Goal: Information Seeking & Learning: Understand process/instructions

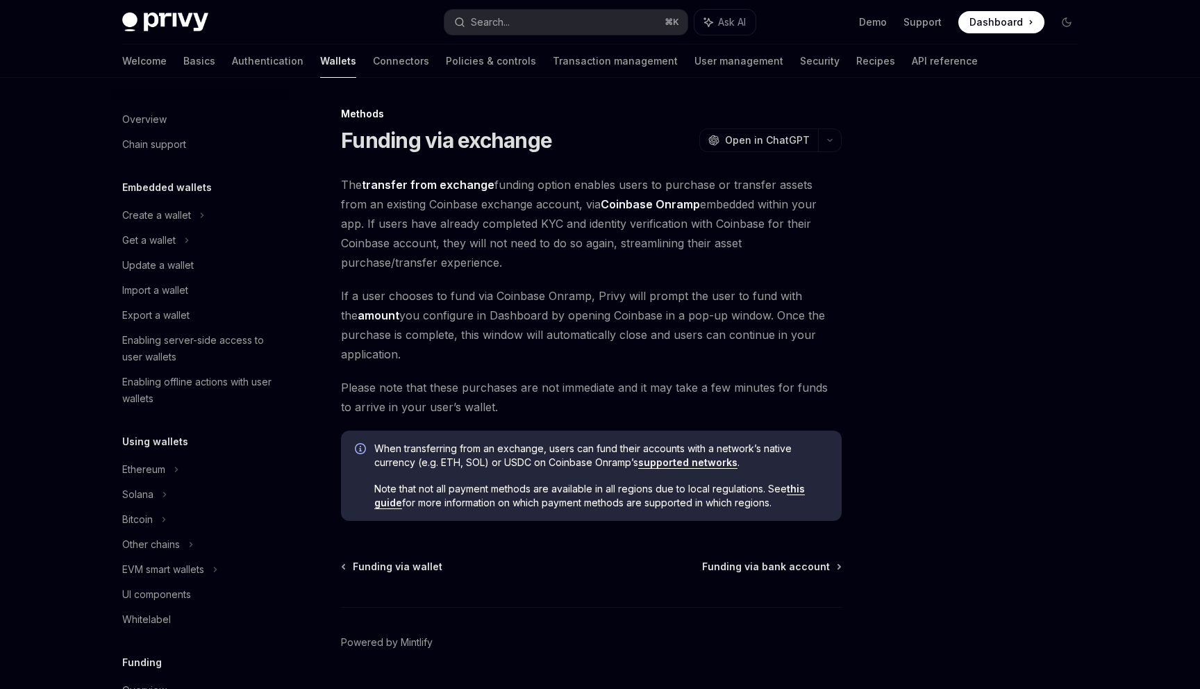
scroll to position [424, 0]
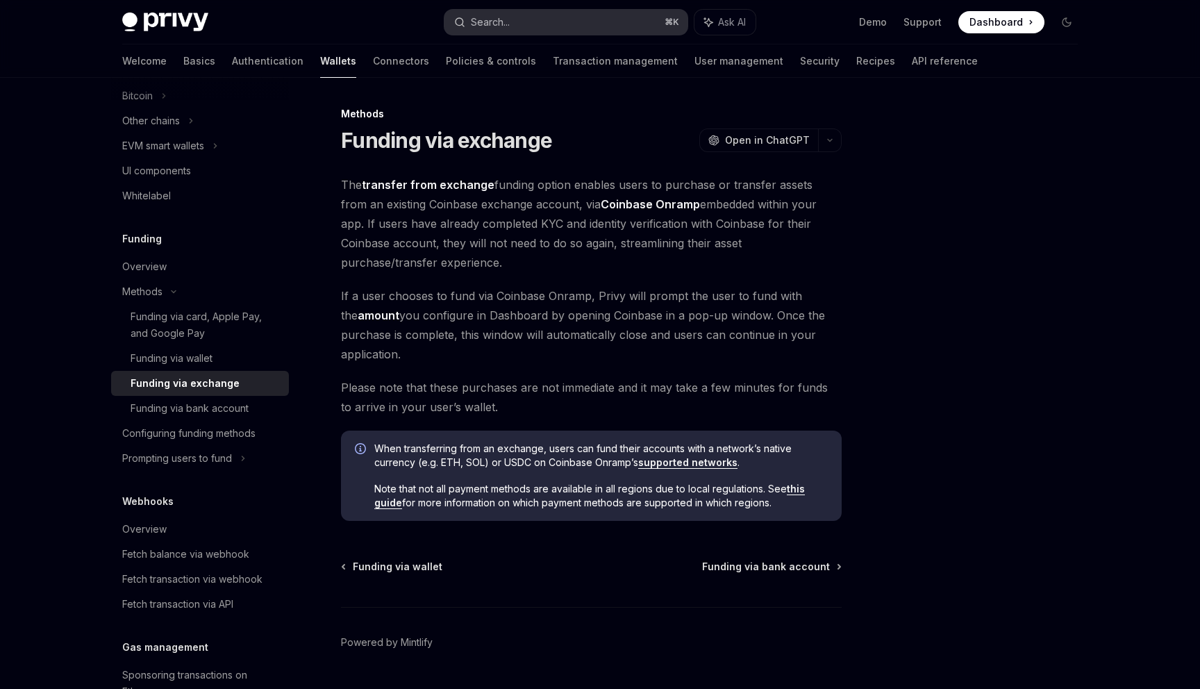
click at [500, 31] on button "Search... ⌘ K" at bounding box center [566, 22] width 243 height 25
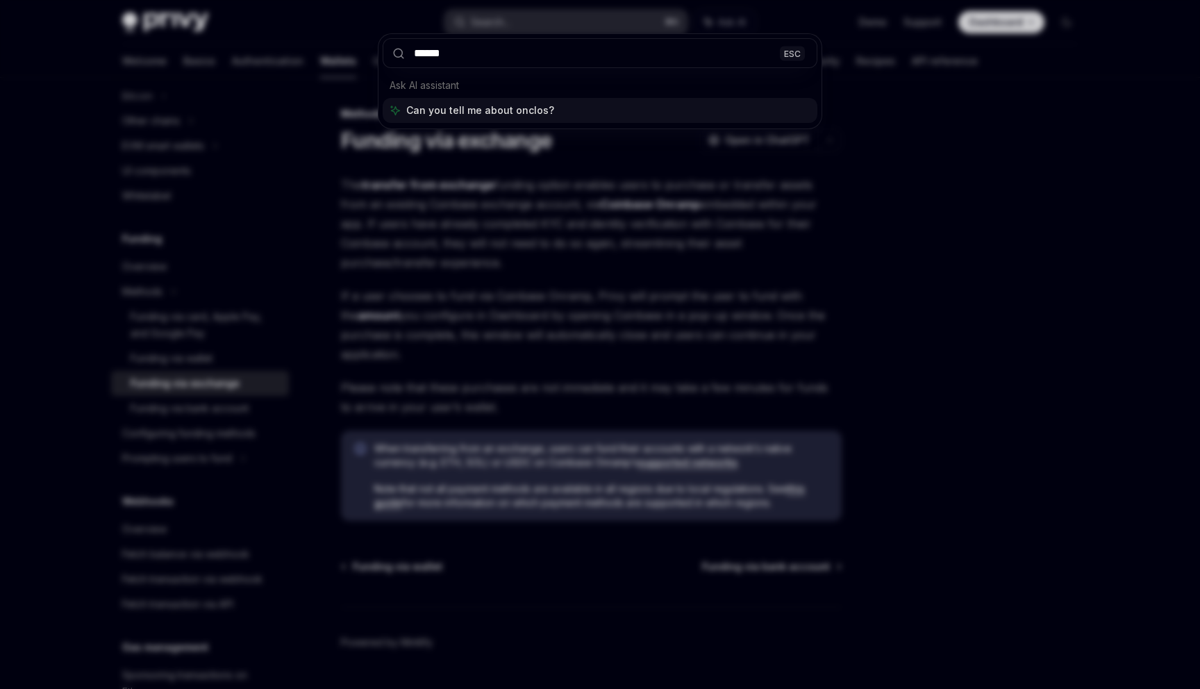
type input "*******"
type textarea "*"
type input "*******"
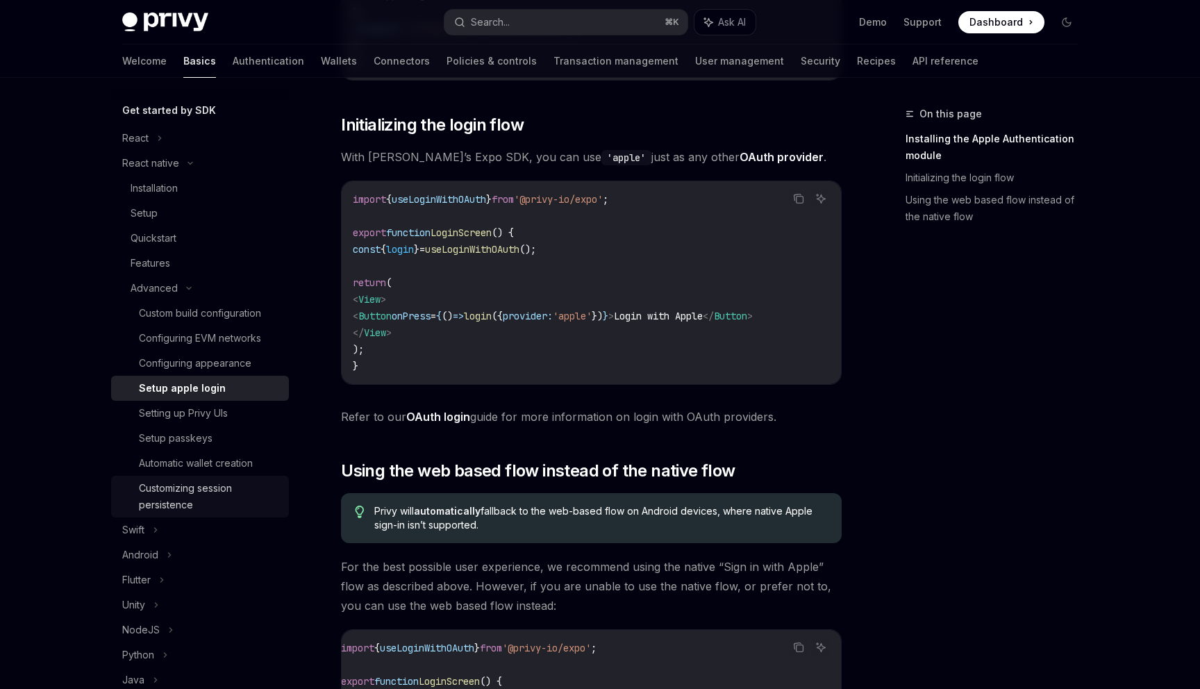
scroll to position [138, 0]
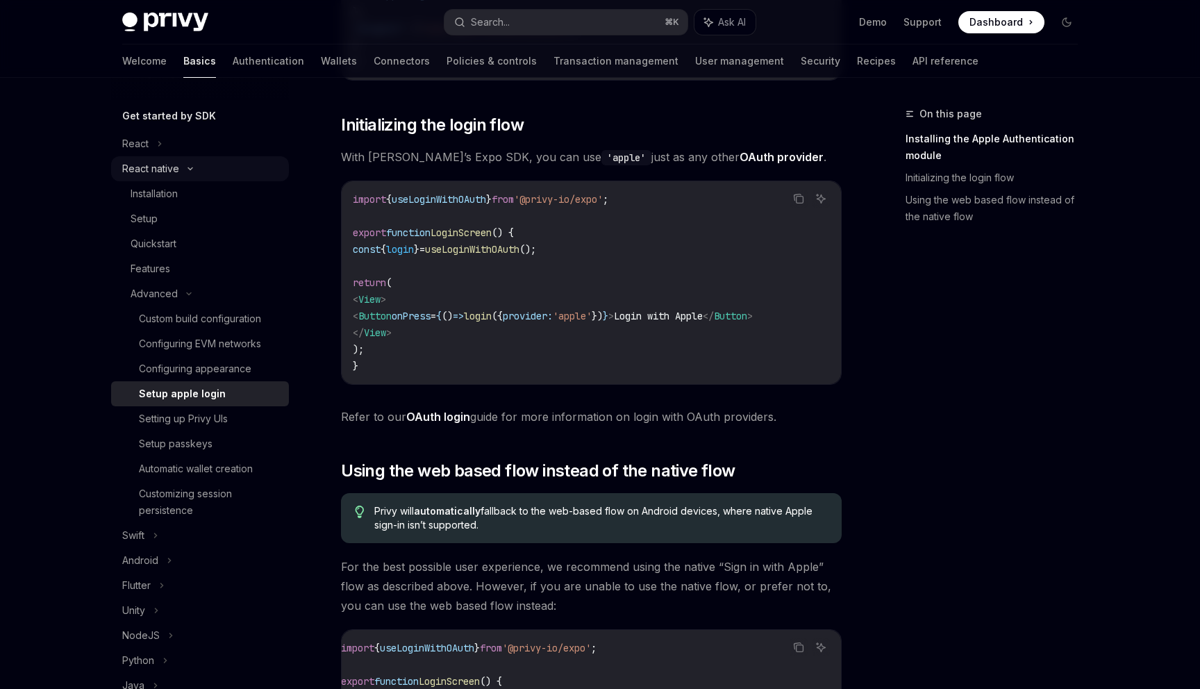
click at [180, 163] on div "React native" at bounding box center [200, 168] width 178 height 25
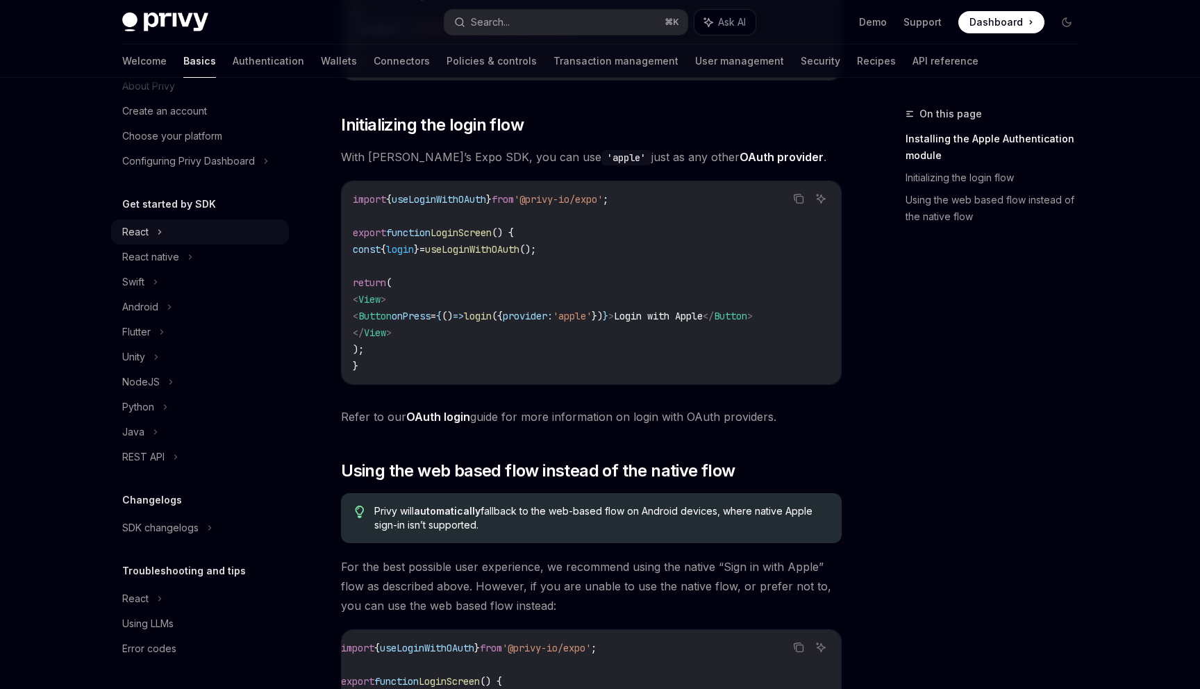
click at [169, 227] on div "React" at bounding box center [200, 231] width 178 height 25
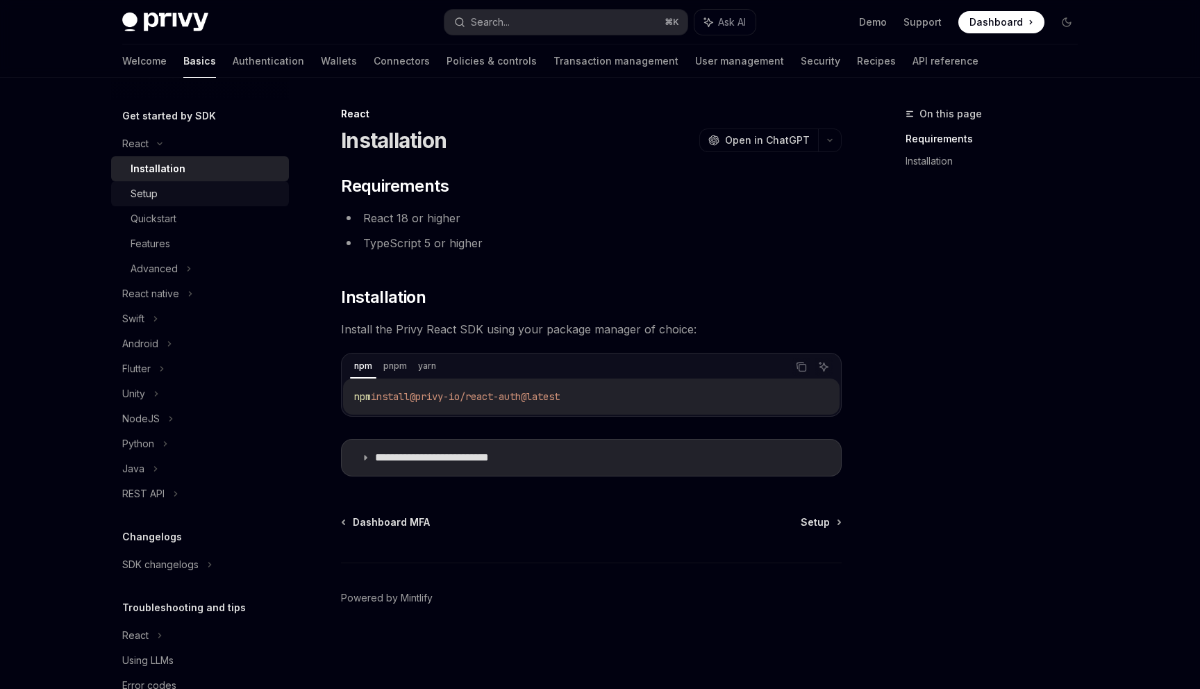
click at [188, 194] on div "Setup" at bounding box center [206, 193] width 150 height 17
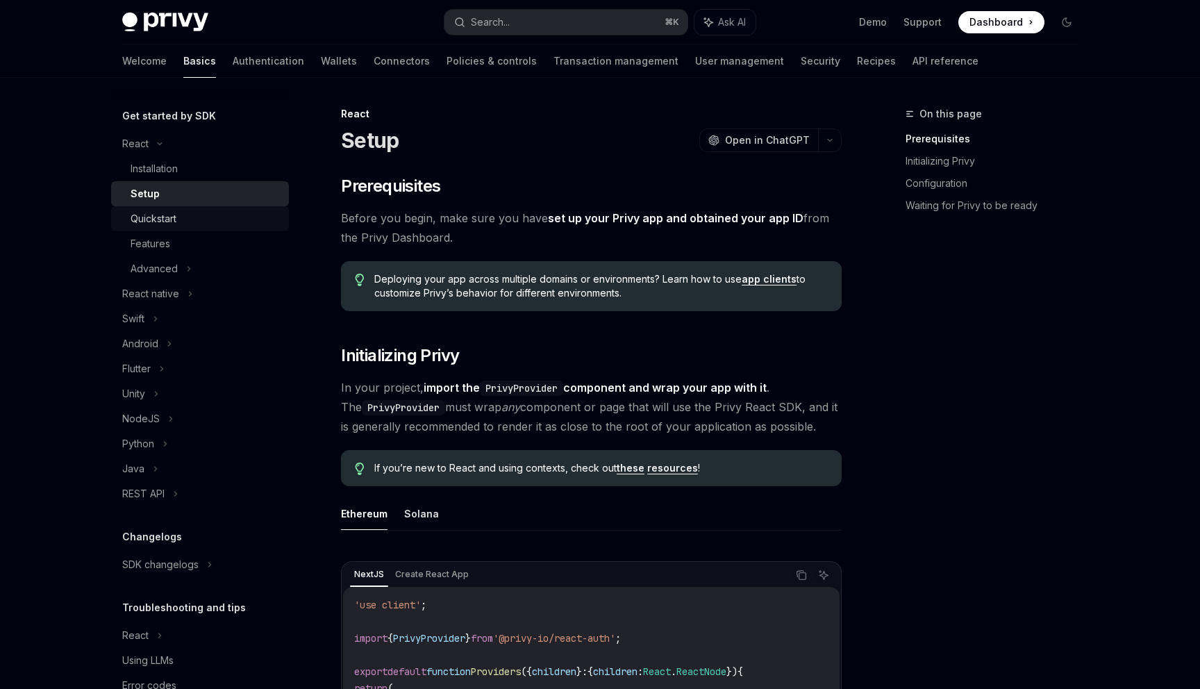
click at [188, 219] on div "Quickstart" at bounding box center [206, 218] width 150 height 17
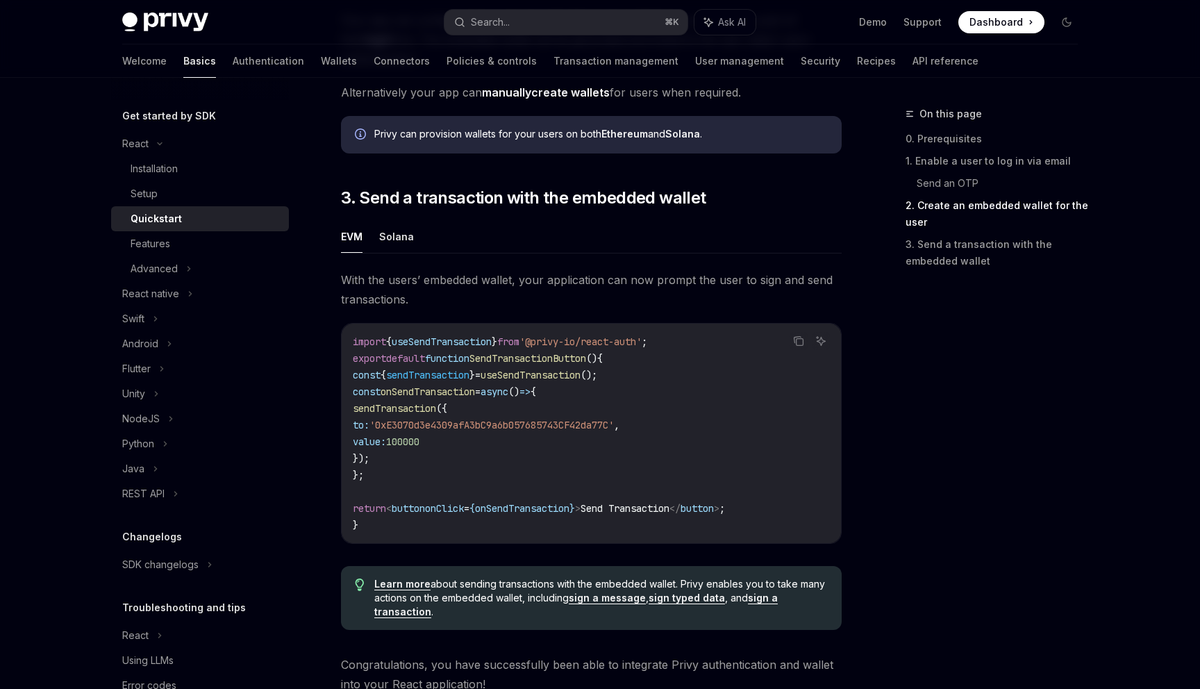
scroll to position [1326, 0]
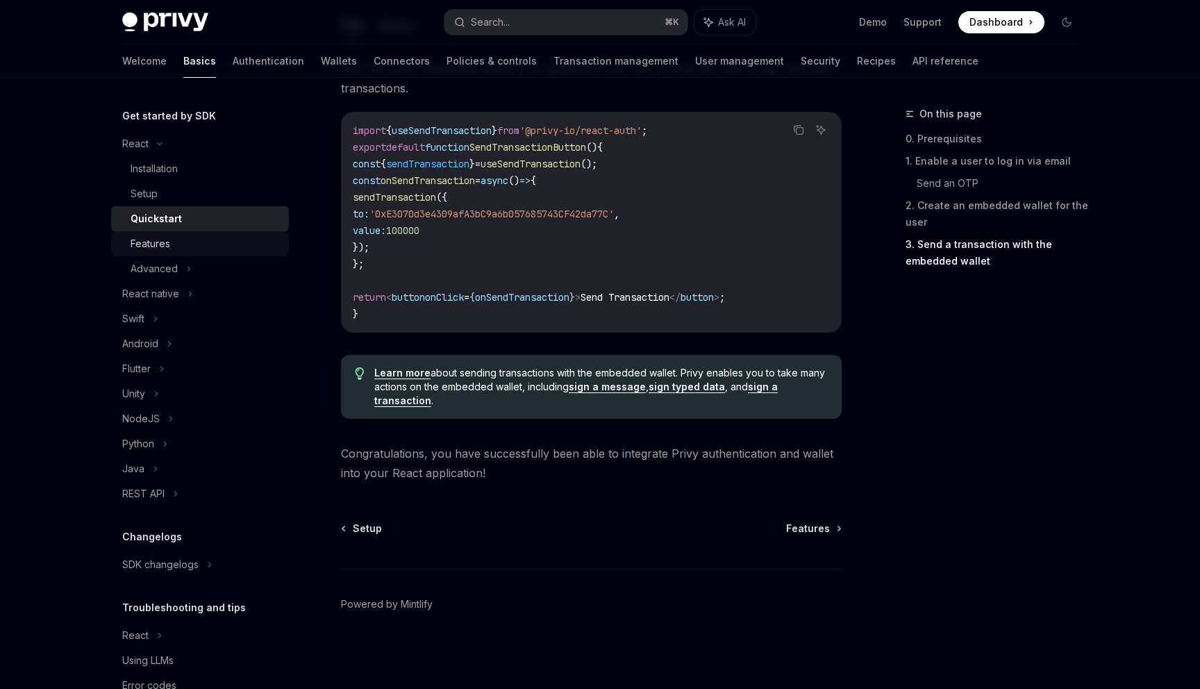
click at [219, 250] on div "Features" at bounding box center [206, 243] width 150 height 17
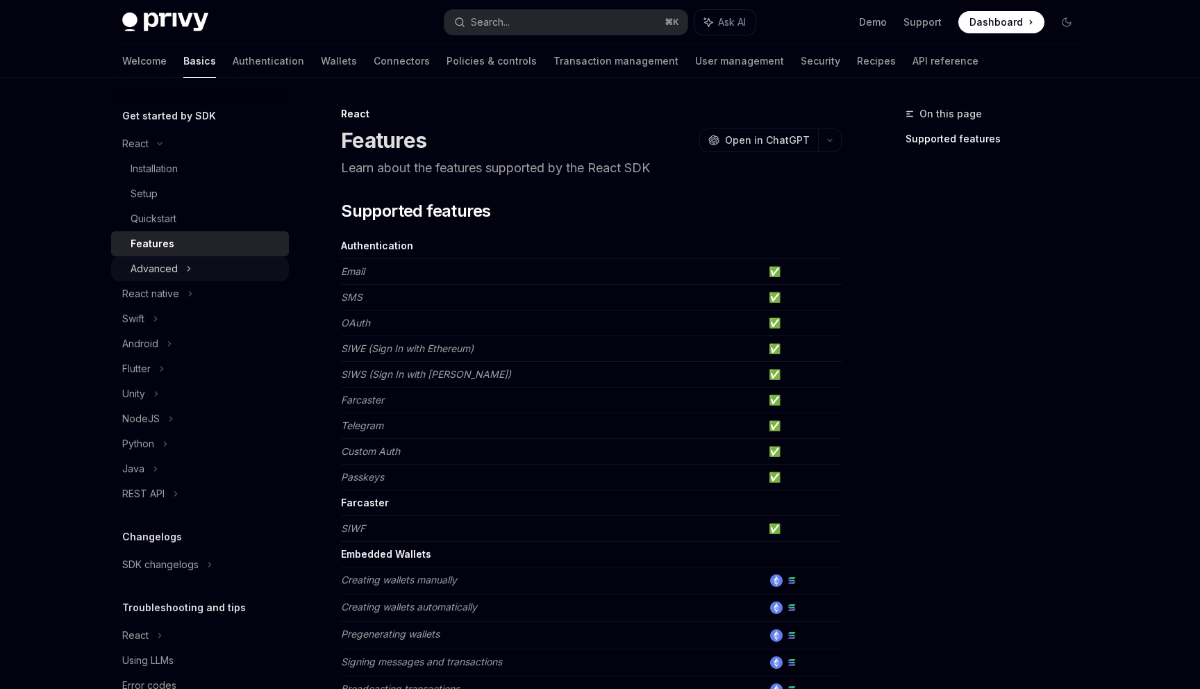
click at [226, 261] on div "Advanced" at bounding box center [200, 268] width 178 height 25
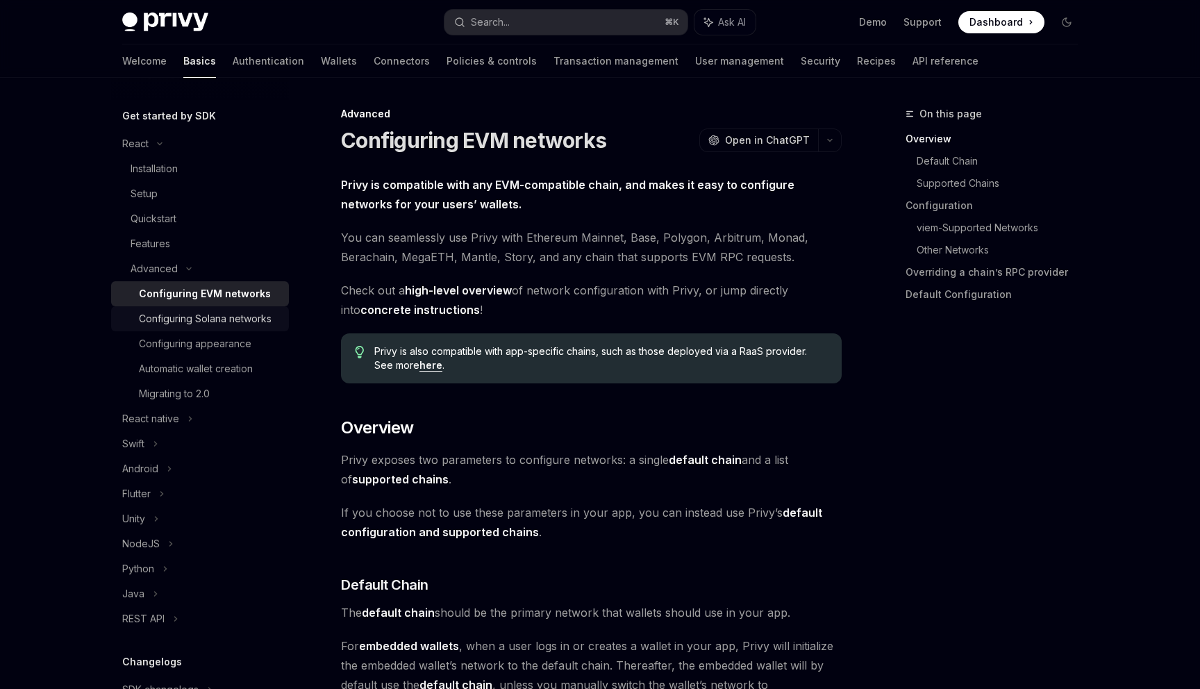
click at [246, 323] on div "Configuring Solana networks" at bounding box center [205, 318] width 133 height 17
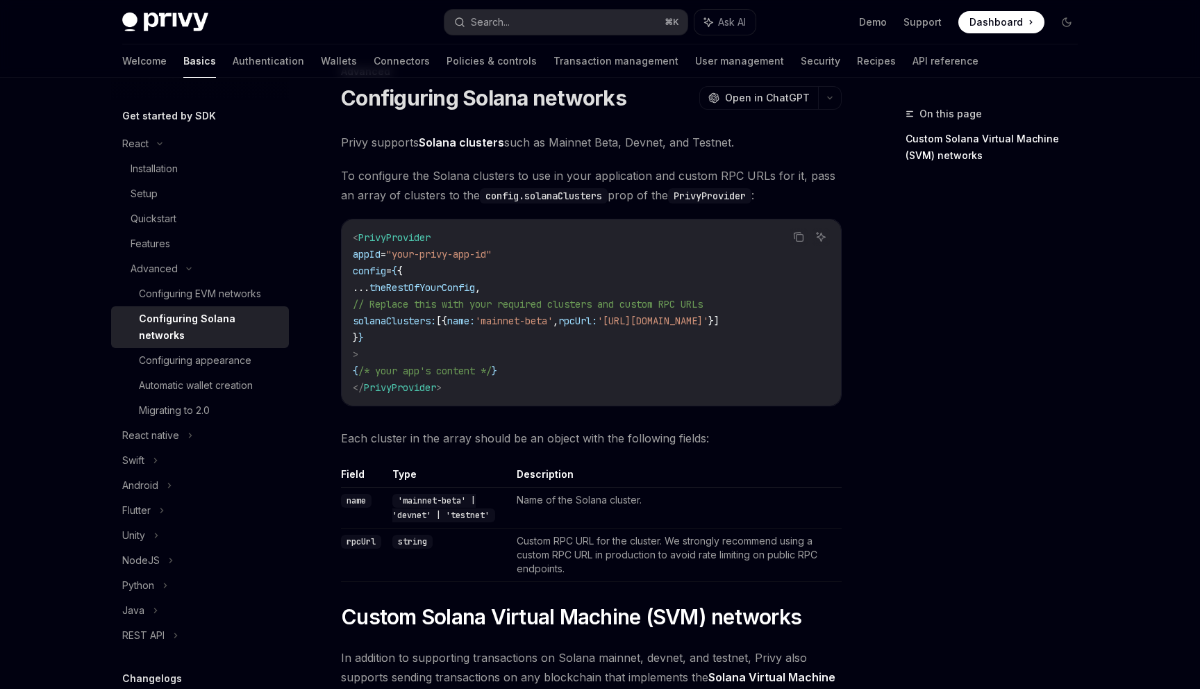
scroll to position [508, 0]
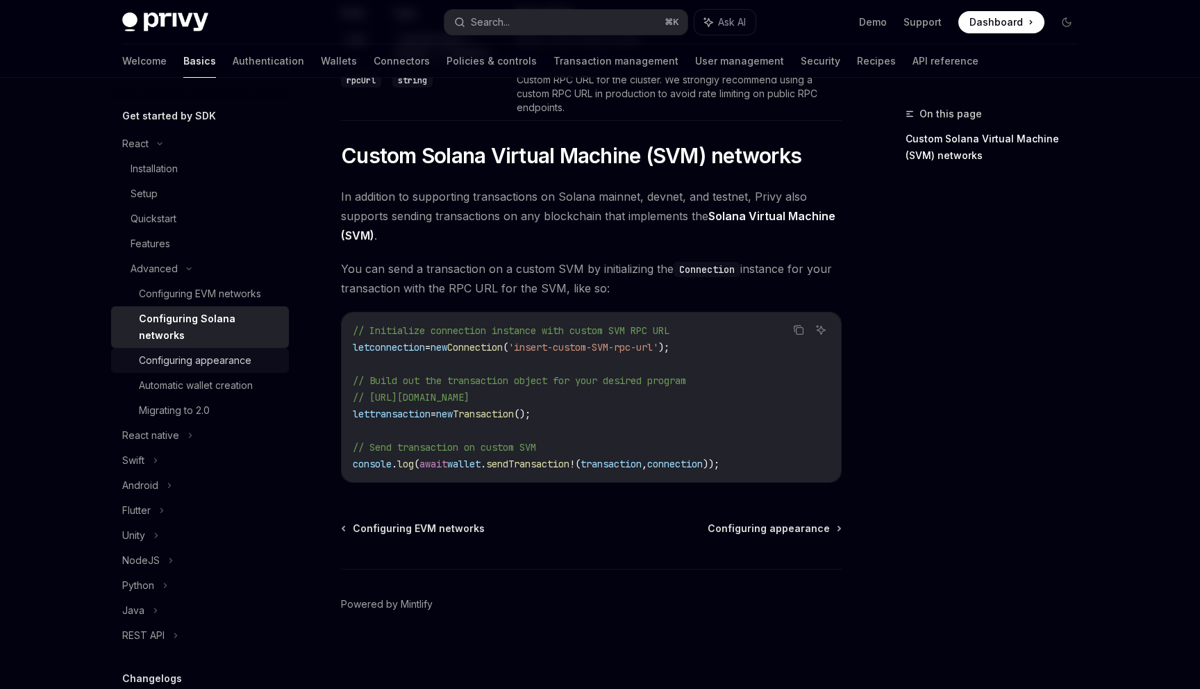
click at [236, 352] on div "Configuring appearance" at bounding box center [195, 360] width 113 height 17
type textarea "*"
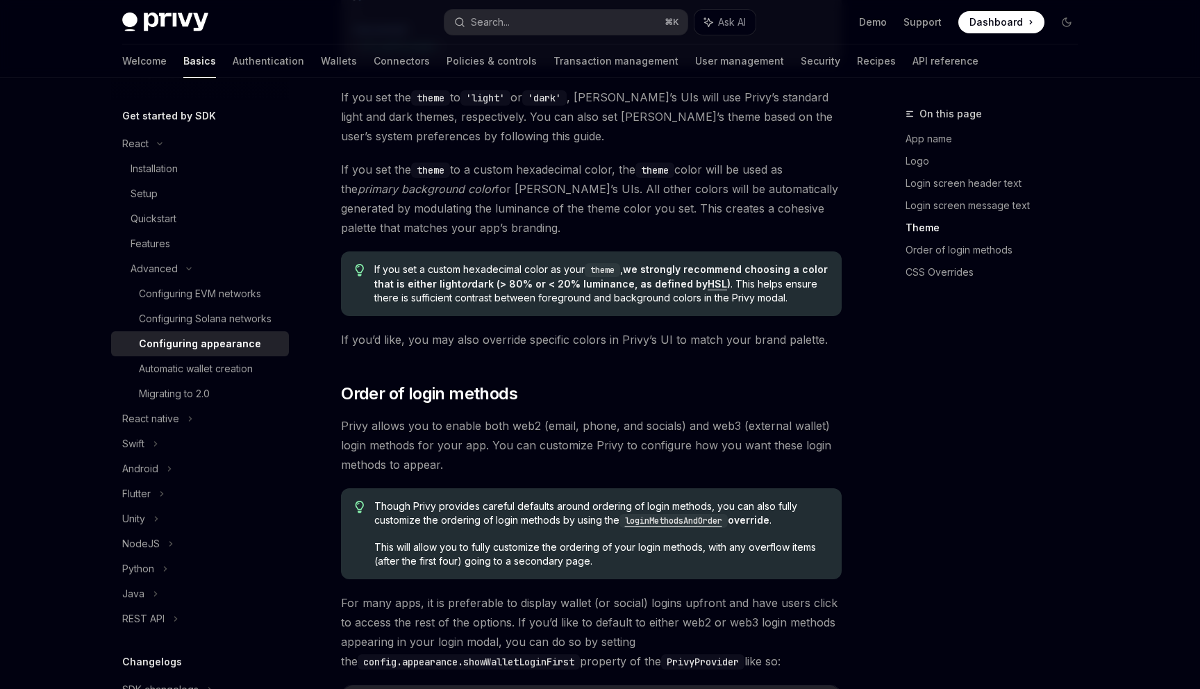
scroll to position [2538, 0]
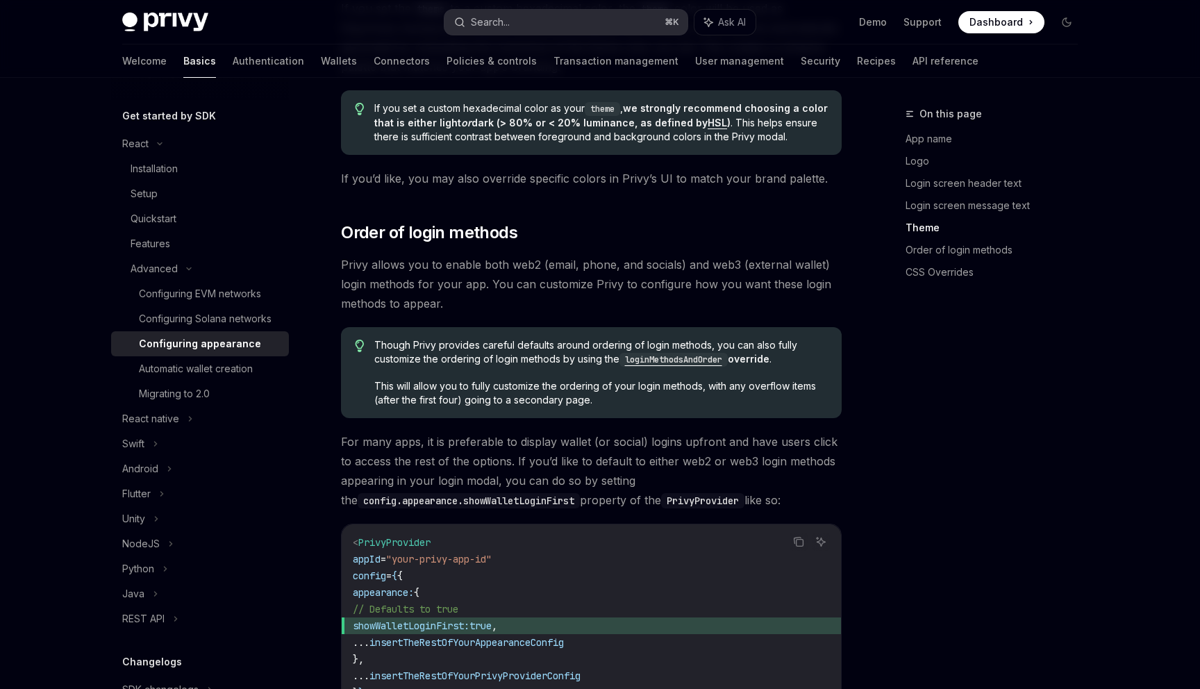
click at [512, 23] on button "Search... ⌘ K" at bounding box center [566, 22] width 243 height 25
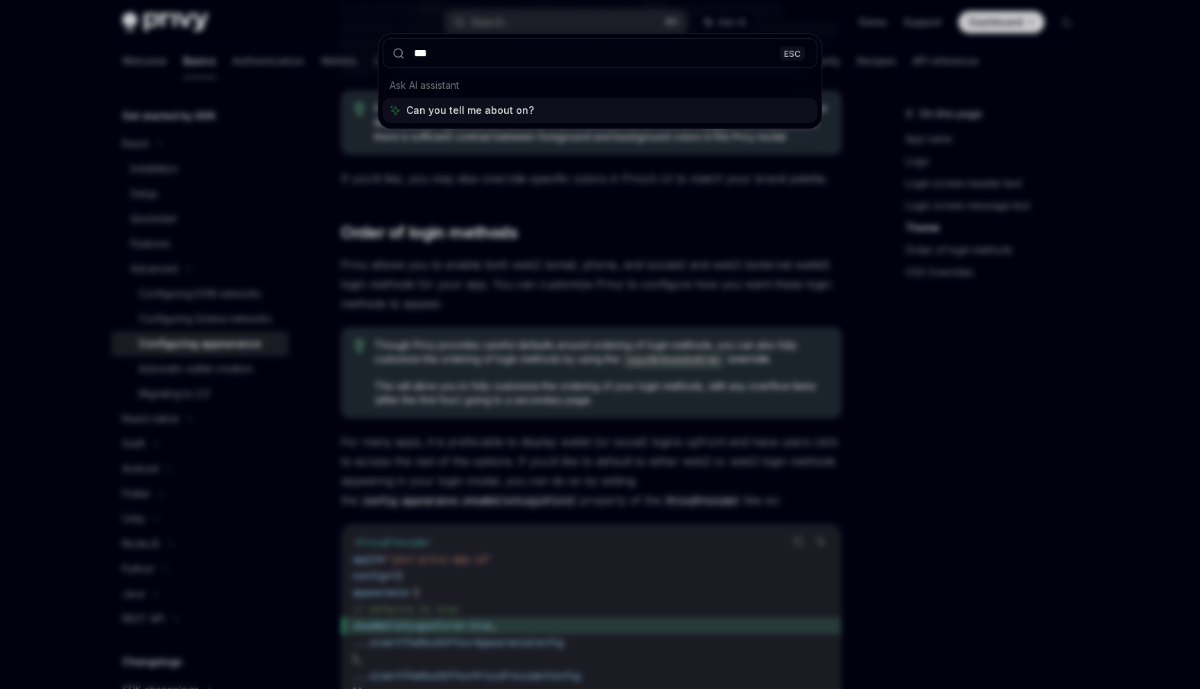
type input "****"
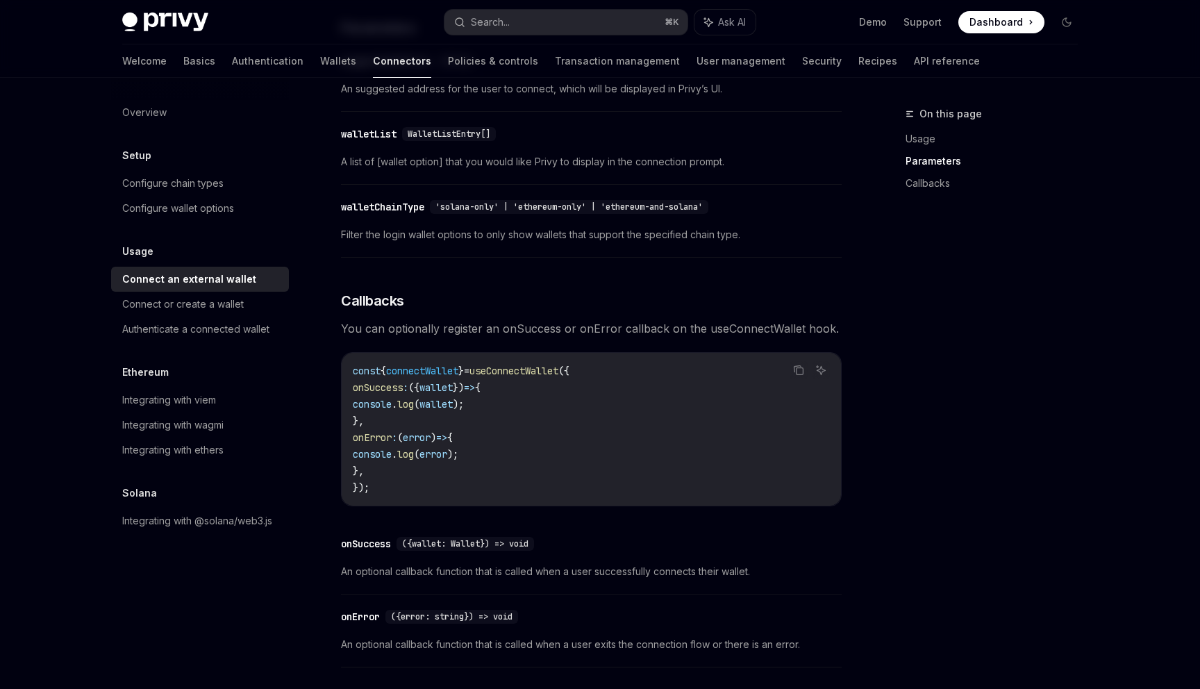
scroll to position [508, 0]
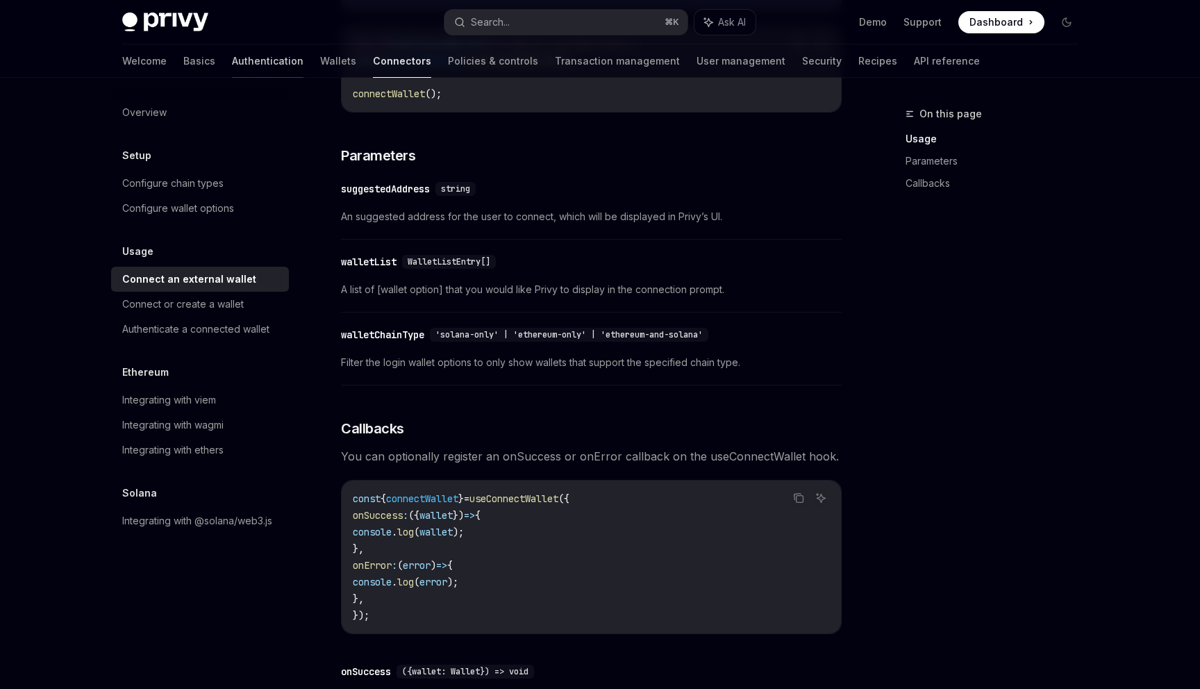
click at [234, 72] on link "Authentication" at bounding box center [268, 60] width 72 height 33
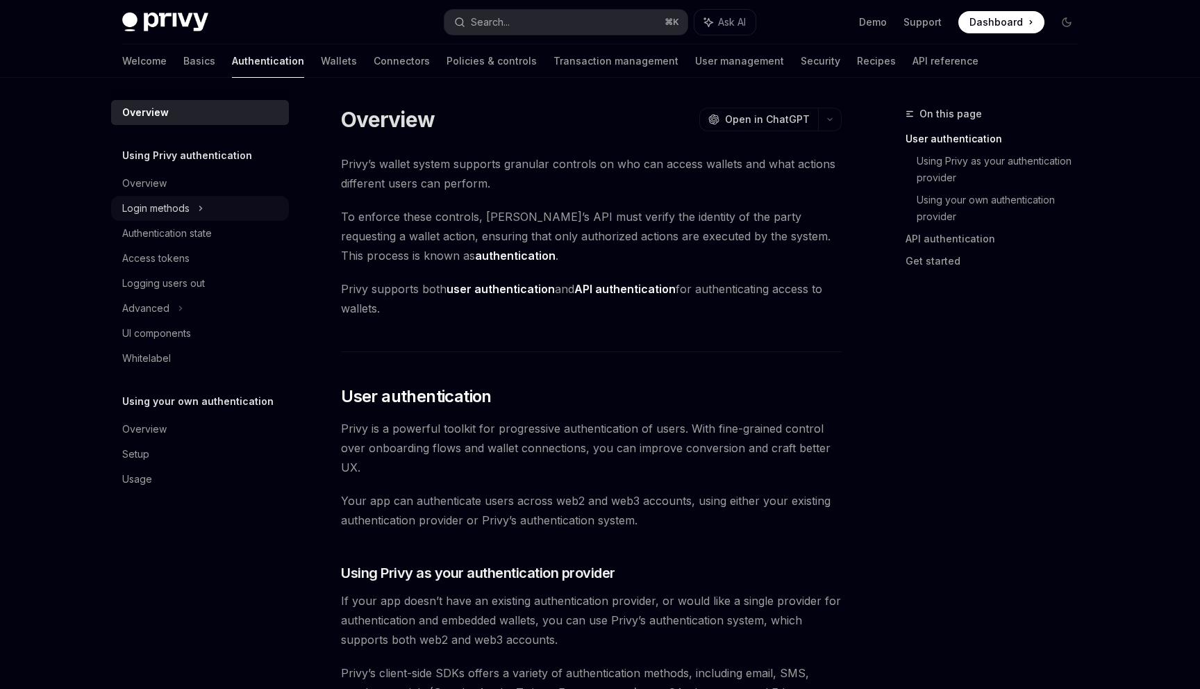
click at [226, 199] on div "Login methods" at bounding box center [200, 208] width 178 height 25
type textarea "*"
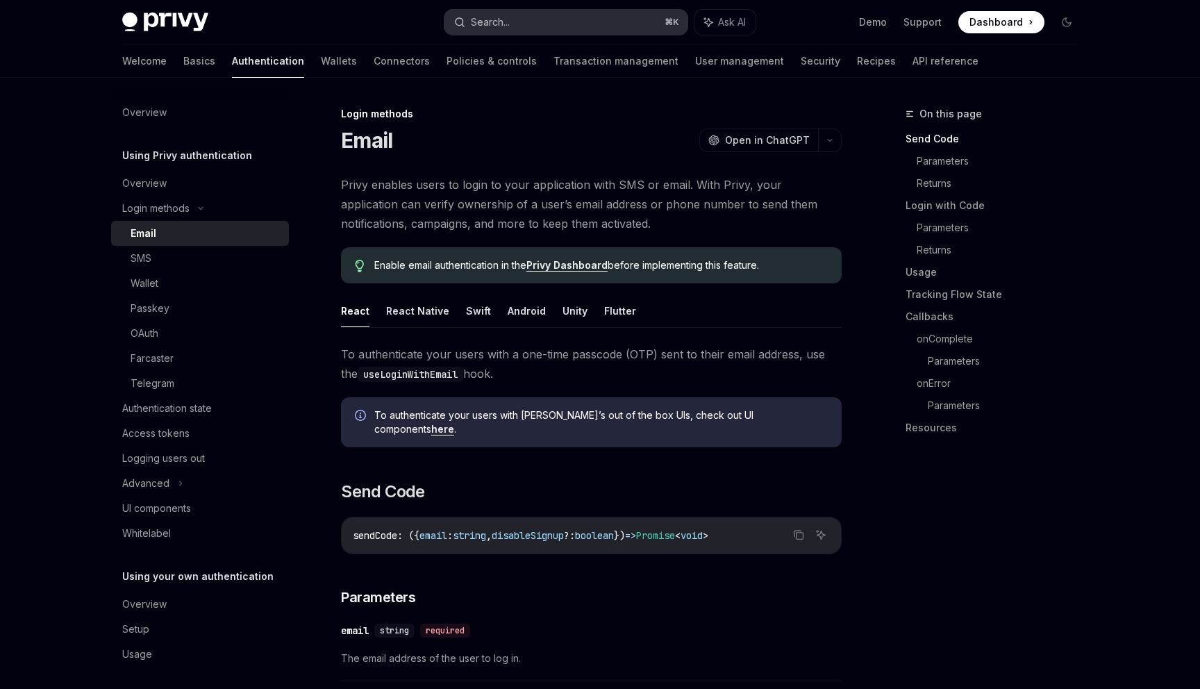
click at [486, 23] on div "Search..." at bounding box center [490, 22] width 39 height 17
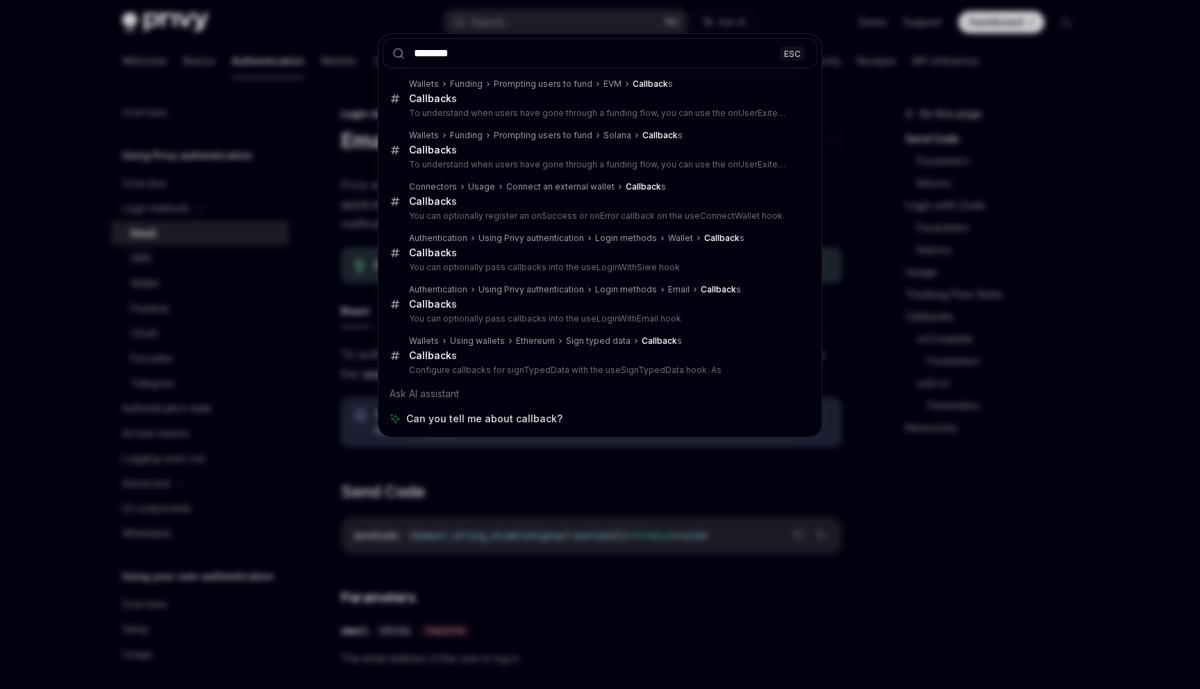
type input "********"
click at [289, 160] on div "******** ESC Wallets Funding Prompting users to fund EVM Callback s Callback s …" at bounding box center [600, 344] width 1200 height 689
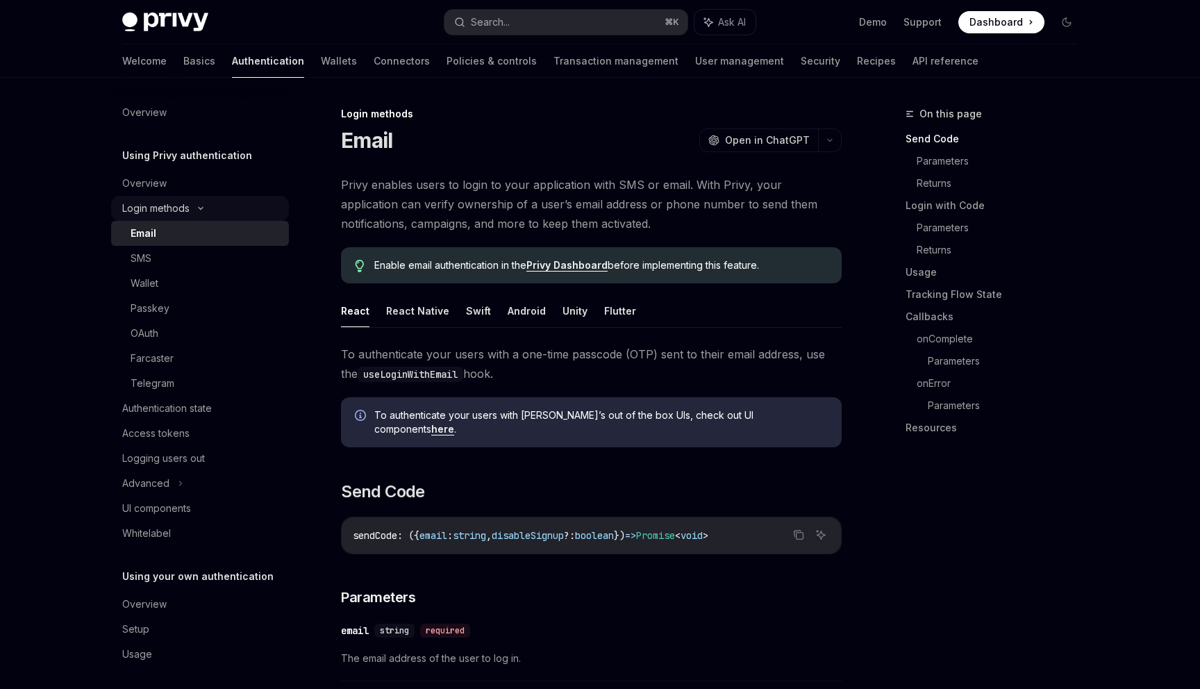
click at [209, 208] on icon at bounding box center [200, 209] width 17 height 6
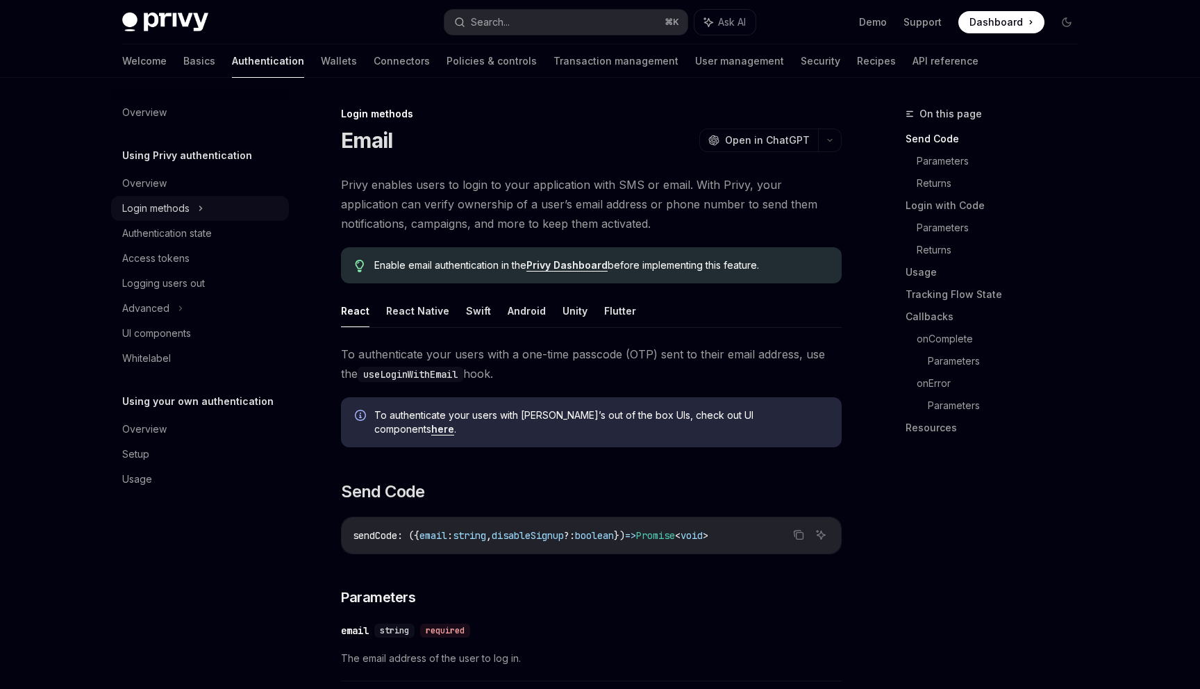
click at [209, 208] on div "Login methods" at bounding box center [200, 208] width 178 height 25
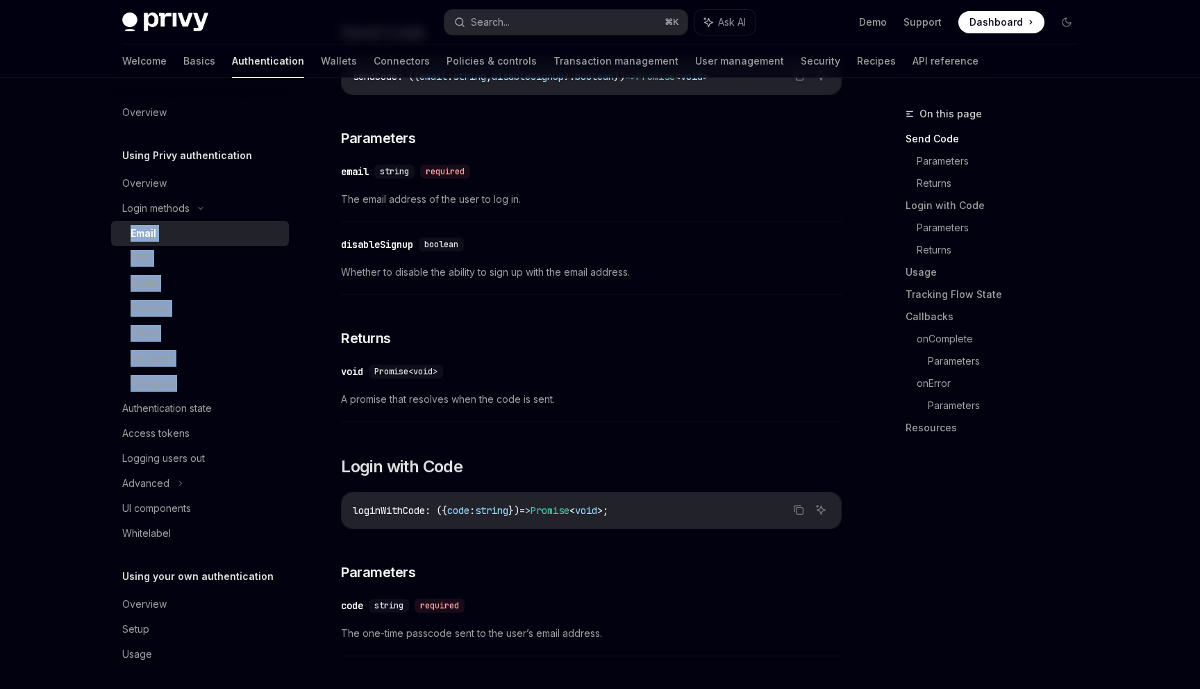
scroll to position [464, 0]
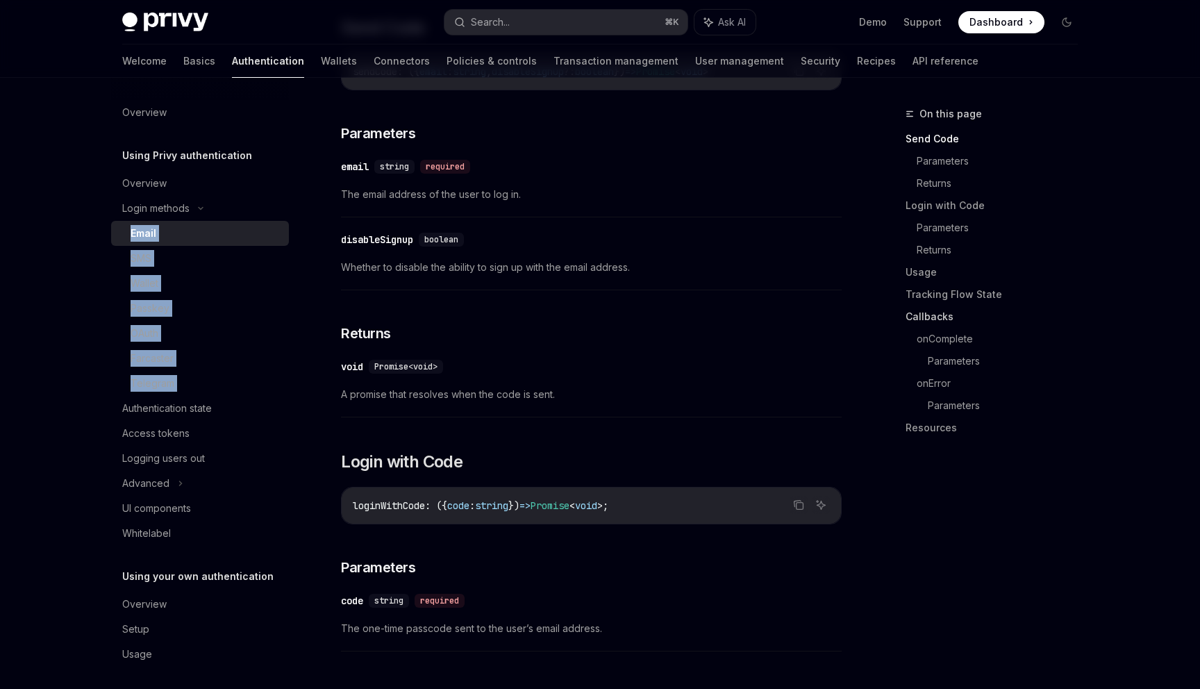
click at [922, 322] on link "Callbacks" at bounding box center [997, 317] width 183 height 22
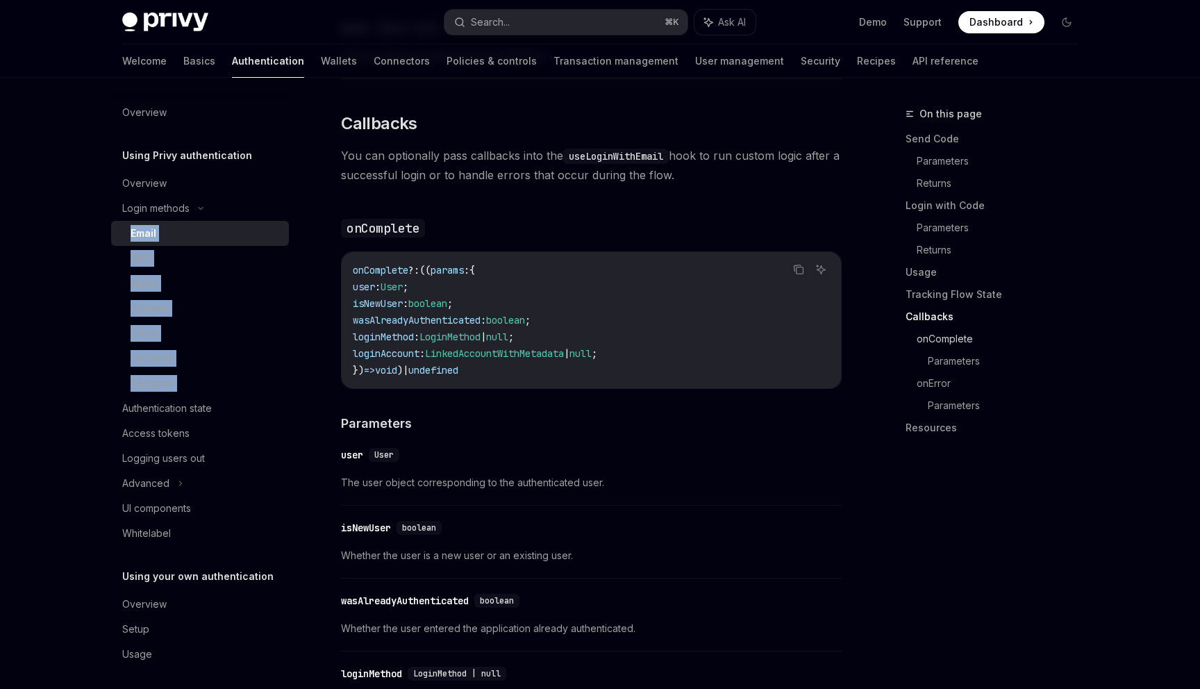
click at [924, 335] on link "onComplete" at bounding box center [1003, 339] width 172 height 22
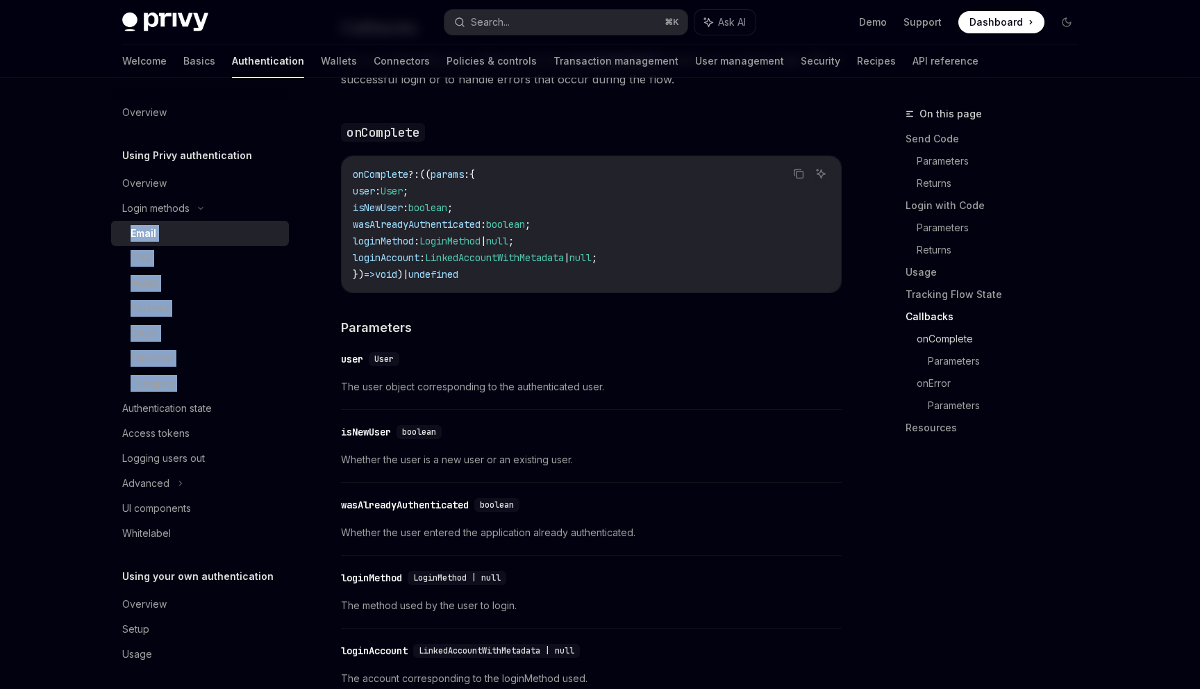
scroll to position [2080, 0]
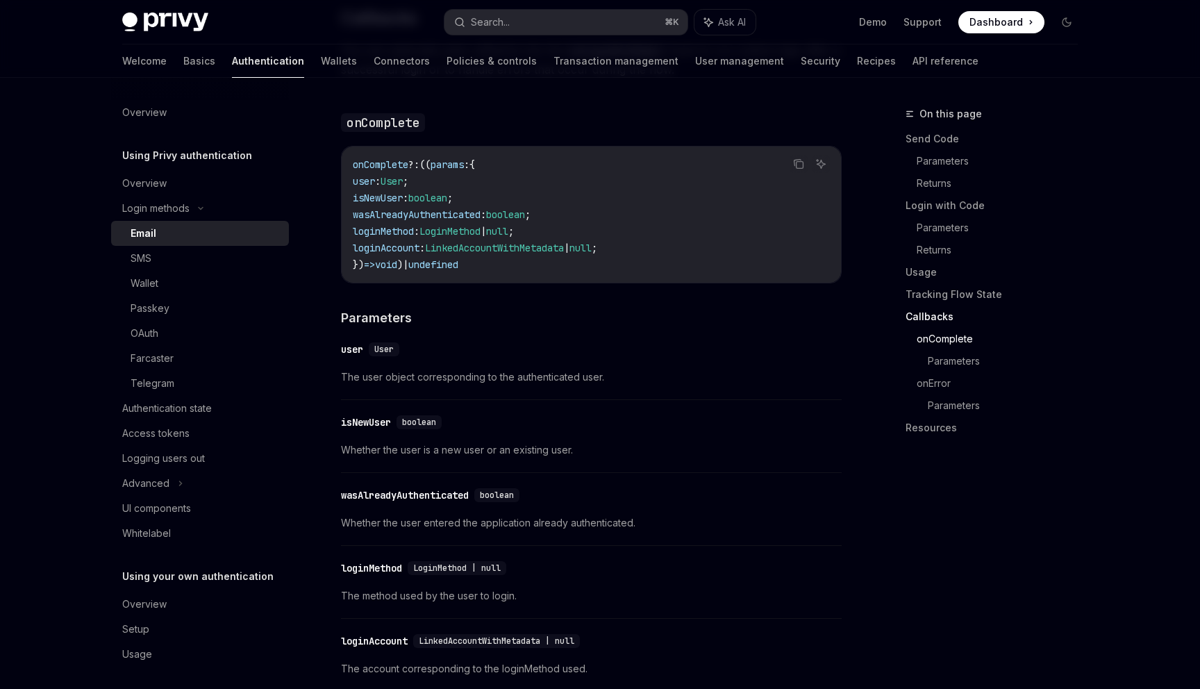
click at [679, 334] on div "​ user User The user object corresponding to the authenticated user." at bounding box center [591, 367] width 501 height 66
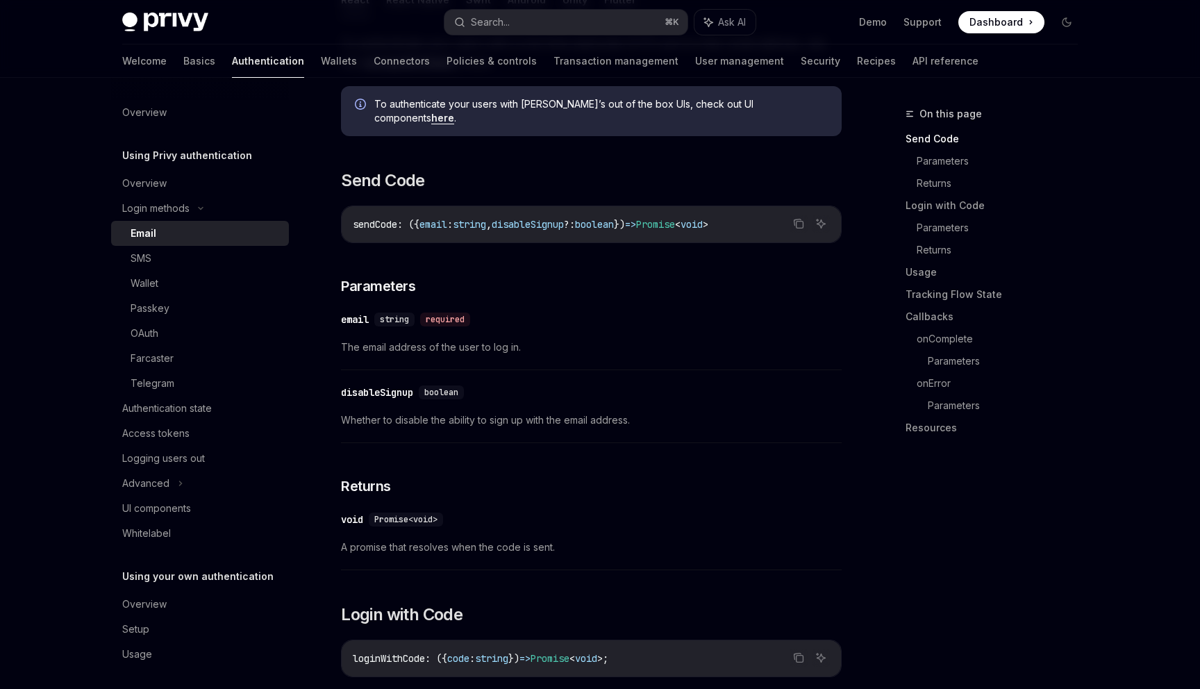
scroll to position [0, 0]
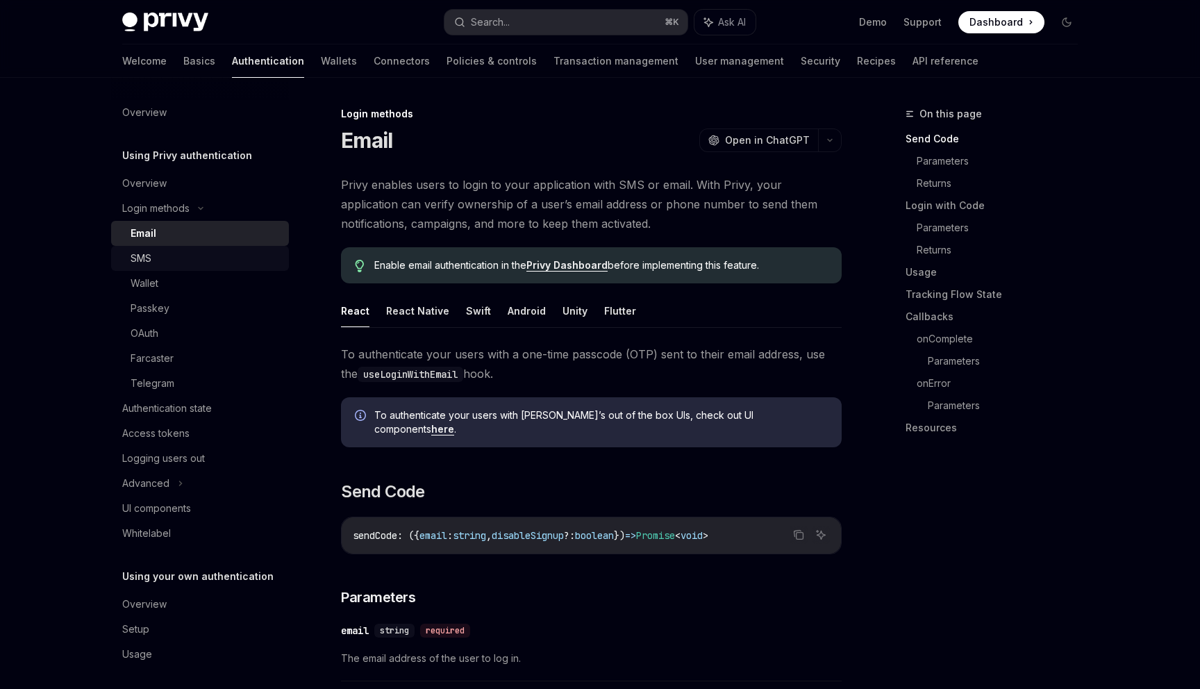
click at [209, 268] on link "SMS" at bounding box center [200, 258] width 178 height 25
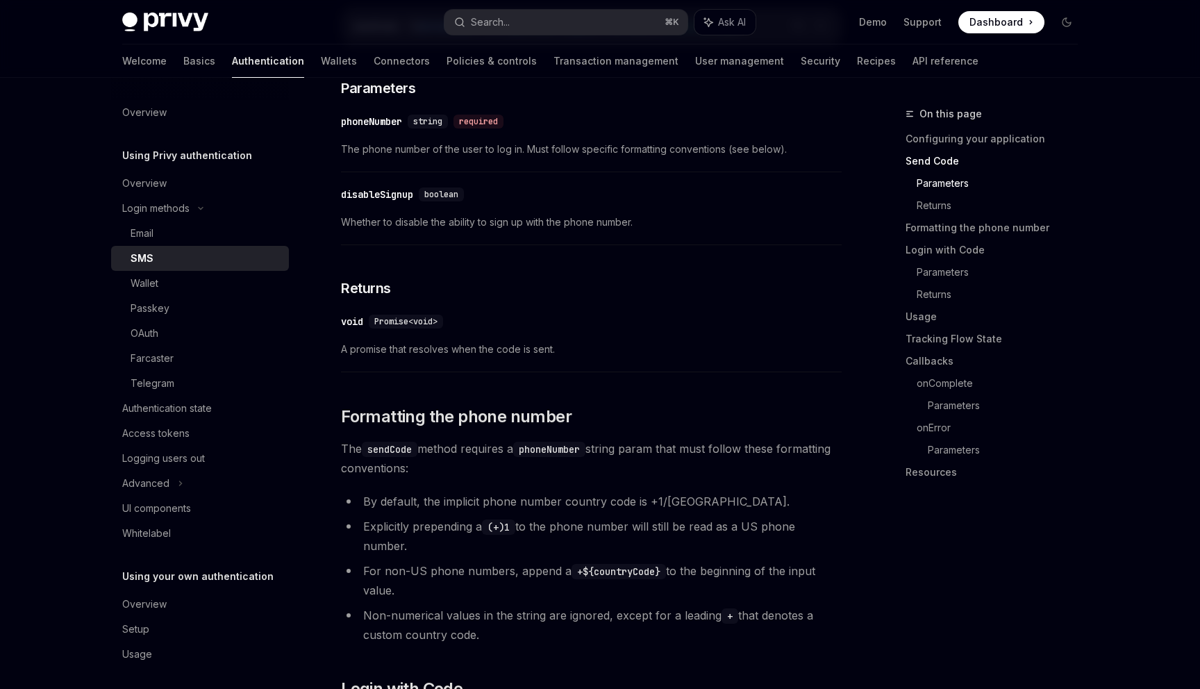
scroll to position [837, 0]
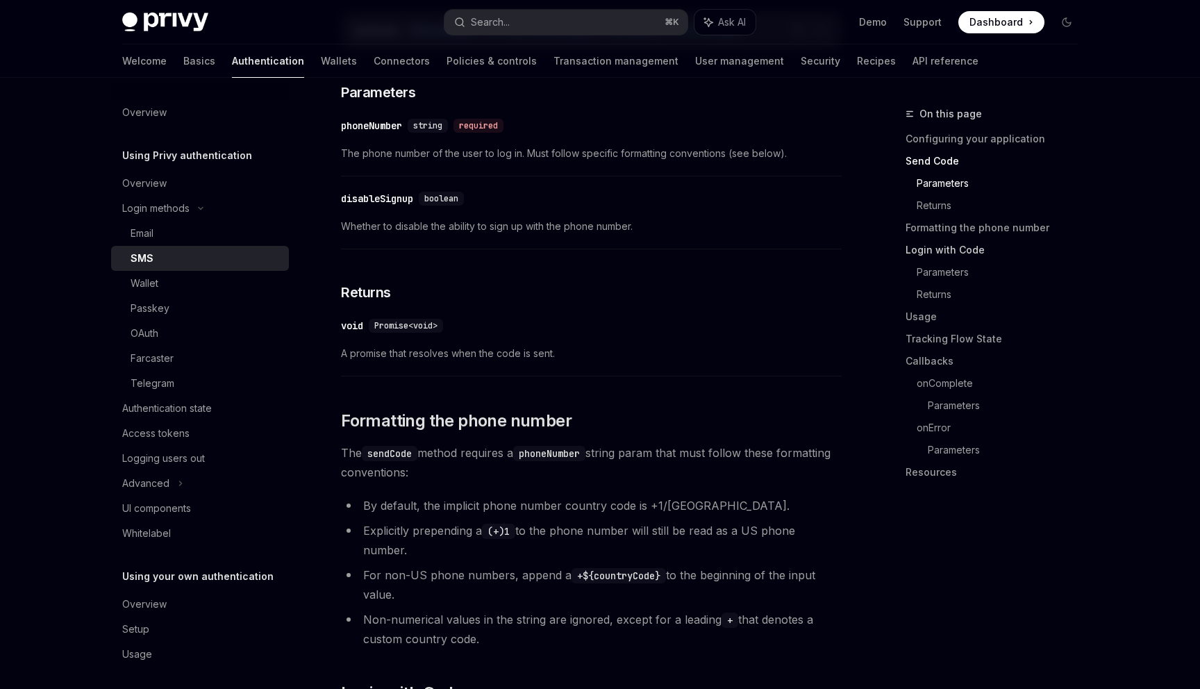
click at [929, 244] on link "Login with Code" at bounding box center [997, 250] width 183 height 22
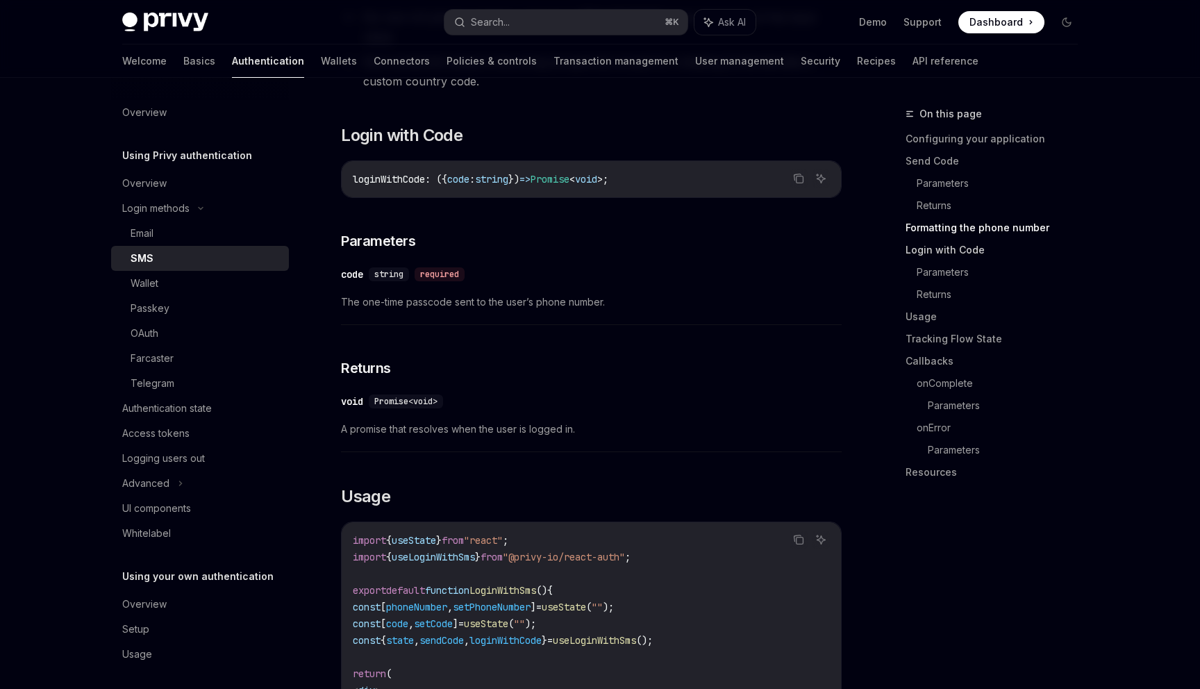
scroll to position [1401, 0]
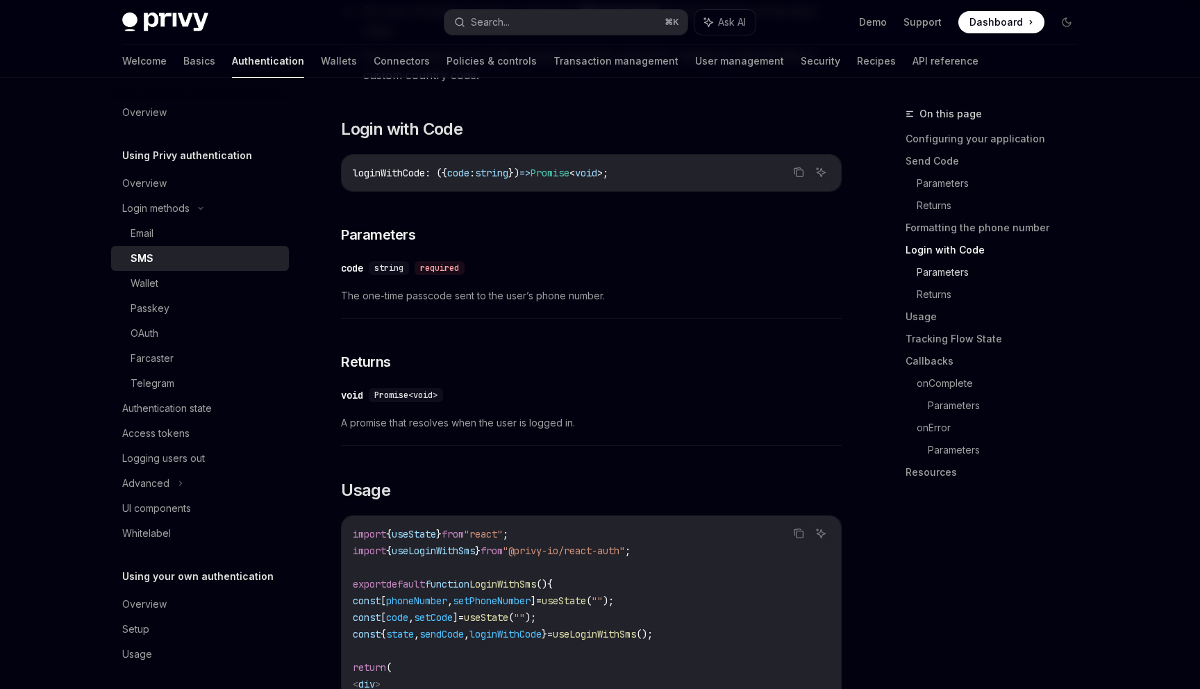
click at [920, 265] on link "Parameters" at bounding box center [1003, 272] width 172 height 22
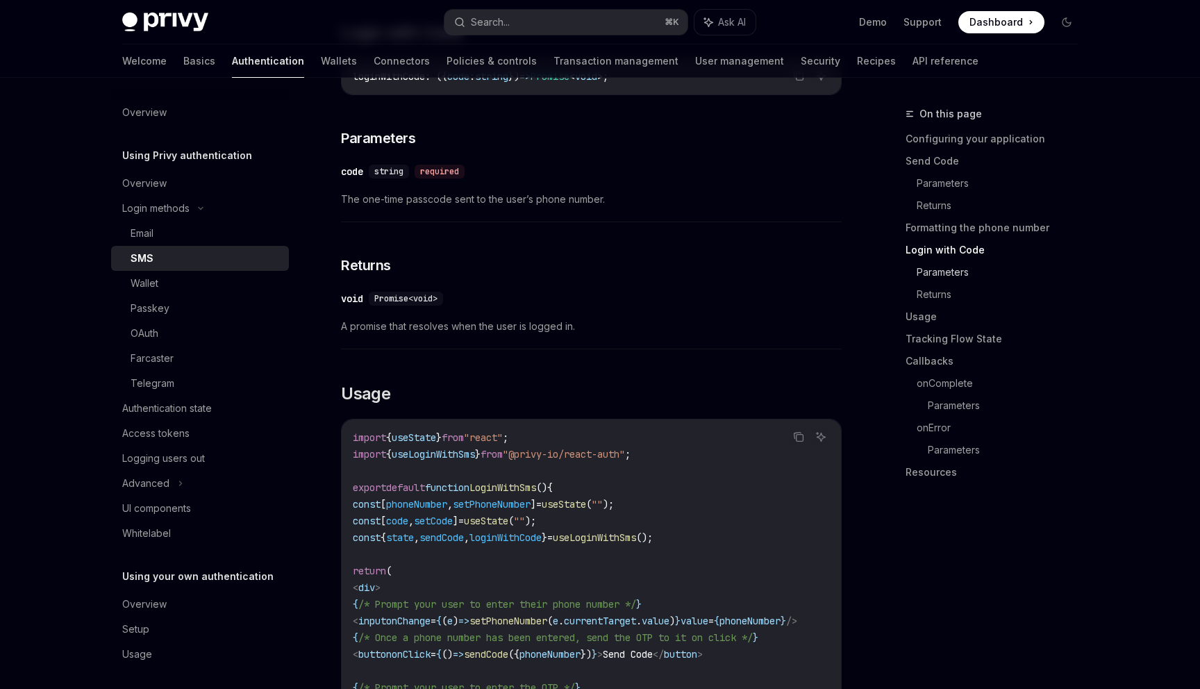
scroll to position [1508, 0]
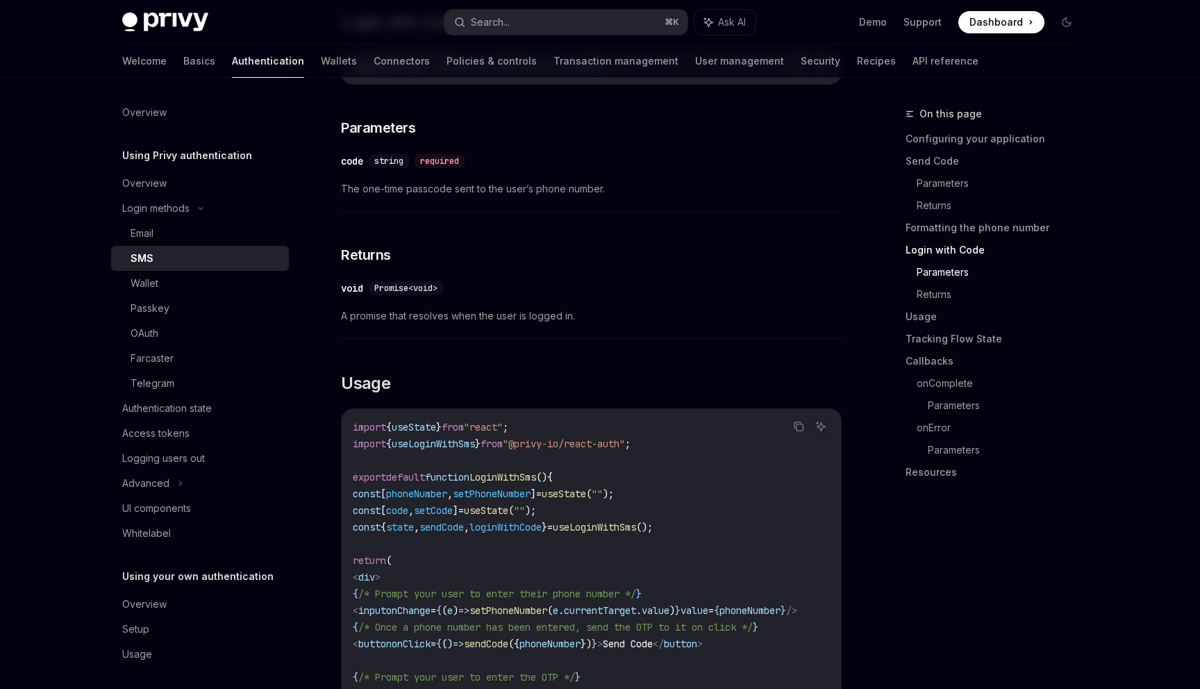
click at [923, 281] on link "Parameters" at bounding box center [1003, 272] width 172 height 22
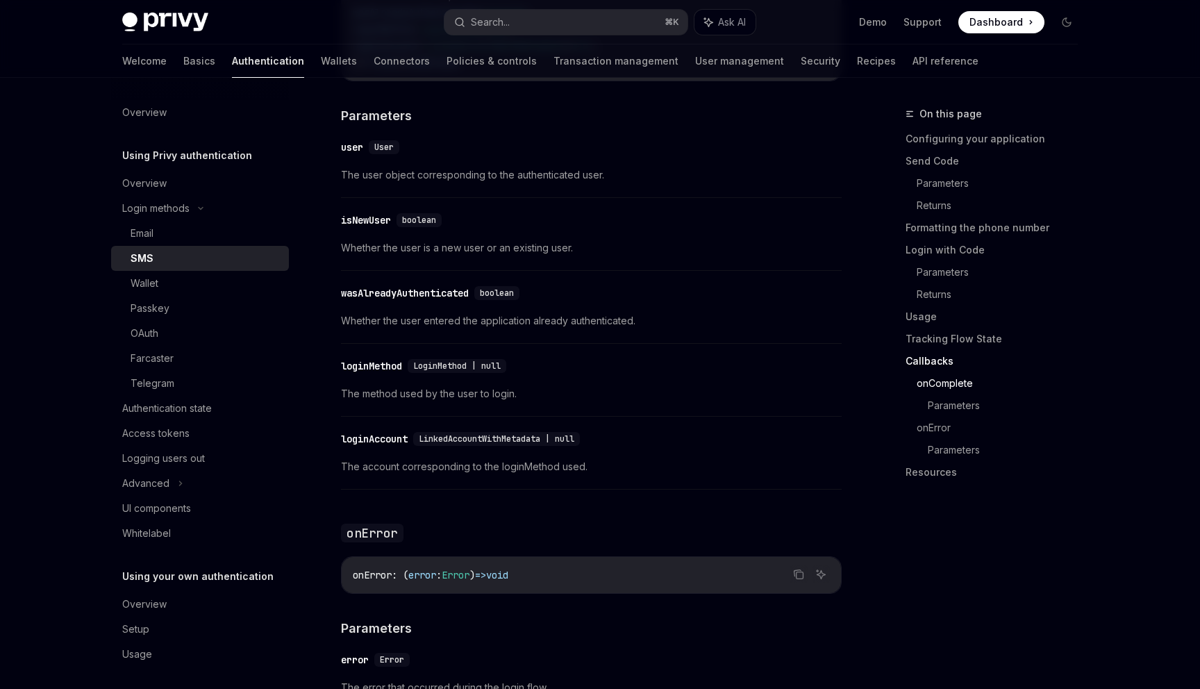
scroll to position [2982, 0]
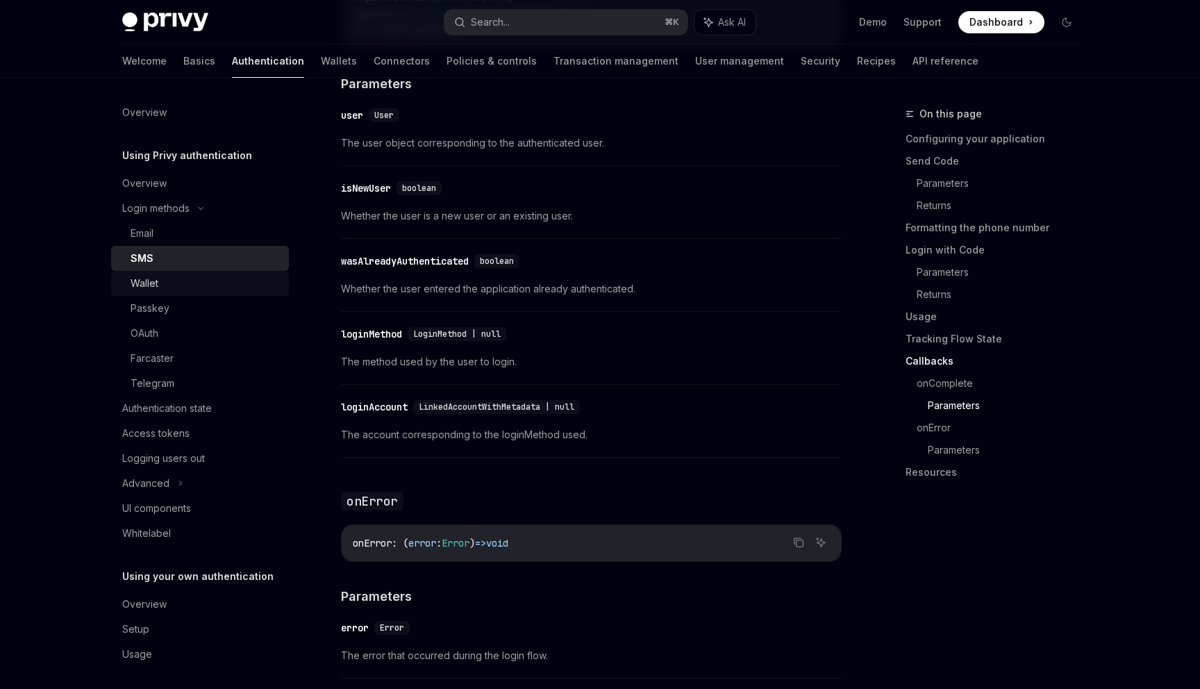
click at [193, 281] on div "Wallet" at bounding box center [206, 283] width 150 height 17
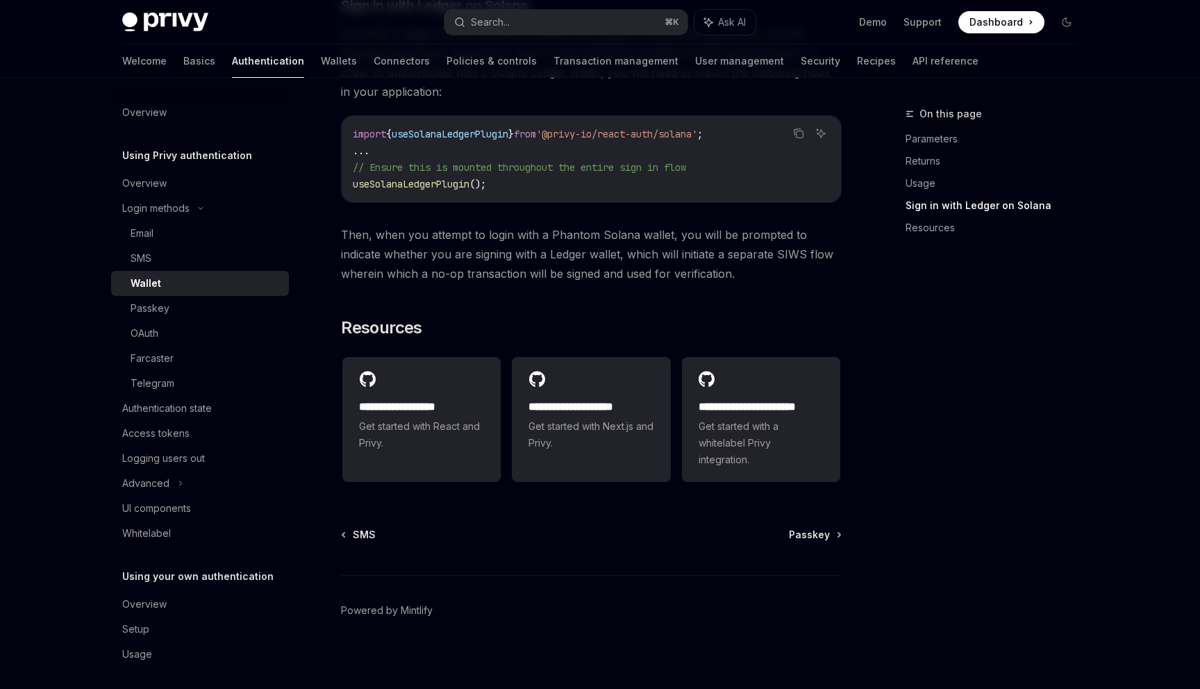
scroll to position [1379, 0]
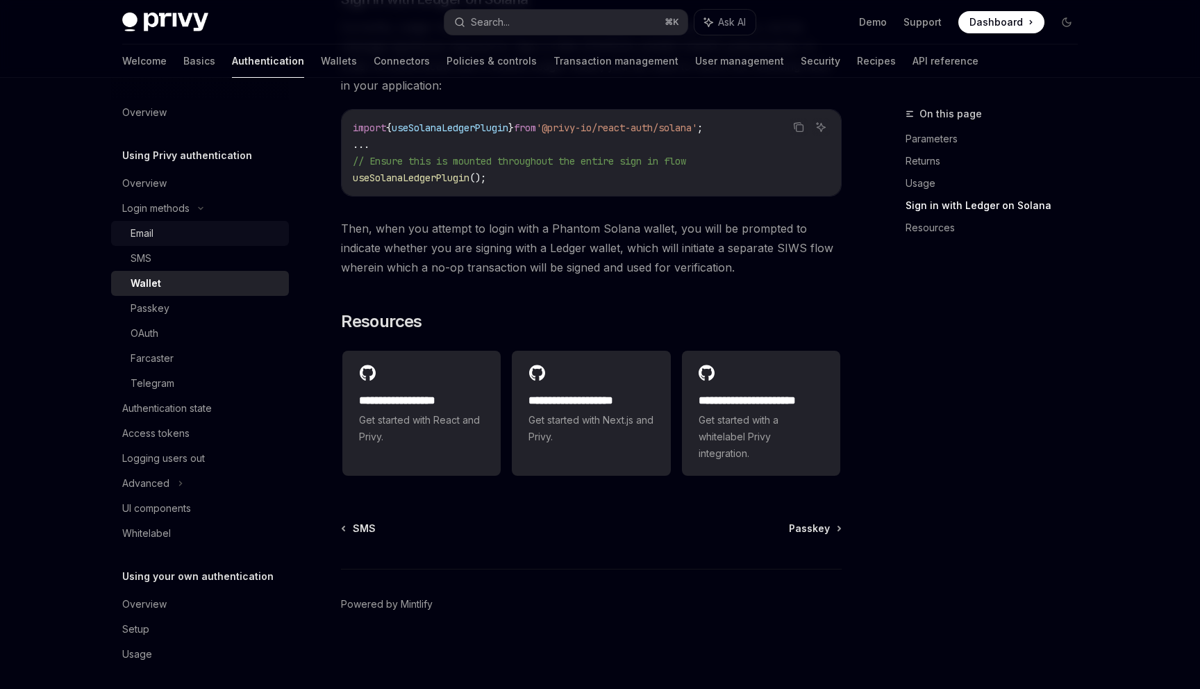
click at [224, 230] on div "Email" at bounding box center [206, 233] width 150 height 17
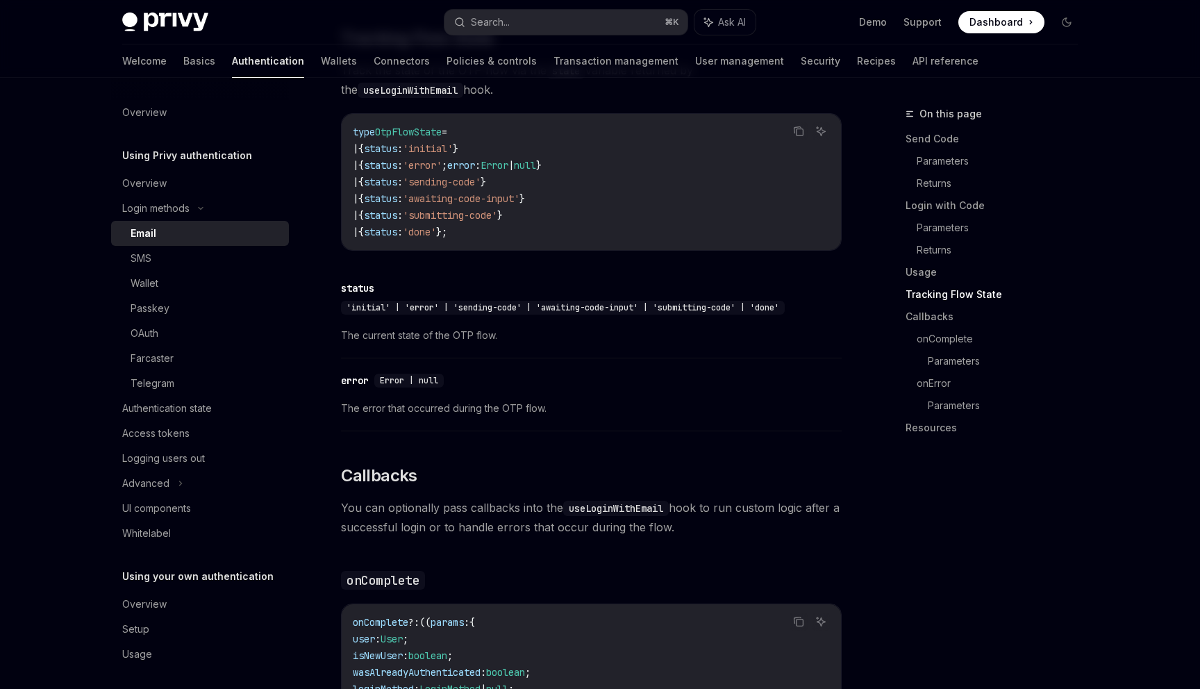
scroll to position [1632, 0]
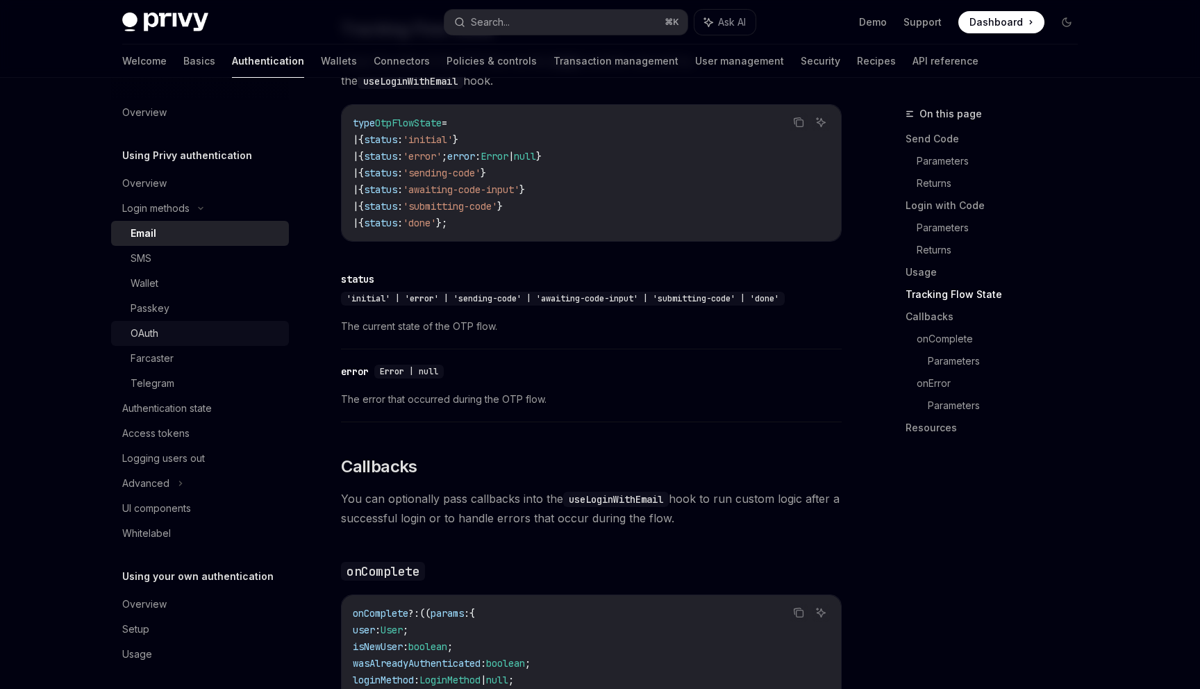
click at [157, 330] on div "OAuth" at bounding box center [145, 333] width 28 height 17
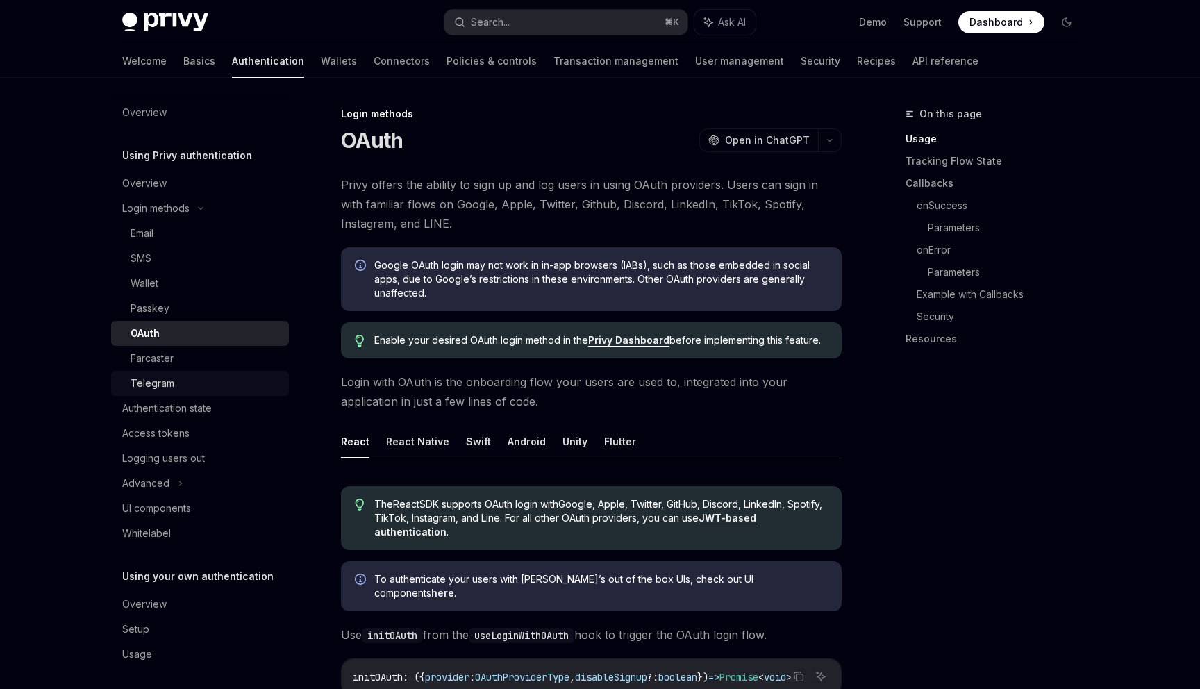
click at [166, 381] on div "Telegram" at bounding box center [153, 383] width 44 height 17
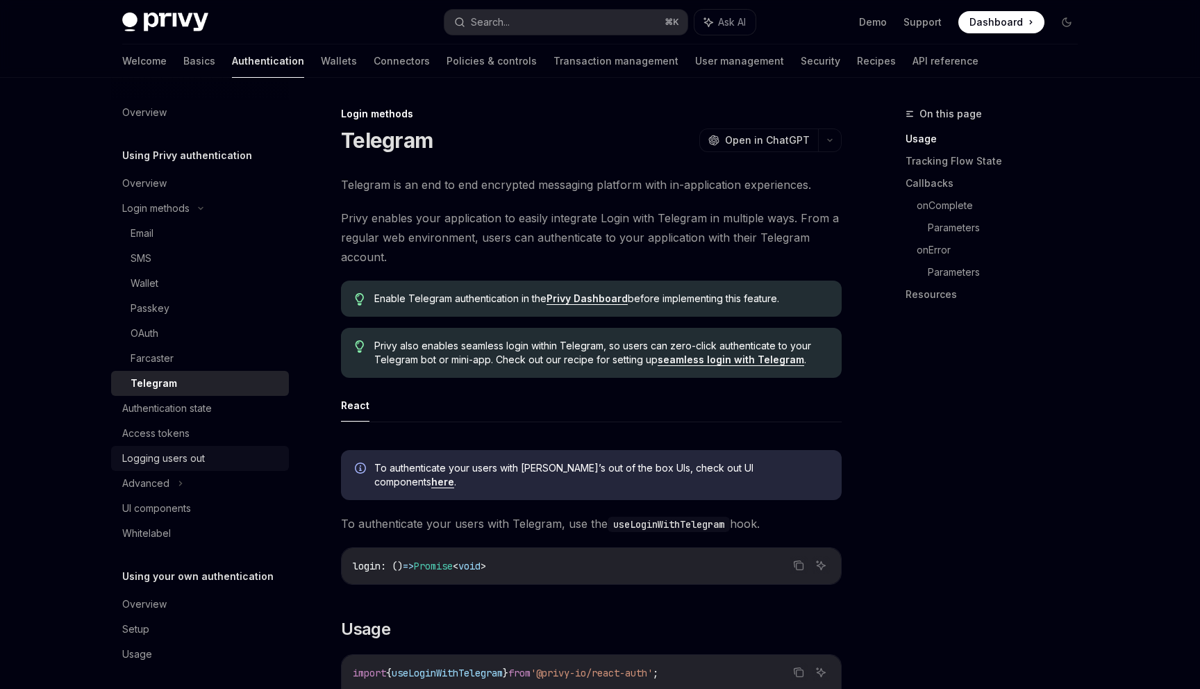
scroll to position [6, 0]
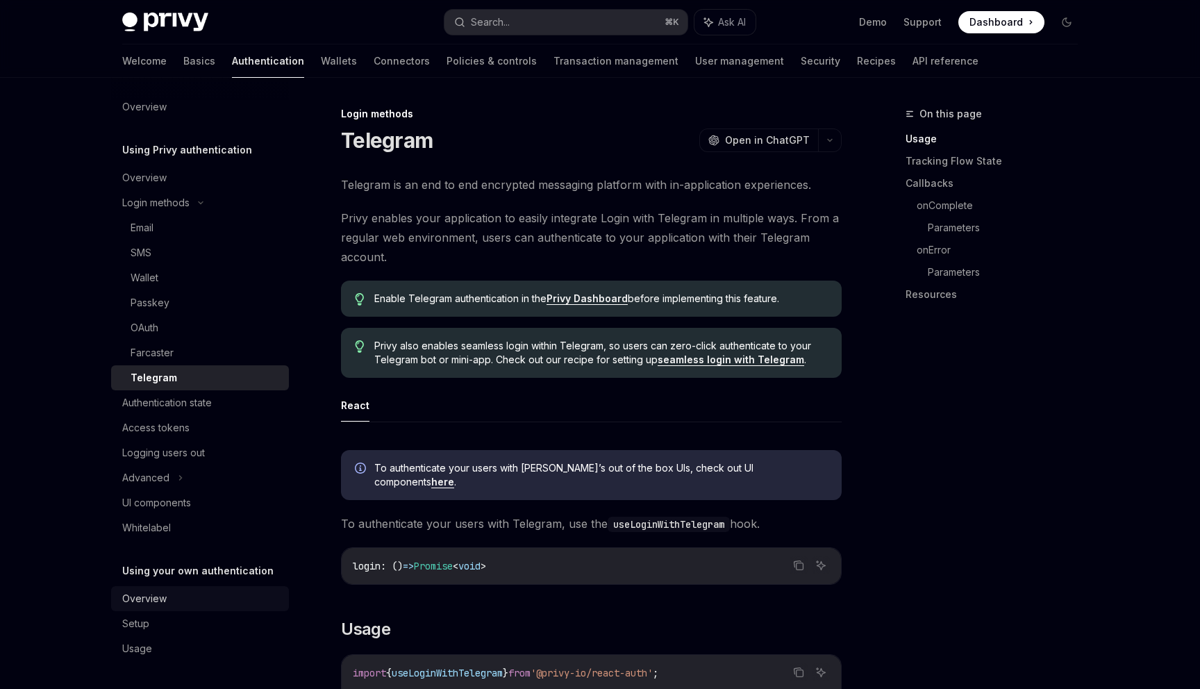
click at [172, 606] on div "Overview" at bounding box center [201, 598] width 158 height 17
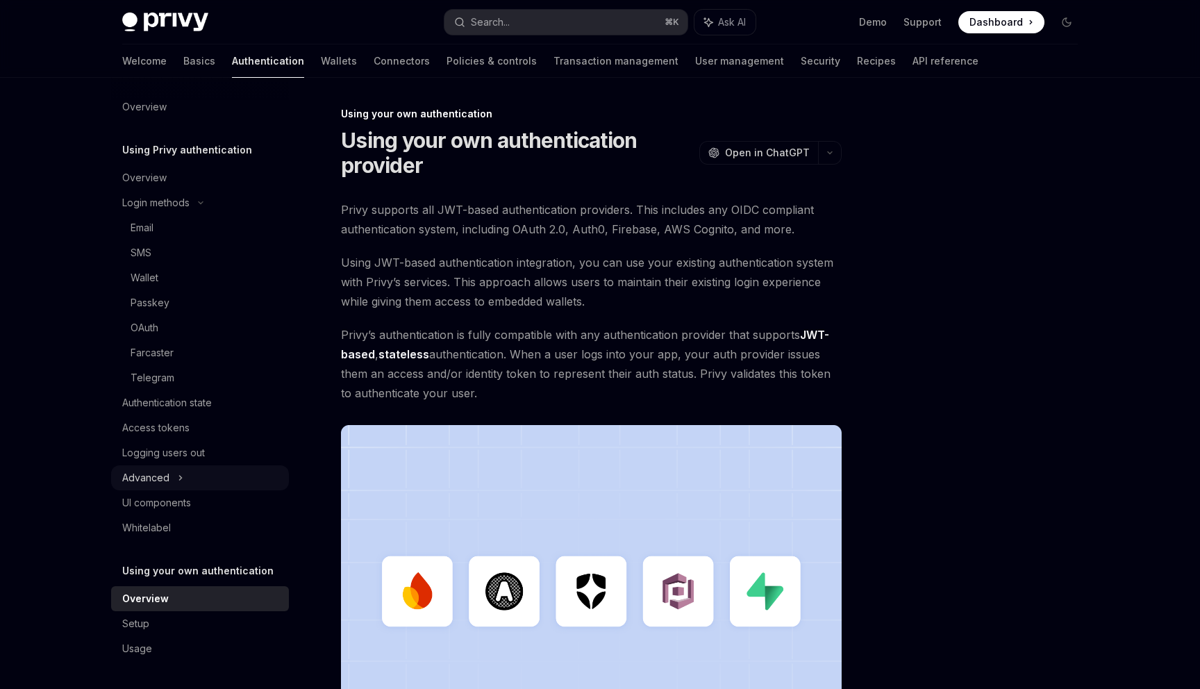
click at [197, 483] on div "Advanced" at bounding box center [200, 477] width 178 height 25
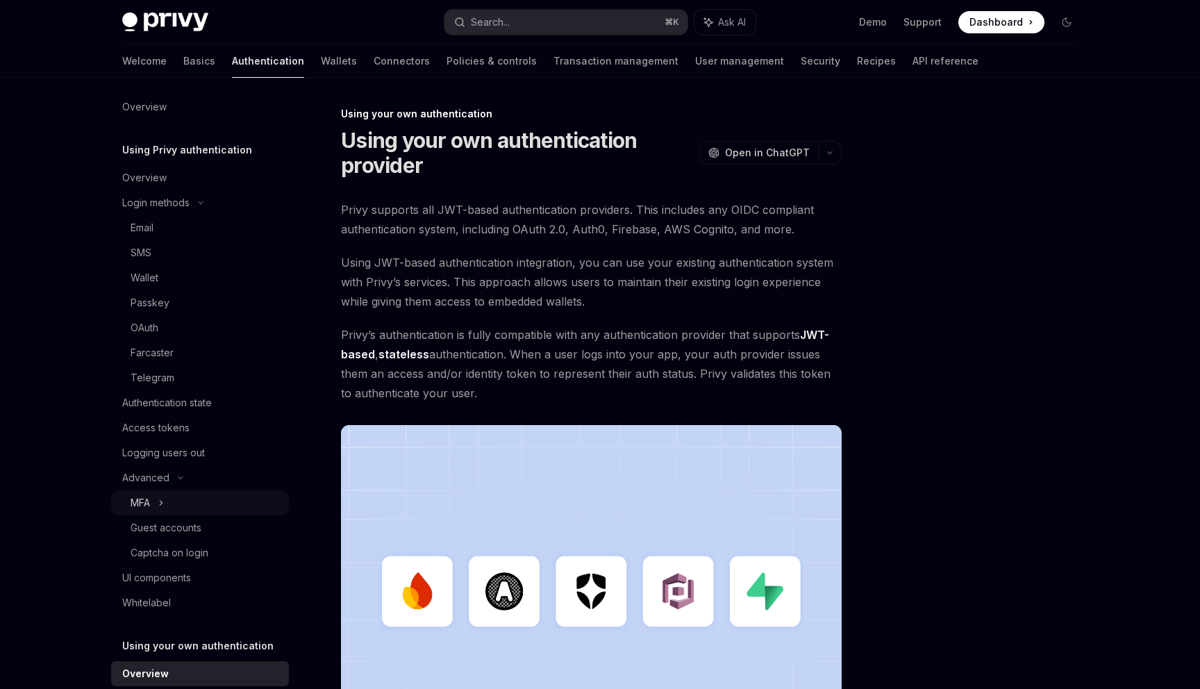
click at [197, 500] on div "MFA" at bounding box center [200, 502] width 178 height 25
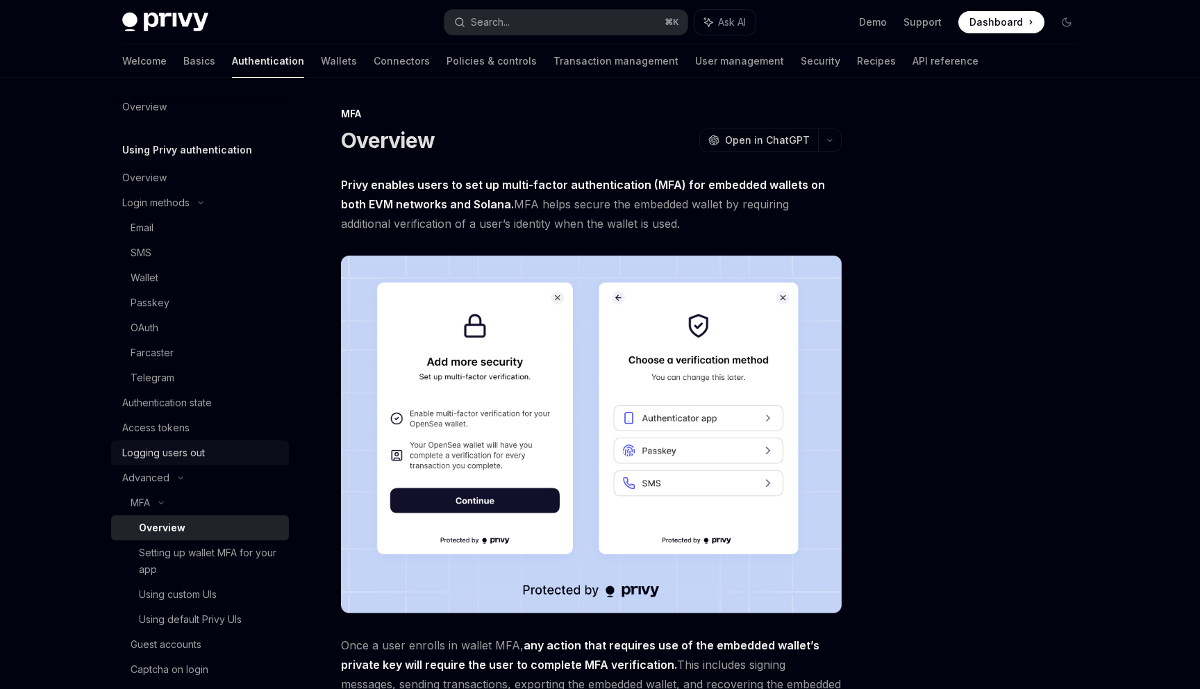
click at [219, 453] on div "Logging users out" at bounding box center [201, 453] width 158 height 17
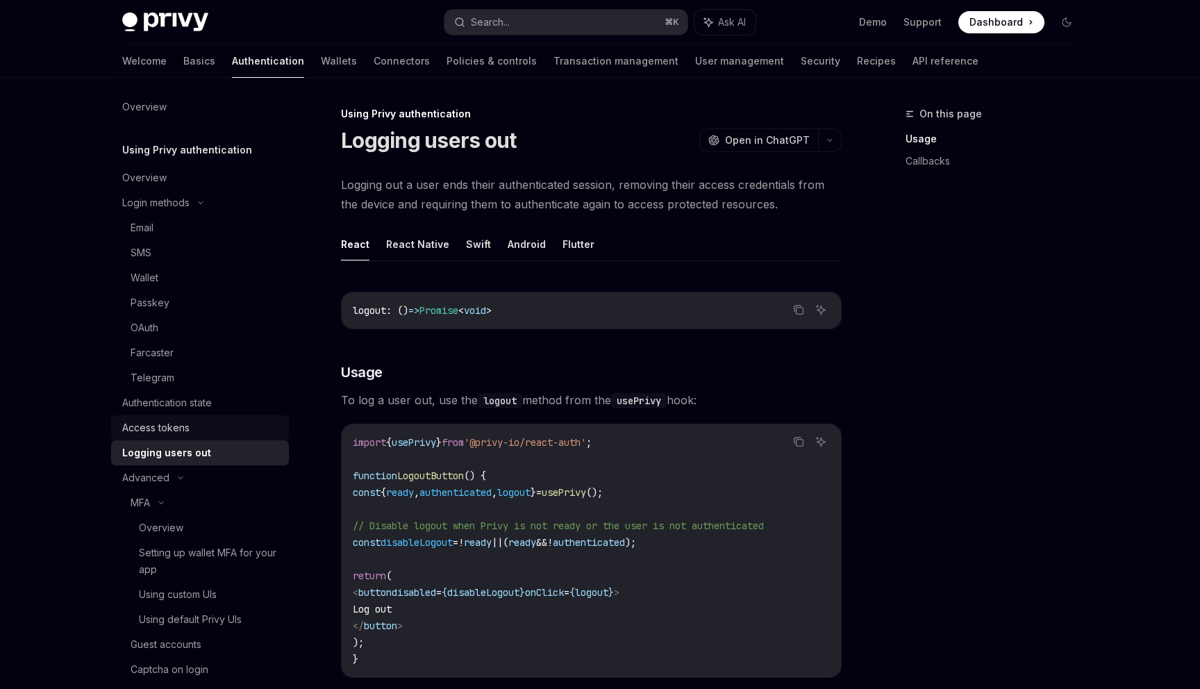
click at [230, 433] on div "Access tokens" at bounding box center [201, 428] width 158 height 17
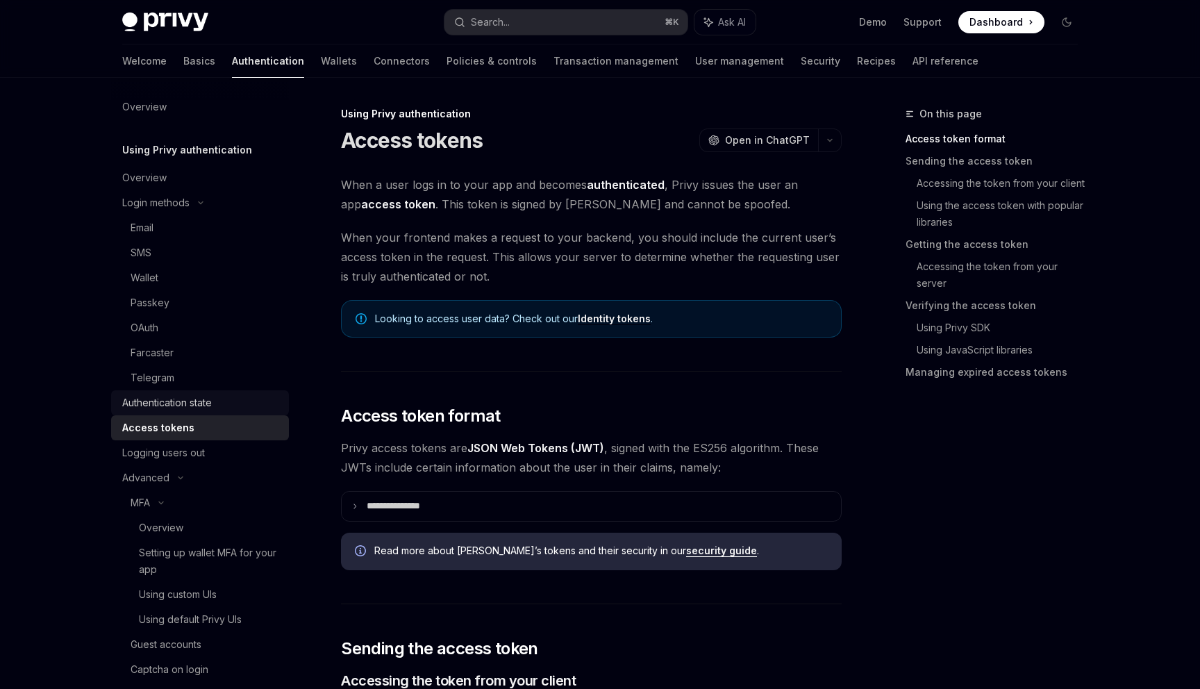
click at [222, 411] on link "Authentication state" at bounding box center [200, 402] width 178 height 25
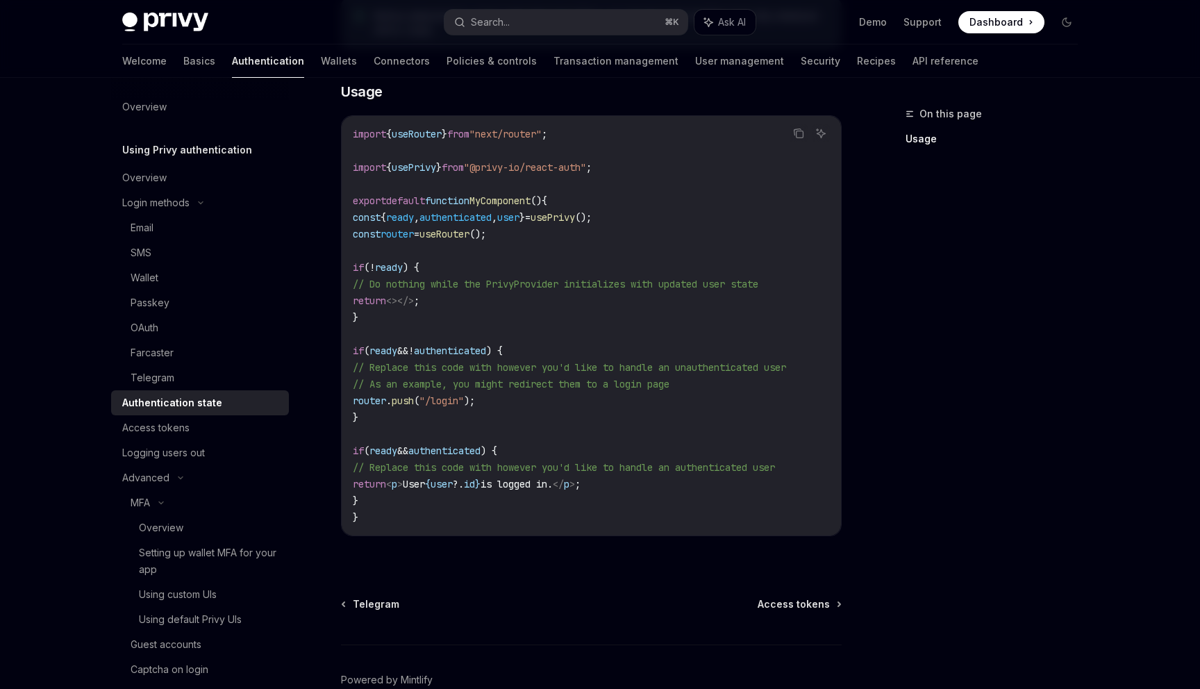
scroll to position [492, 0]
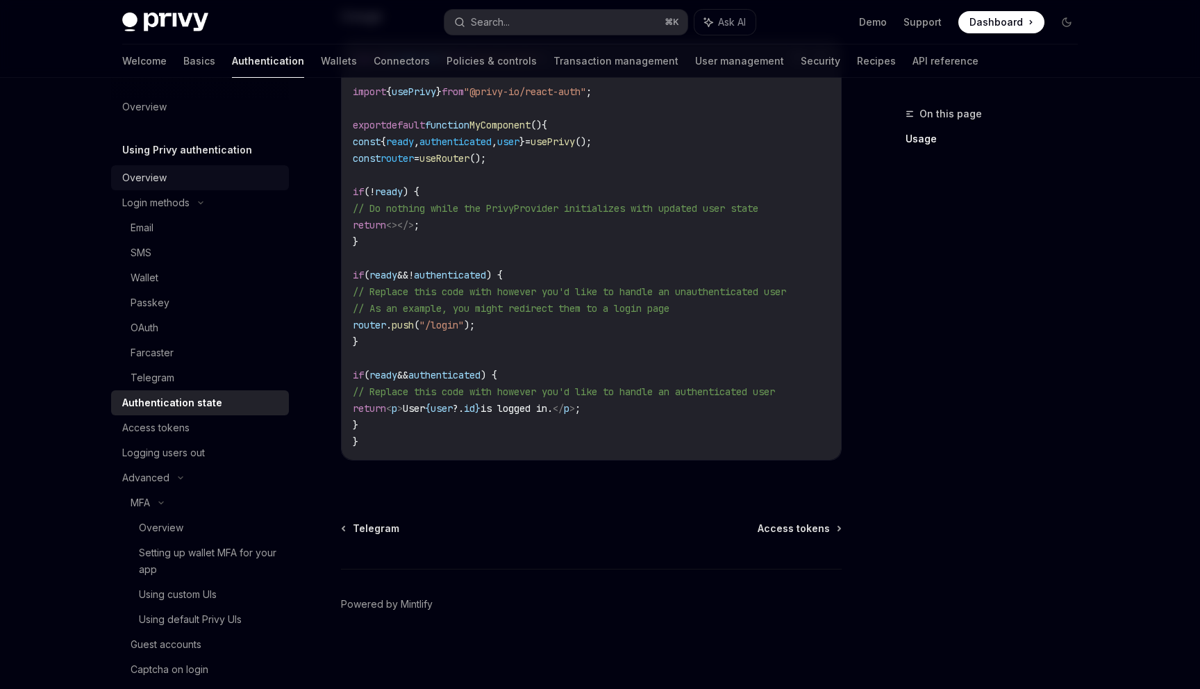
click at [185, 175] on div "Overview" at bounding box center [201, 177] width 158 height 17
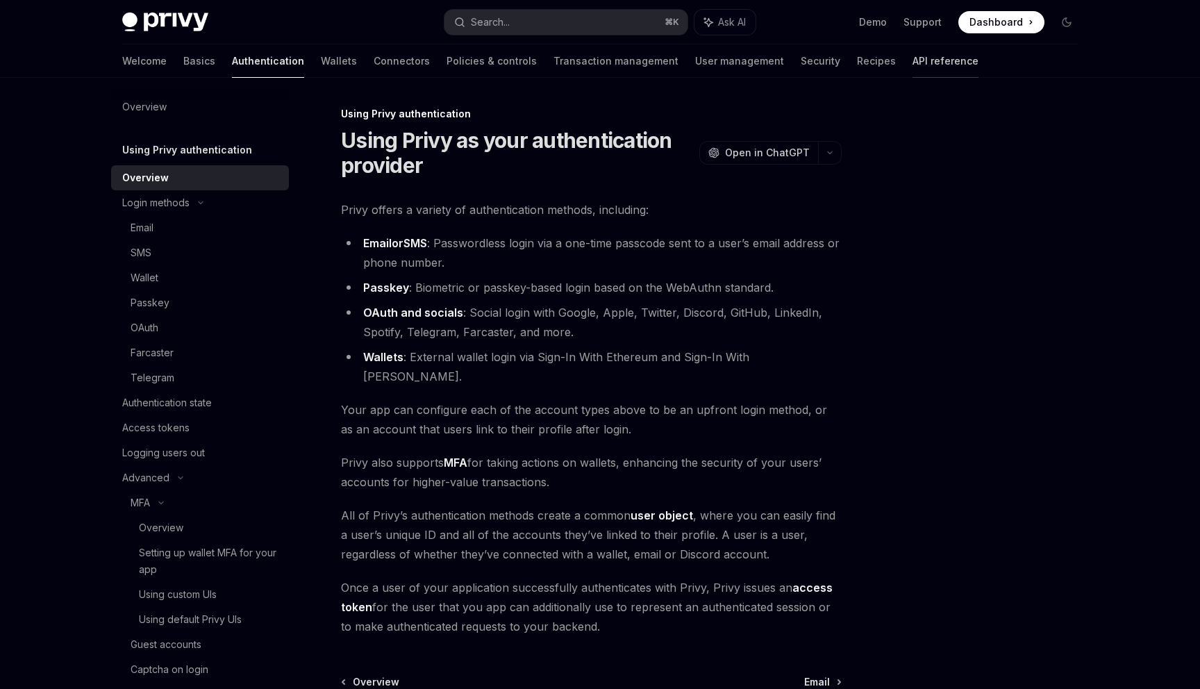
click at [913, 66] on link "API reference" at bounding box center [946, 60] width 66 height 33
type textarea "*"
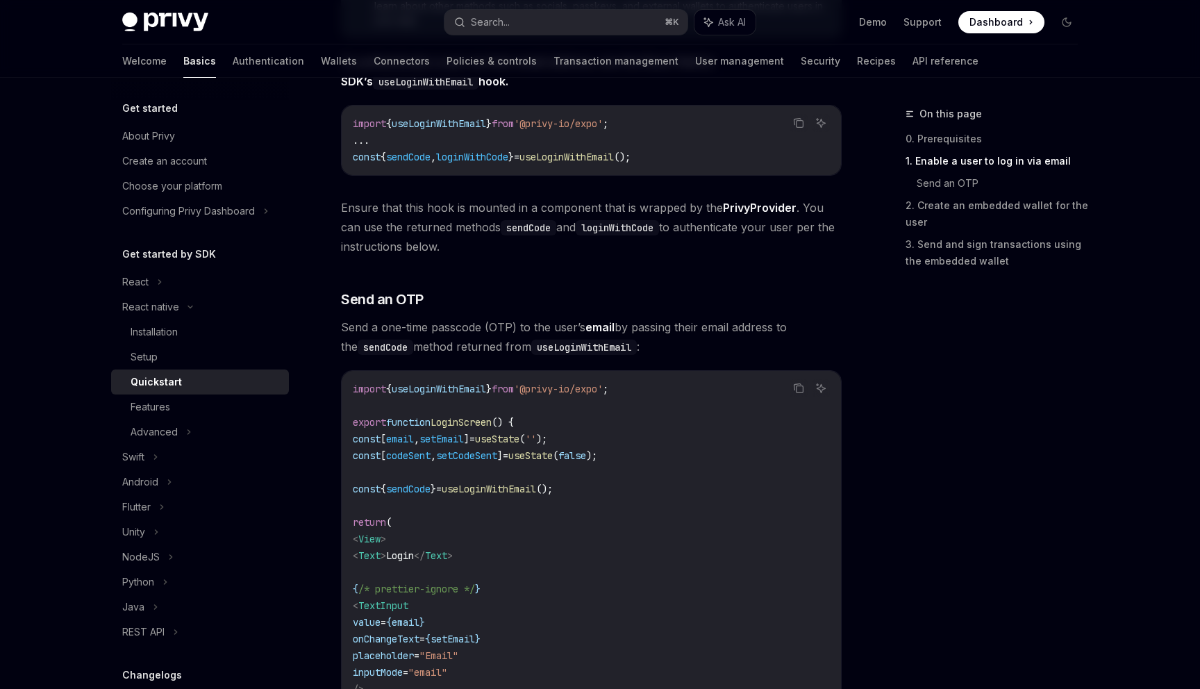
scroll to position [373, 0]
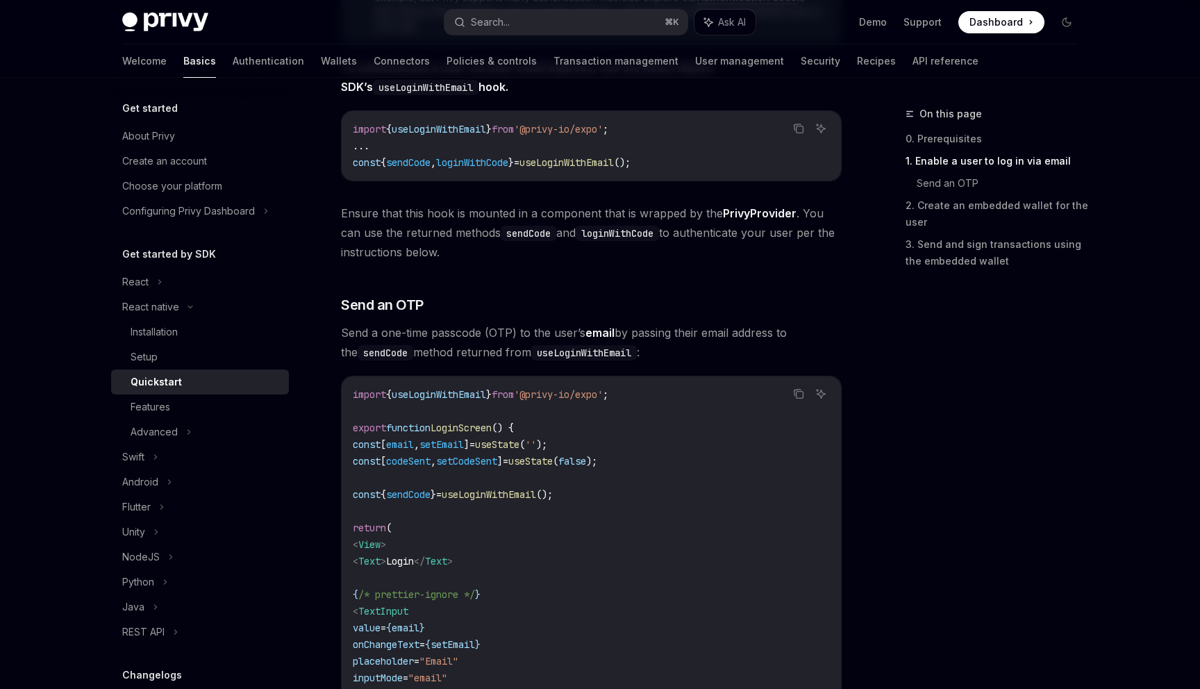
click at [589, 347] on code "useLoginWithEmail" at bounding box center [584, 352] width 106 height 15
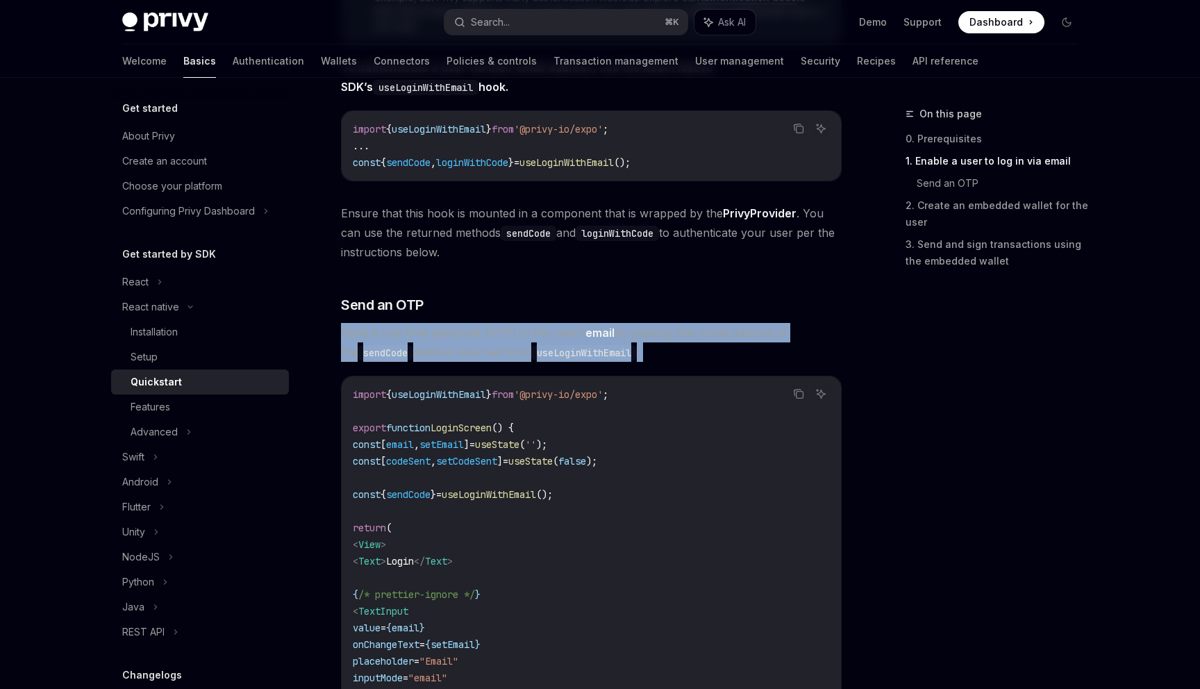
click at [589, 347] on code "useLoginWithEmail" at bounding box center [584, 352] width 106 height 15
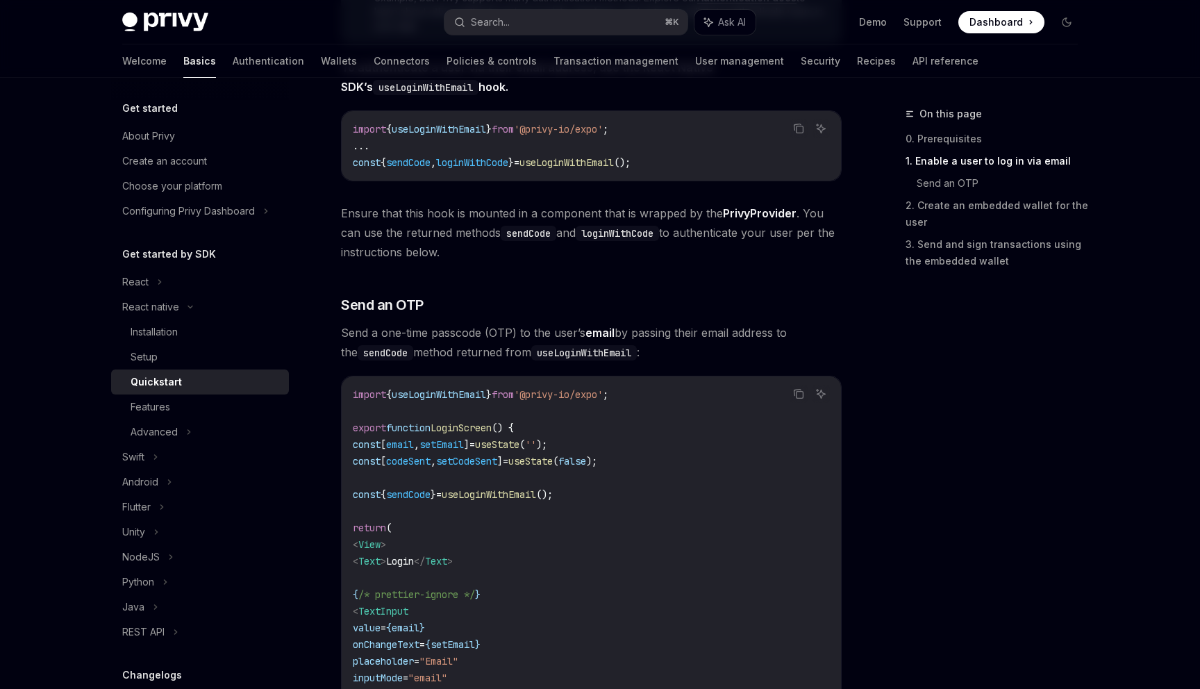
click at [582, 345] on code "useLoginWithEmail" at bounding box center [584, 352] width 106 height 15
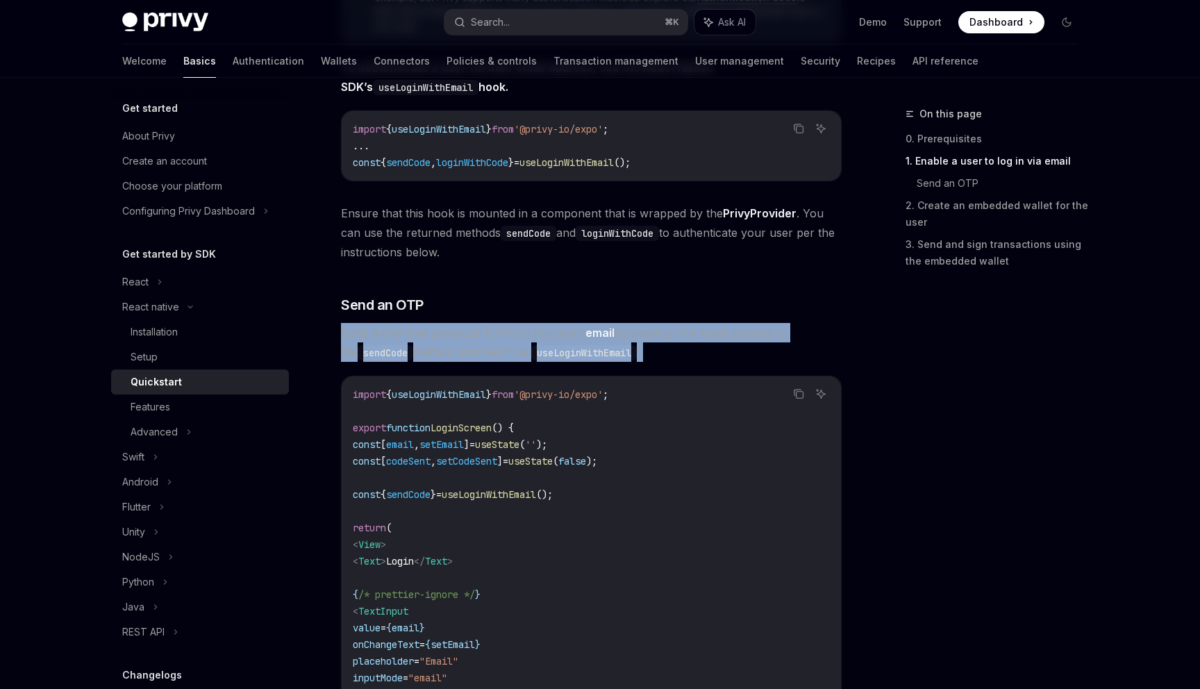
click at [582, 345] on code "useLoginWithEmail" at bounding box center [584, 352] width 106 height 15
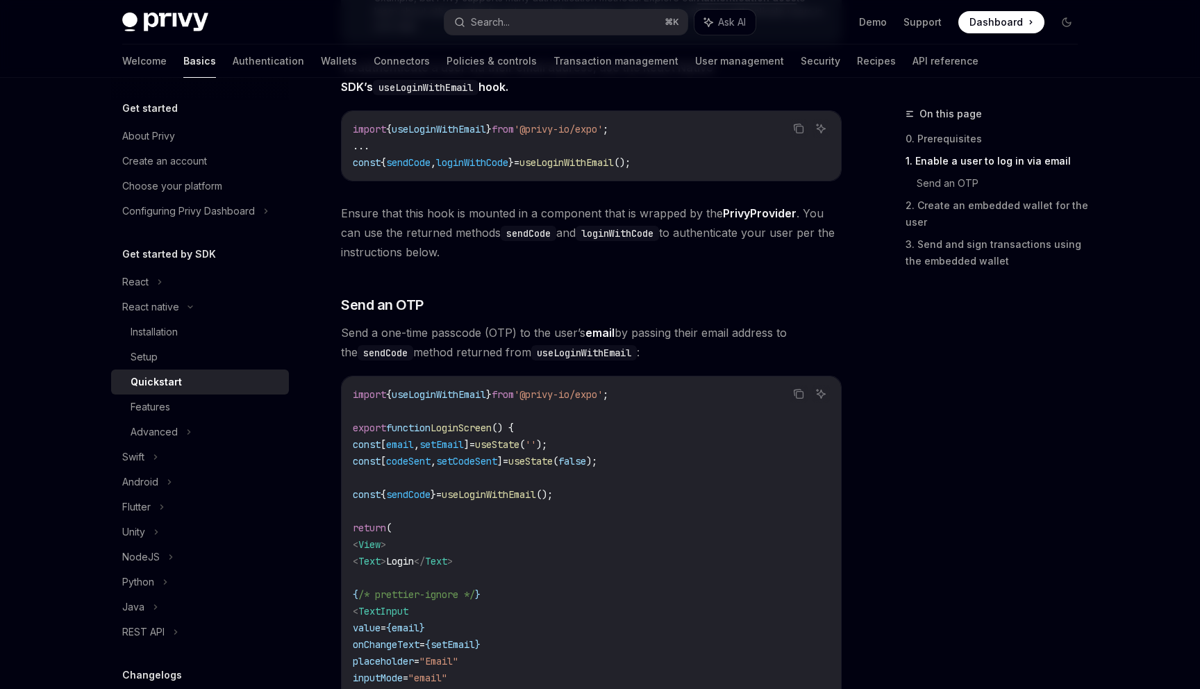
click at [574, 345] on code "useLoginWithEmail" at bounding box center [584, 352] width 106 height 15
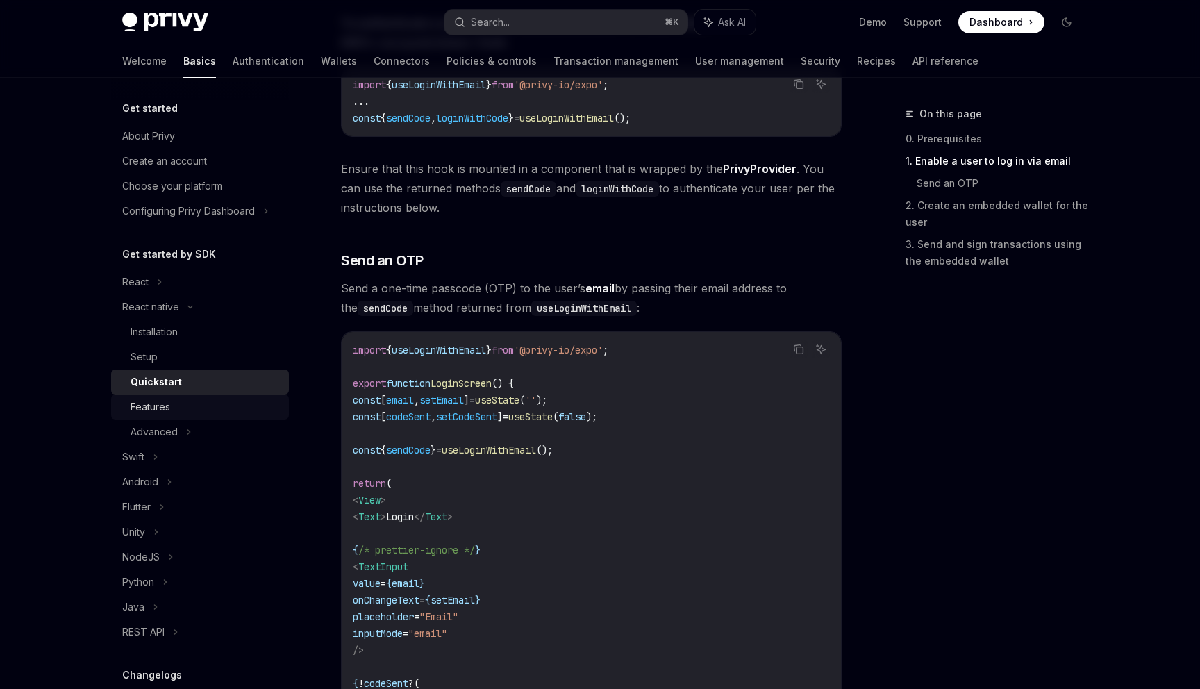
click at [205, 401] on div "Features" at bounding box center [206, 407] width 150 height 17
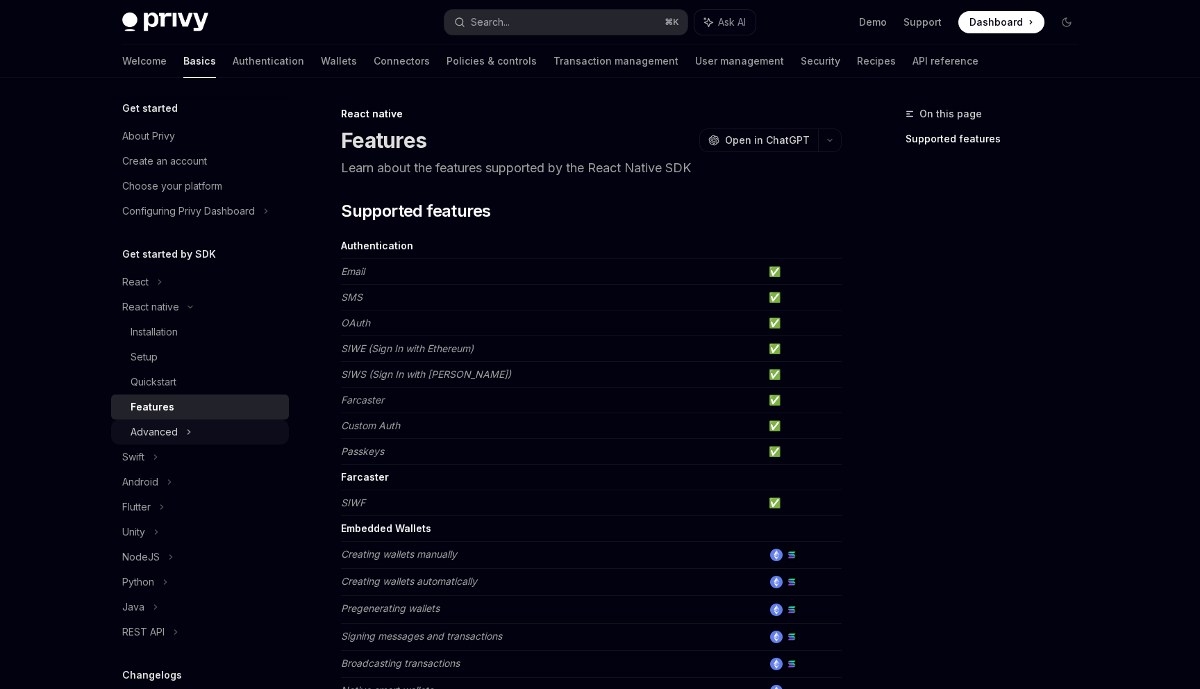
click at [210, 426] on div "Advanced" at bounding box center [200, 432] width 178 height 25
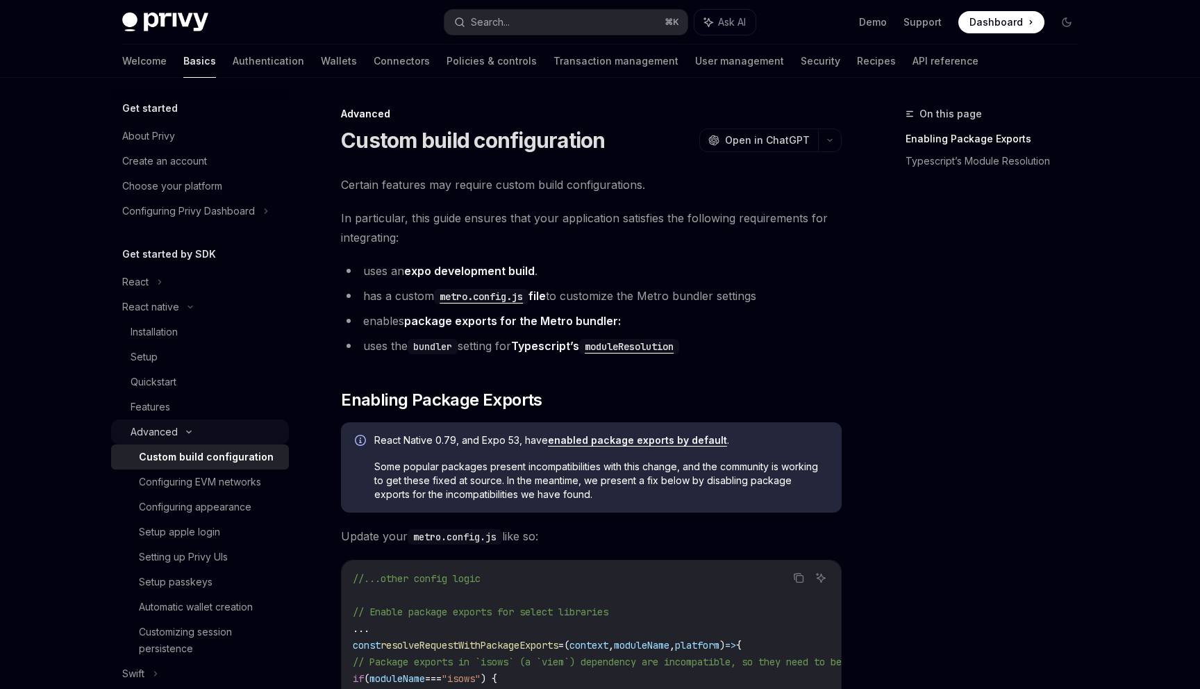
click at [210, 427] on div "Advanced" at bounding box center [200, 432] width 178 height 25
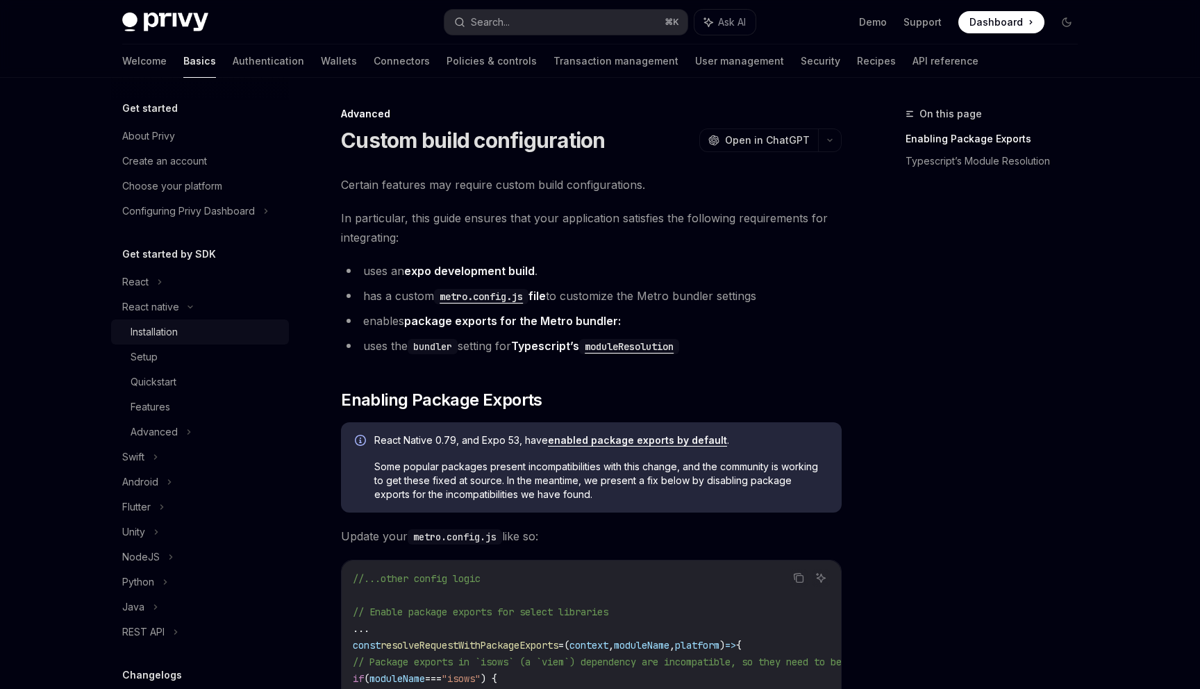
click at [222, 333] on div "Installation" at bounding box center [206, 332] width 150 height 17
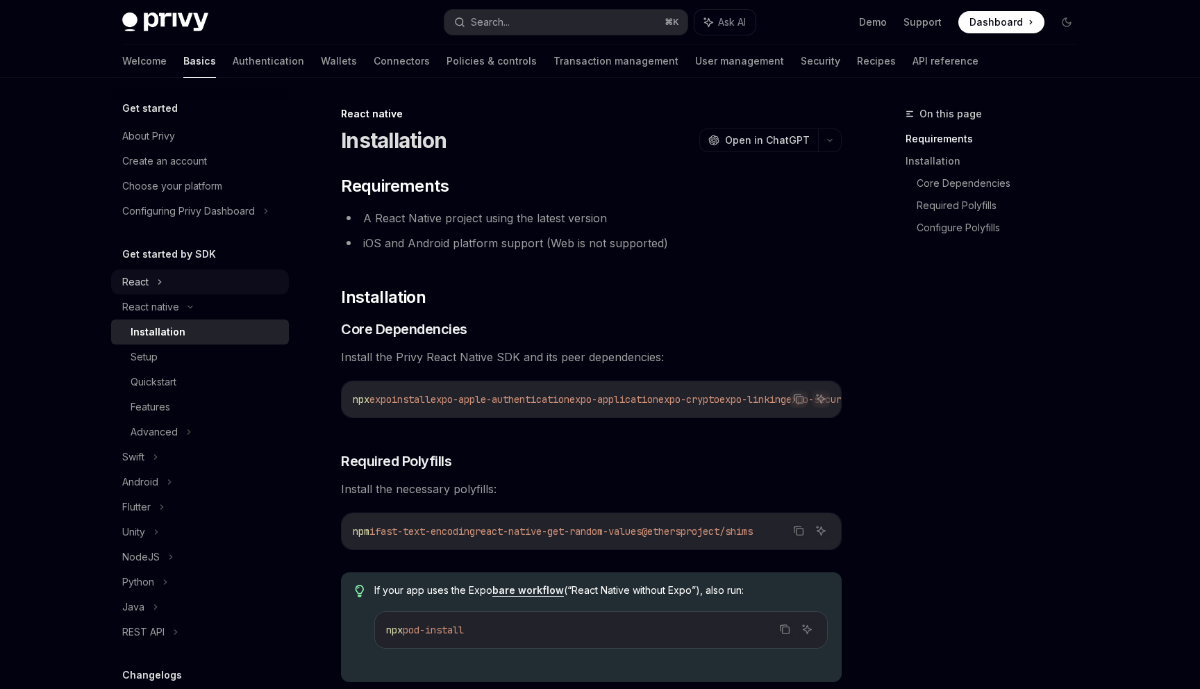
click at [222, 279] on div "React" at bounding box center [200, 281] width 178 height 25
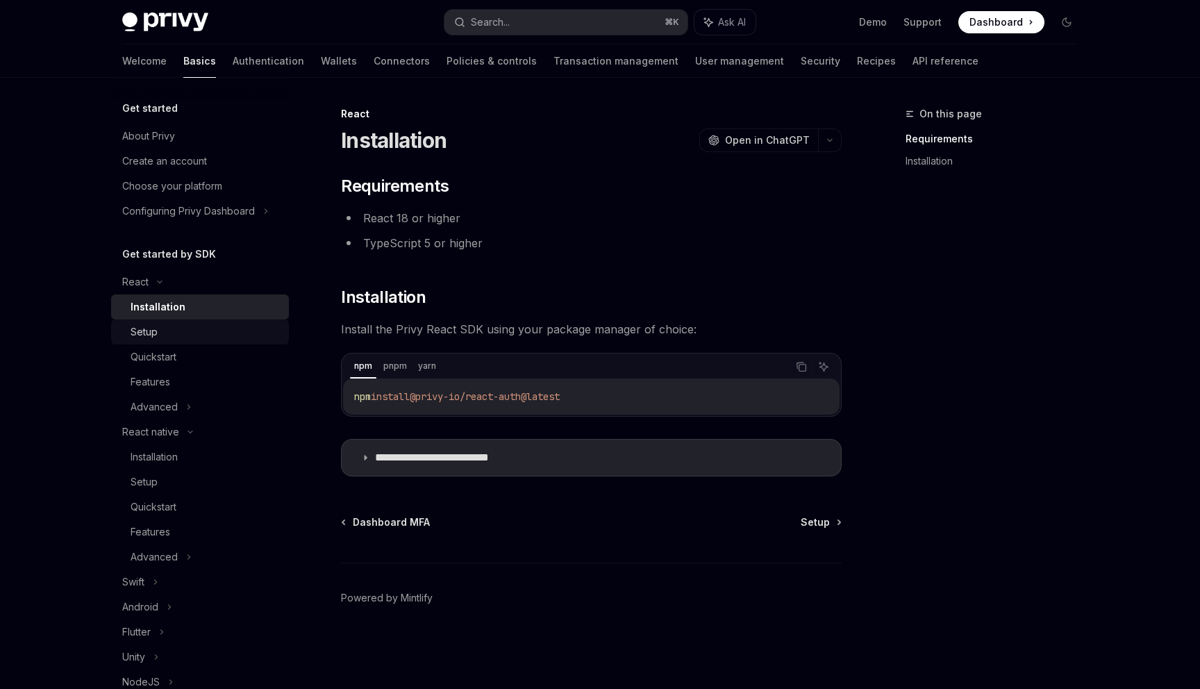
click at [217, 329] on div "Setup" at bounding box center [206, 332] width 150 height 17
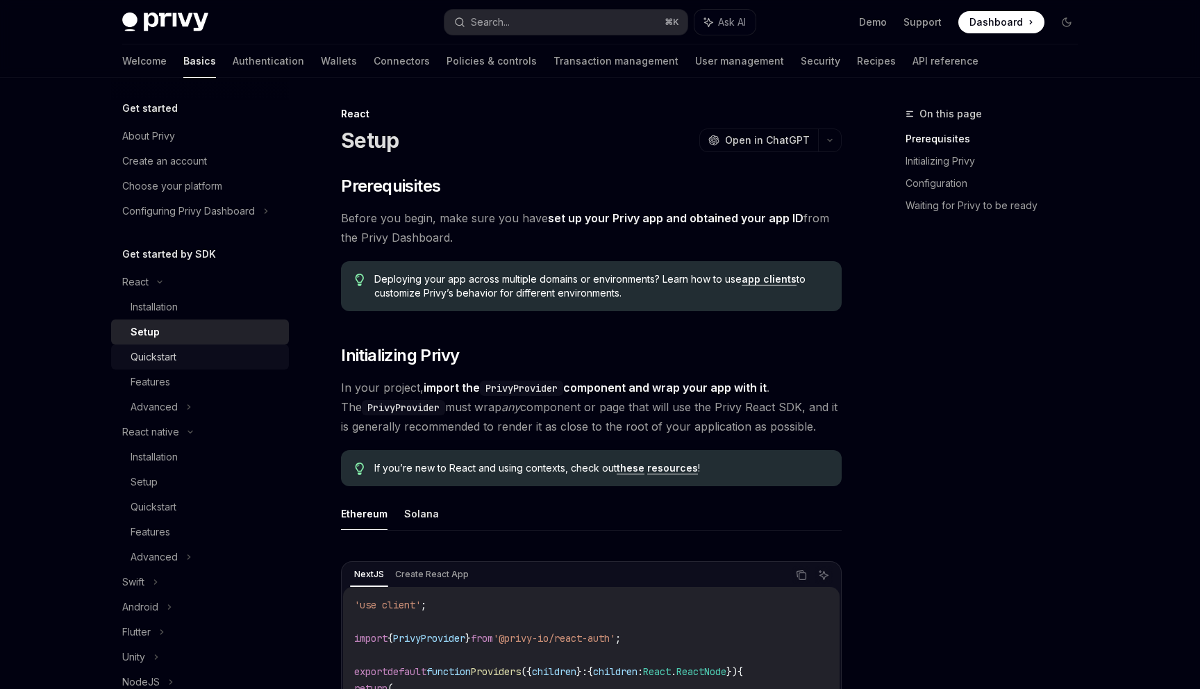
click at [218, 352] on div "Quickstart" at bounding box center [206, 357] width 150 height 17
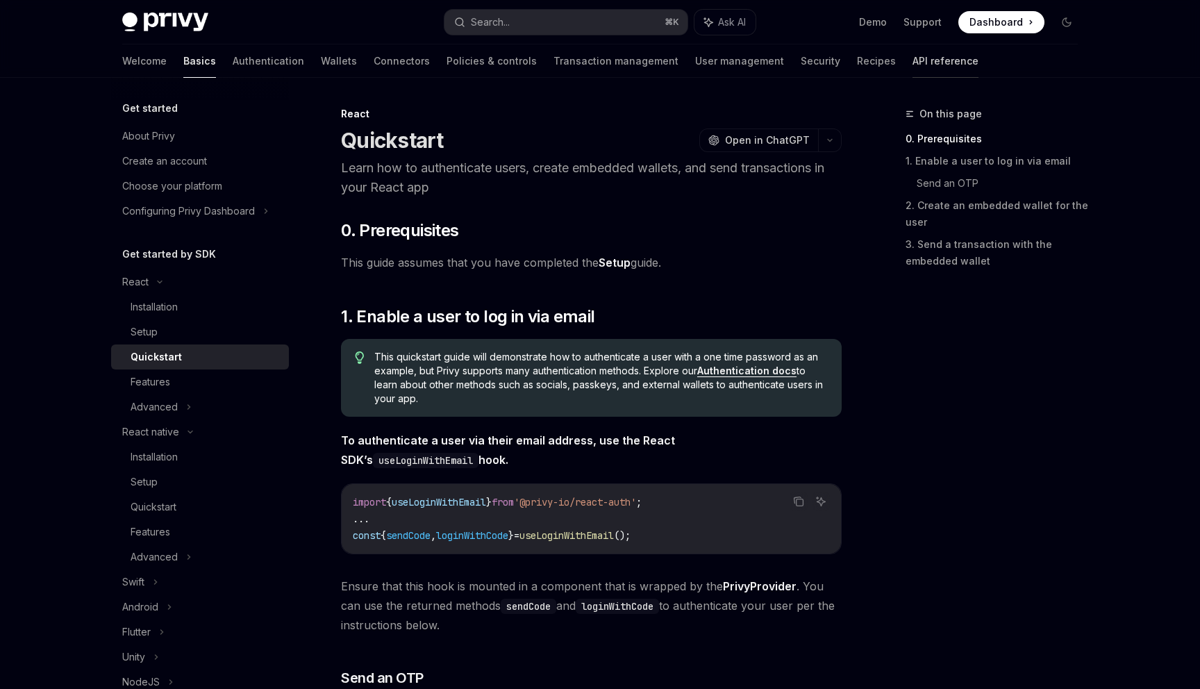
click at [913, 57] on link "API reference" at bounding box center [946, 60] width 66 height 33
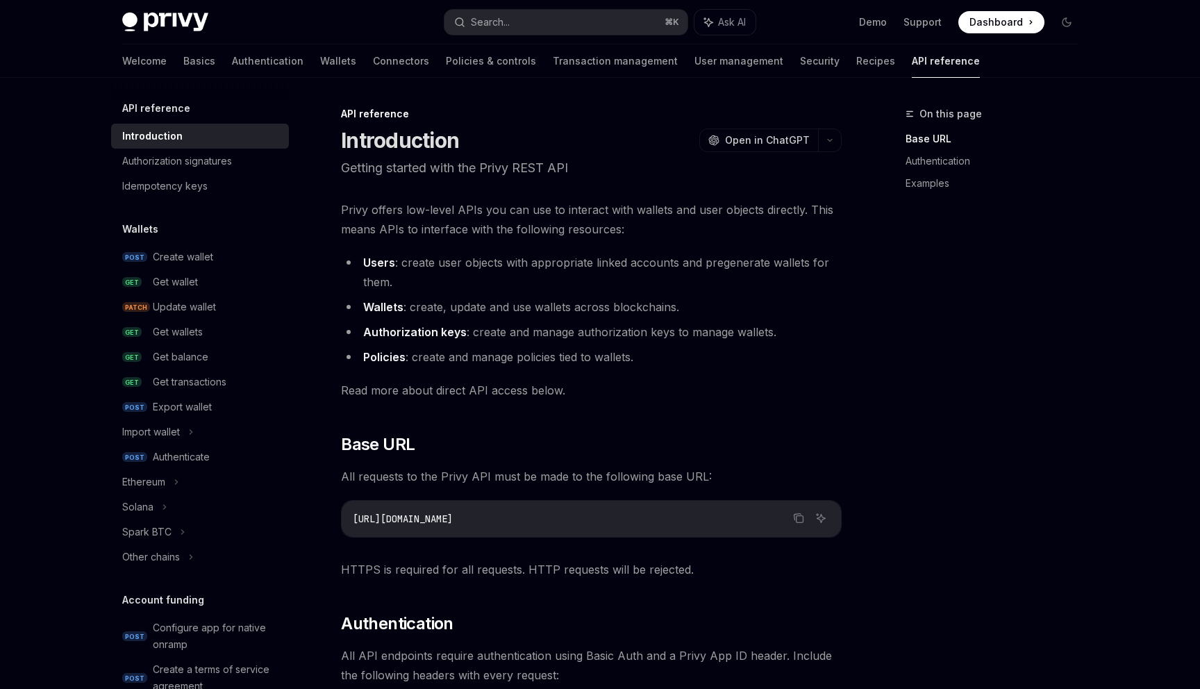
click at [996, 20] on span "Dashboard" at bounding box center [996, 22] width 53 height 14
click at [856, 66] on link "Recipes" at bounding box center [875, 60] width 39 height 33
click at [320, 63] on link "Wallets" at bounding box center [338, 60] width 36 height 33
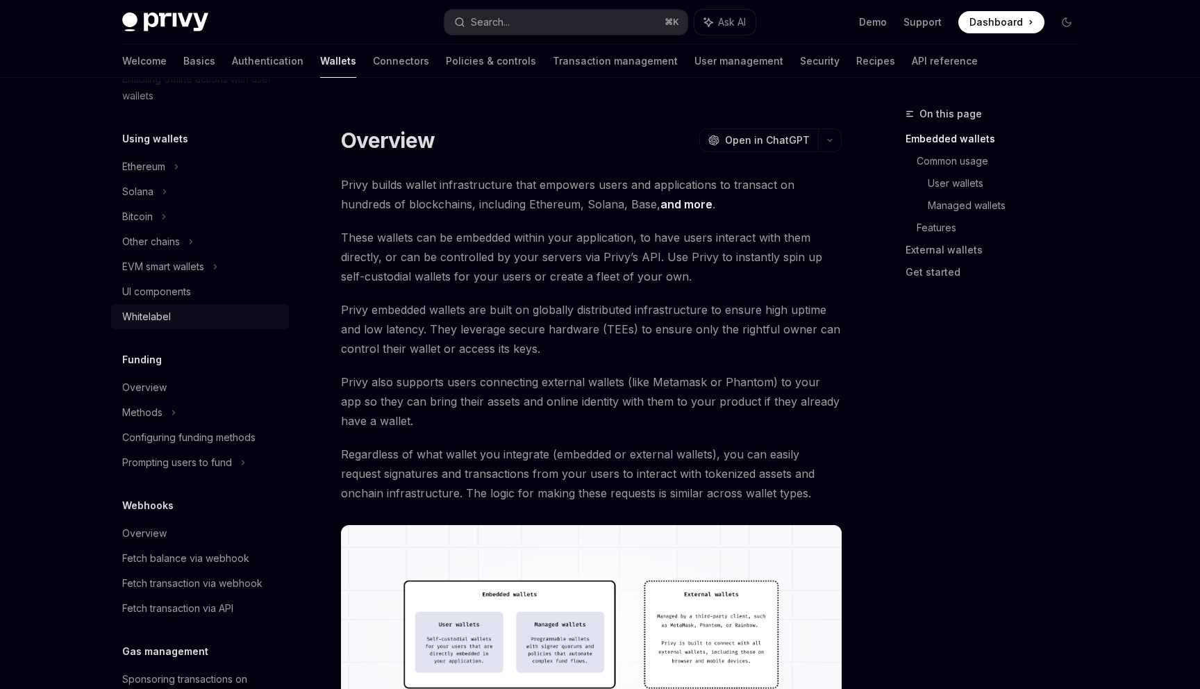
scroll to position [513, 0]
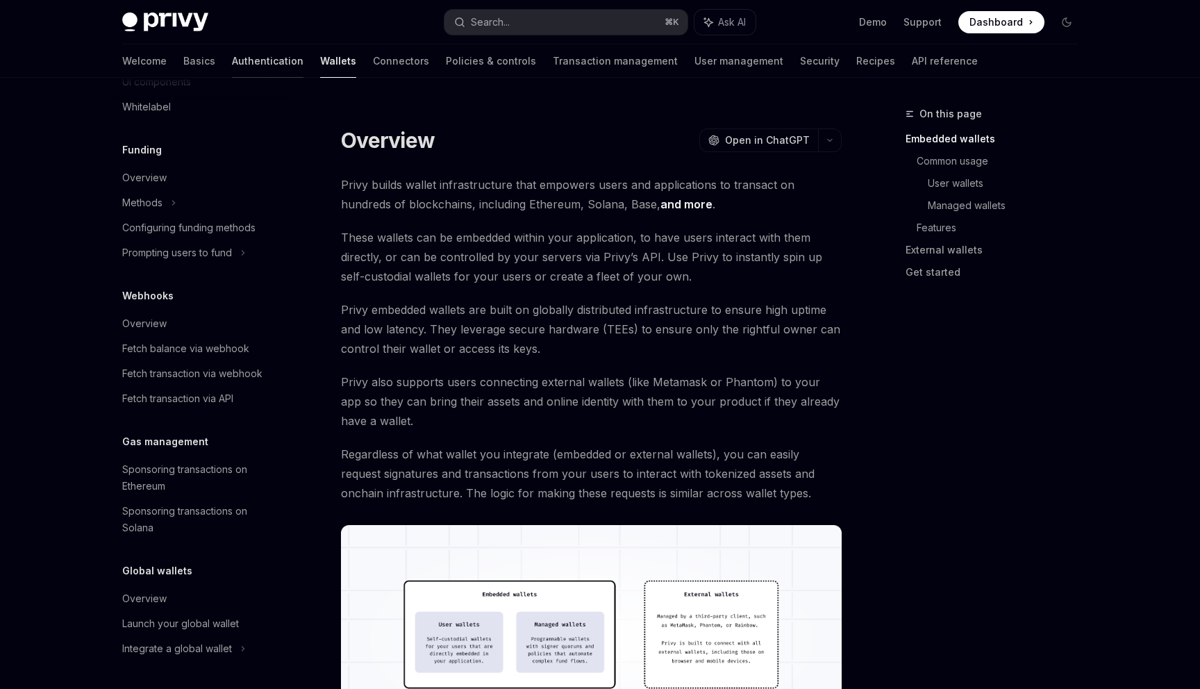
click at [232, 65] on link "Authentication" at bounding box center [268, 60] width 72 height 33
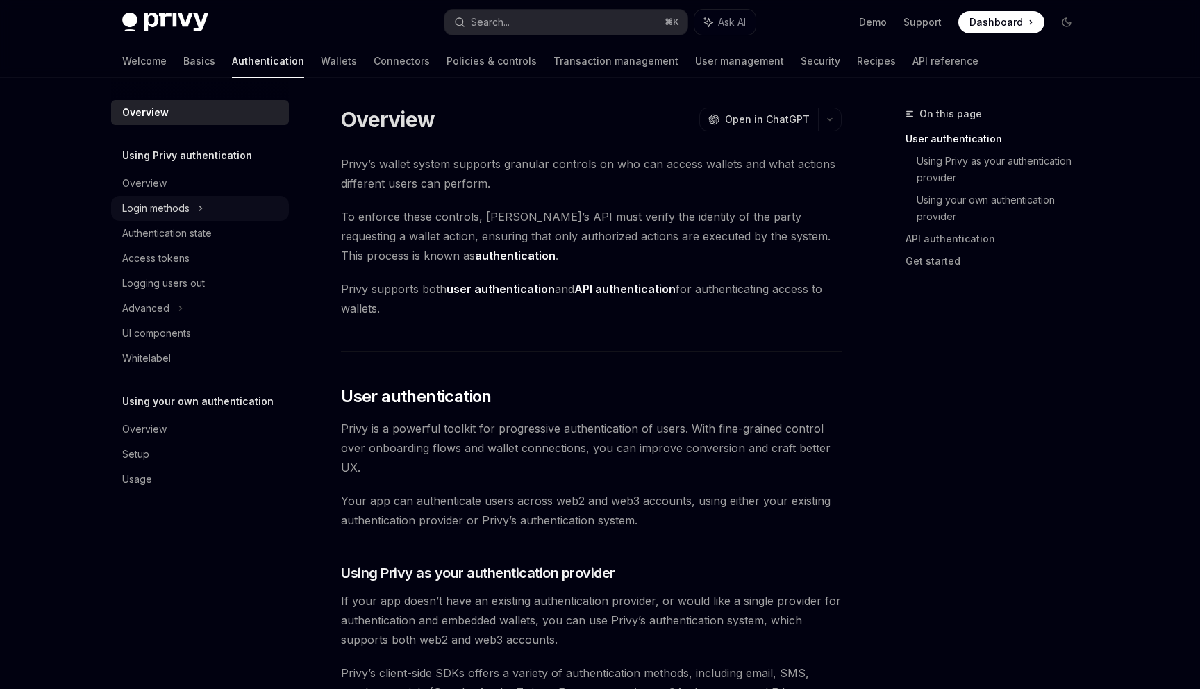
click at [171, 207] on div "Login methods" at bounding box center [155, 208] width 67 height 17
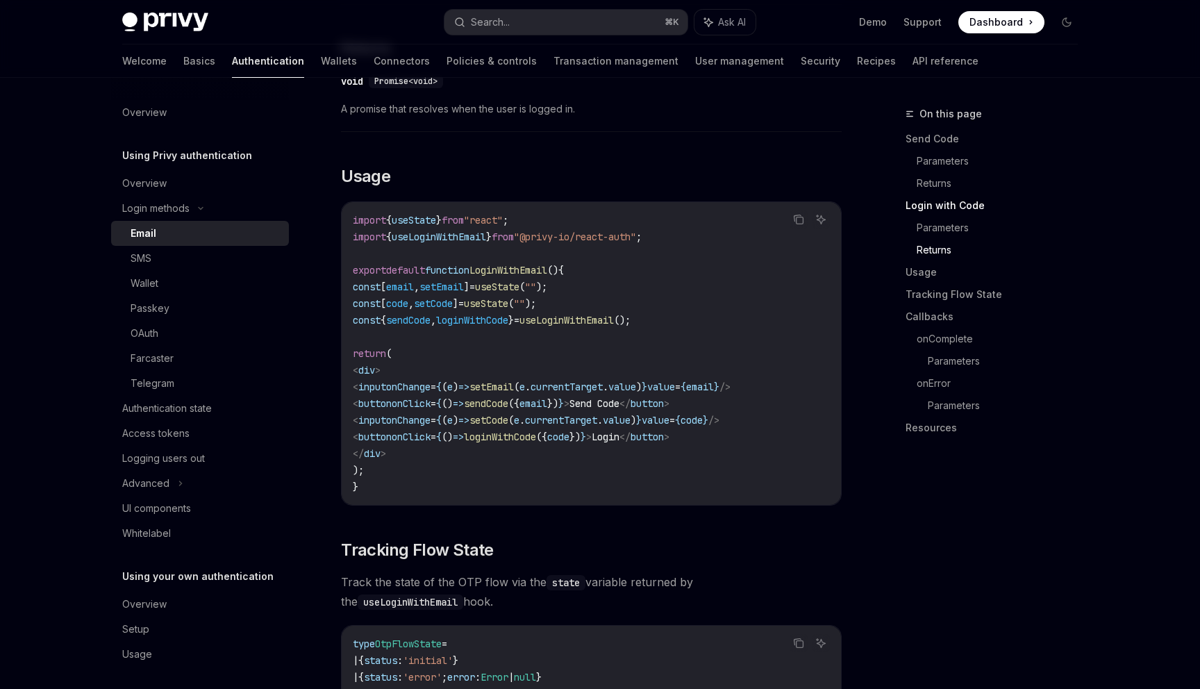
scroll to position [1129, 0]
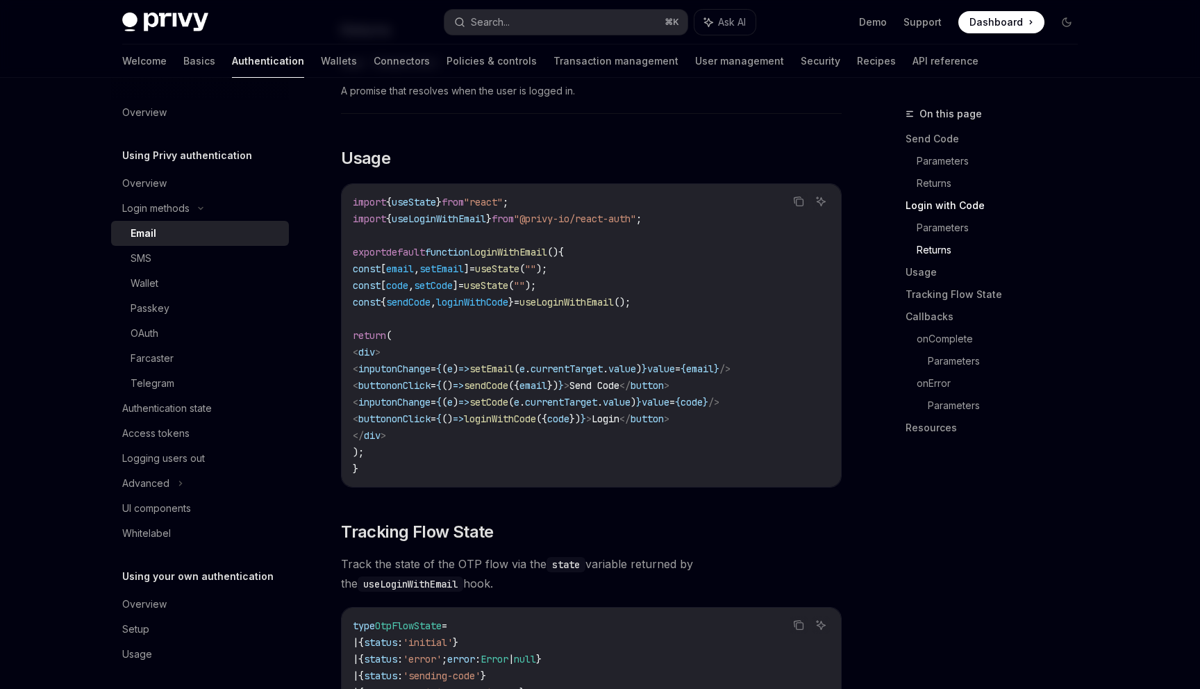
click at [425, 246] on span "default" at bounding box center [405, 252] width 39 height 13
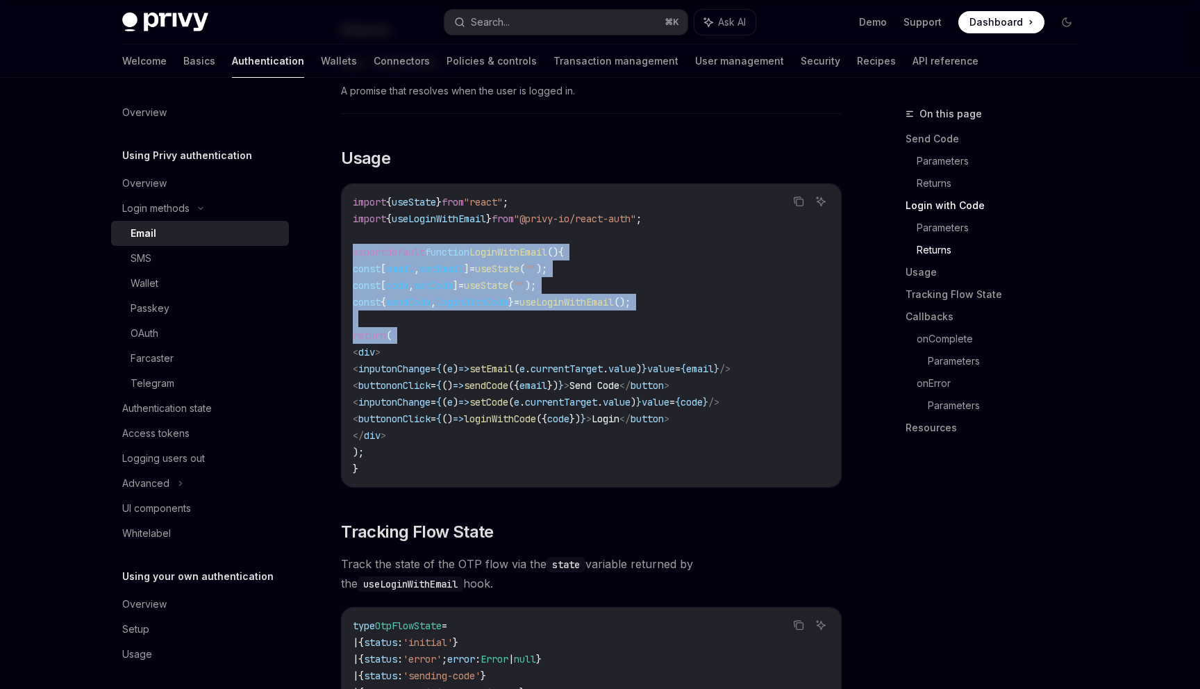
drag, startPoint x: 433, startPoint y: 244, endPoint x: 440, endPoint y: 331, distance: 86.4
click at [443, 328] on code "import { useState } from "react" ; import { useLoginWithEmail } from "@privy-io…" at bounding box center [591, 335] width 477 height 283
click at [440, 331] on code "import { useState } from "react" ; import { useLoginWithEmail } from "@privy-io…" at bounding box center [591, 335] width 477 height 283
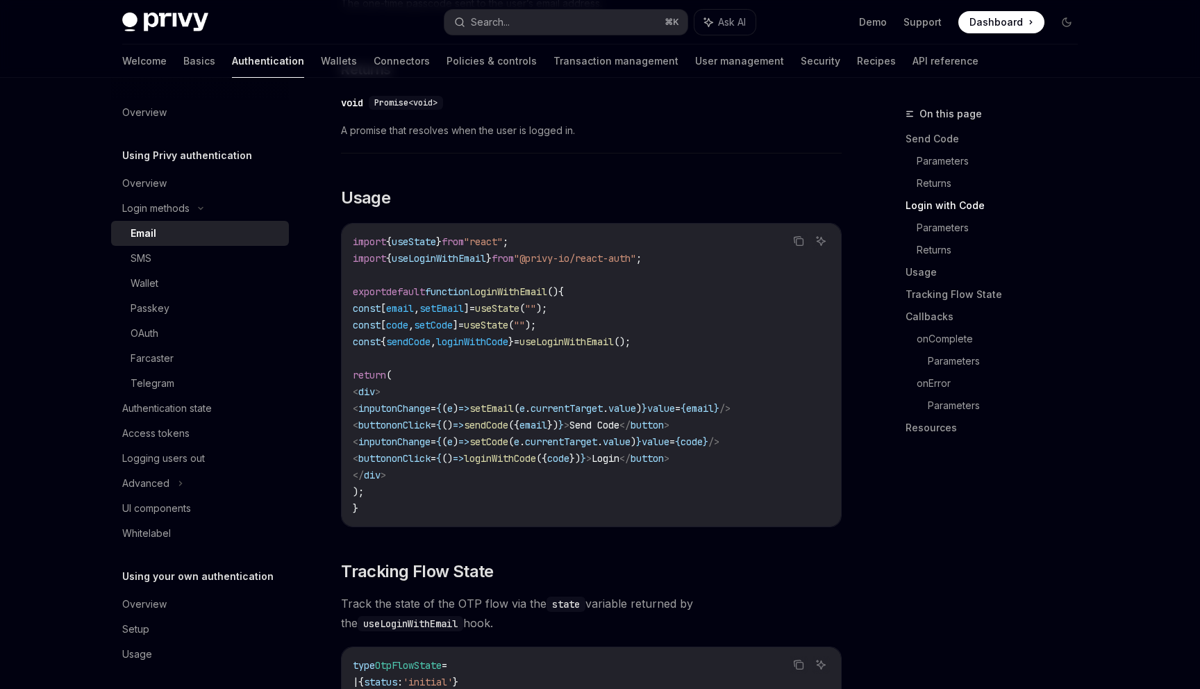
scroll to position [1136, 0]
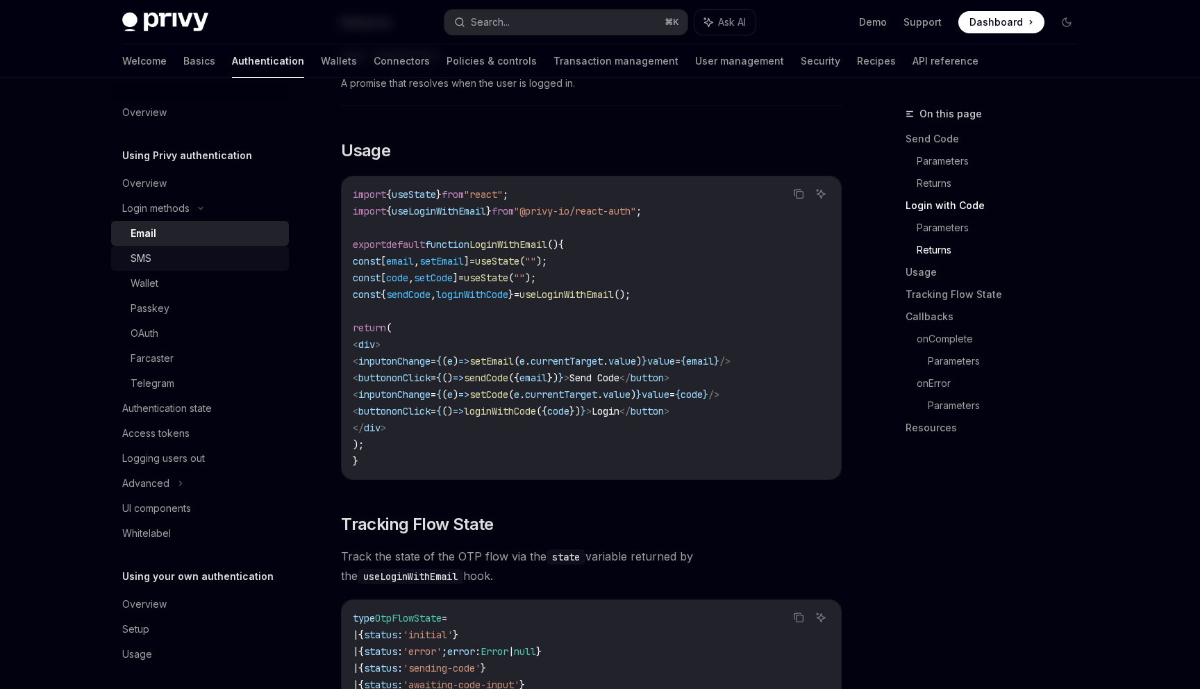
click at [224, 251] on div "SMS" at bounding box center [206, 258] width 150 height 17
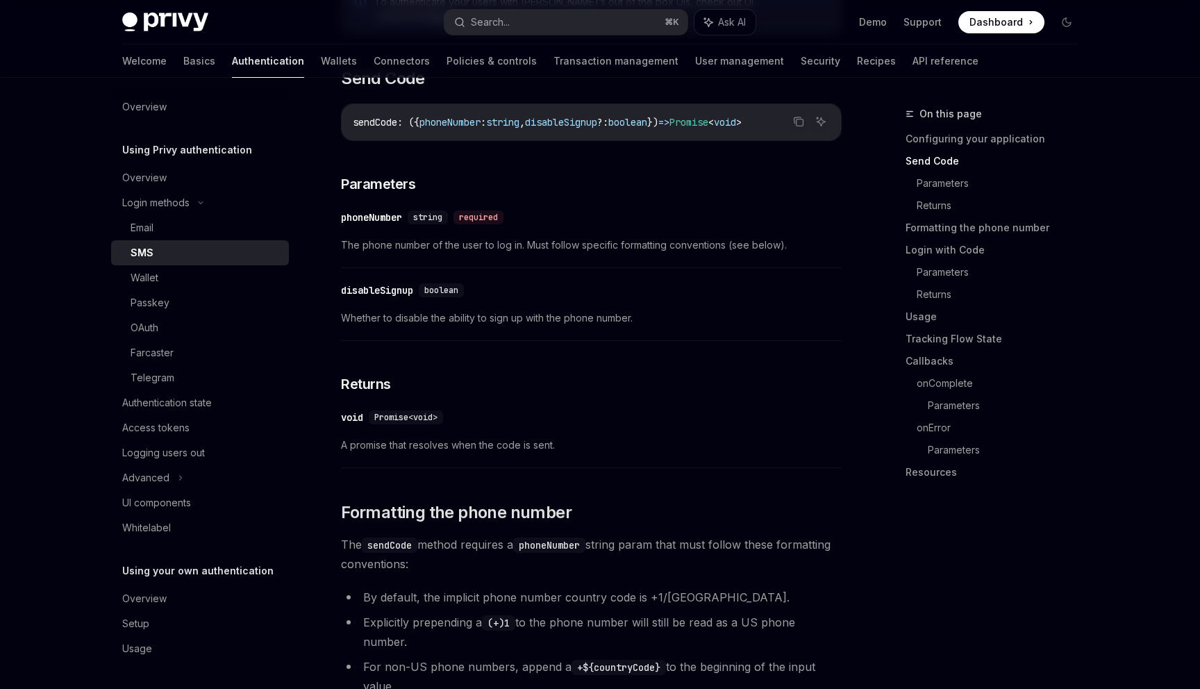
scroll to position [742, 0]
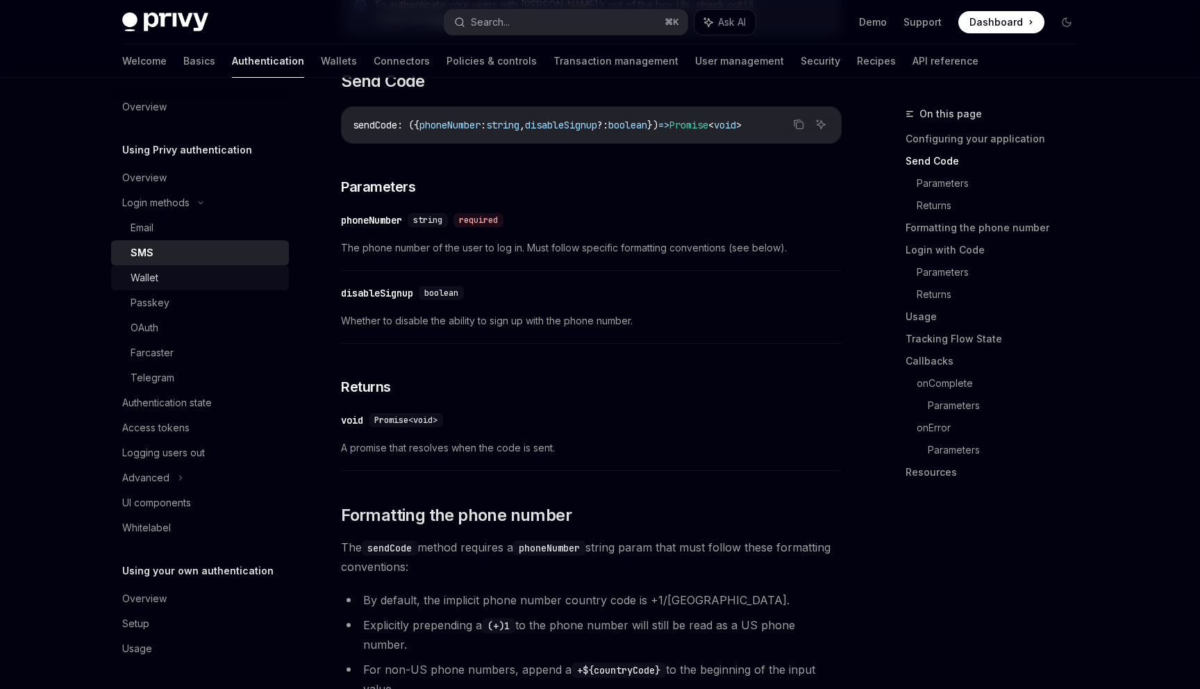
click at [226, 274] on div "Wallet" at bounding box center [206, 277] width 150 height 17
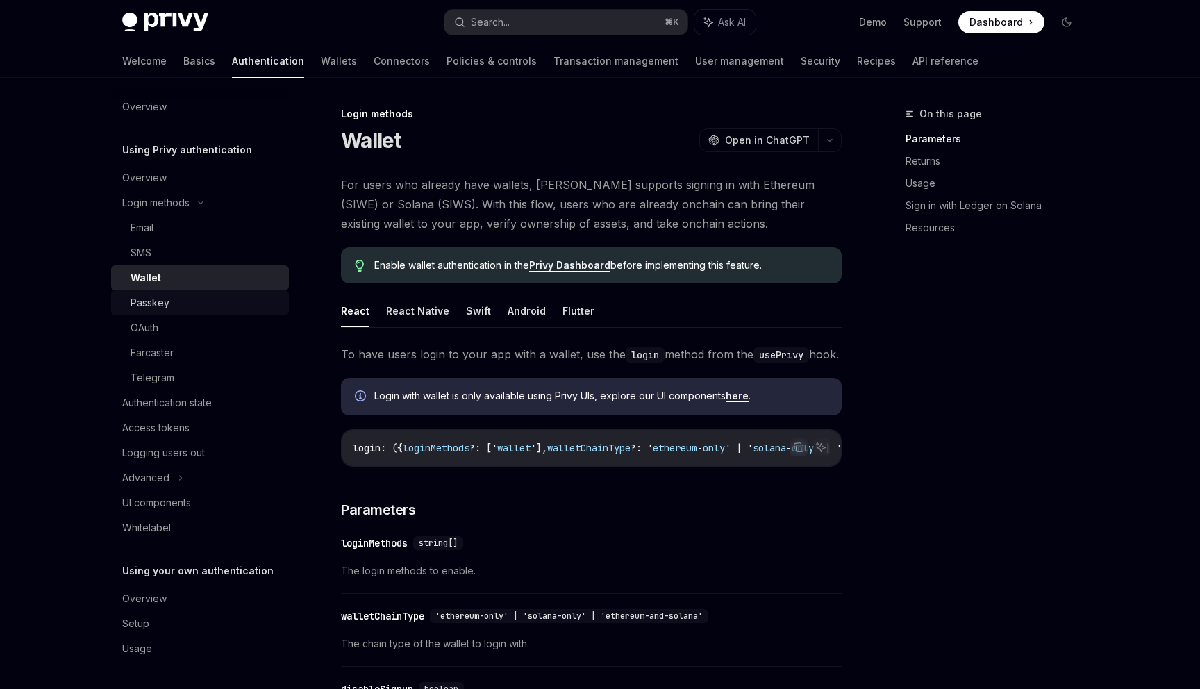
click at [238, 309] on div "Passkey" at bounding box center [206, 302] width 150 height 17
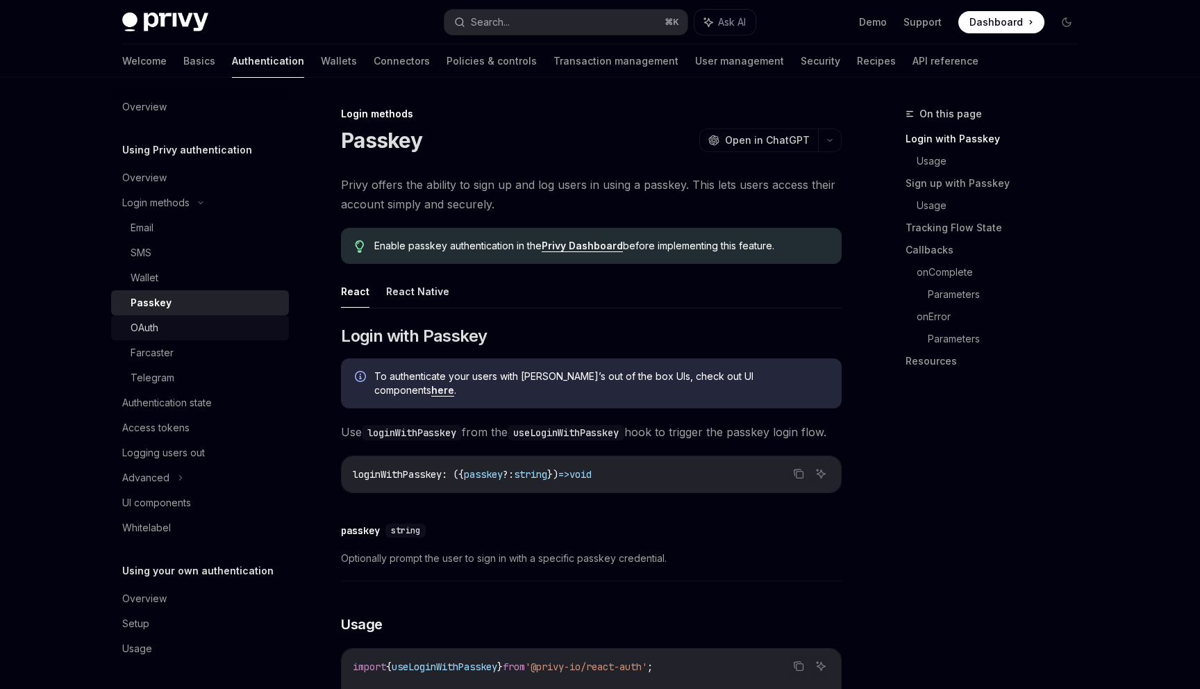
click at [237, 327] on div "OAuth" at bounding box center [206, 328] width 150 height 17
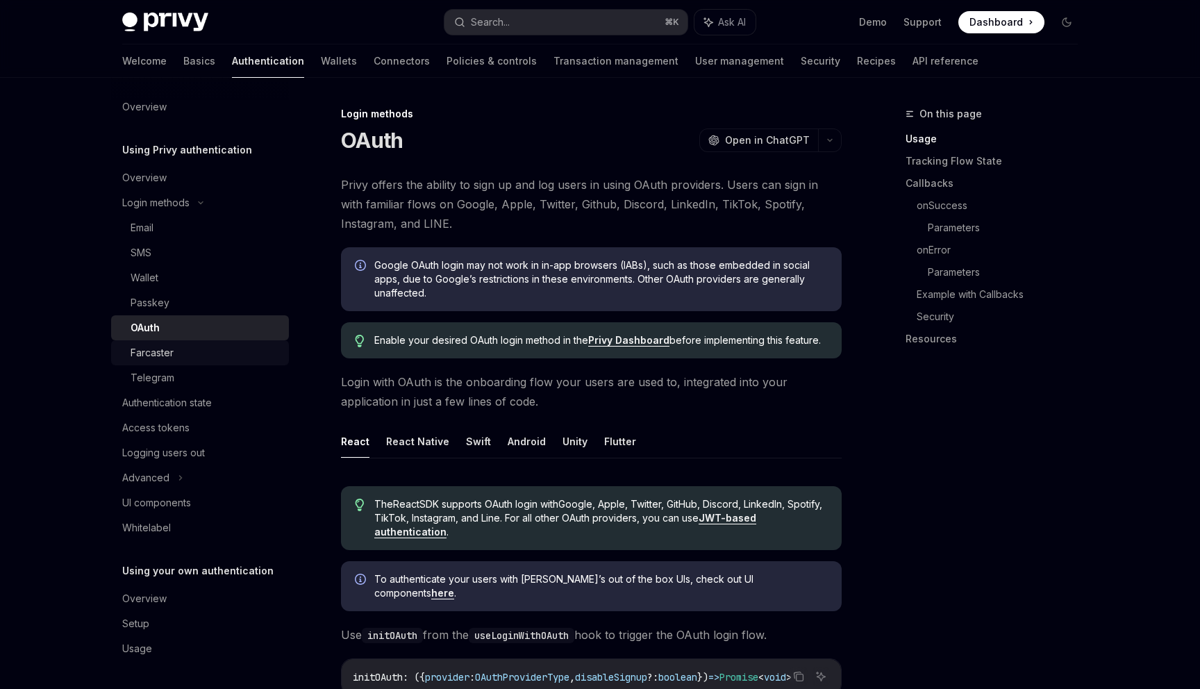
click at [238, 346] on div "Farcaster" at bounding box center [206, 353] width 150 height 17
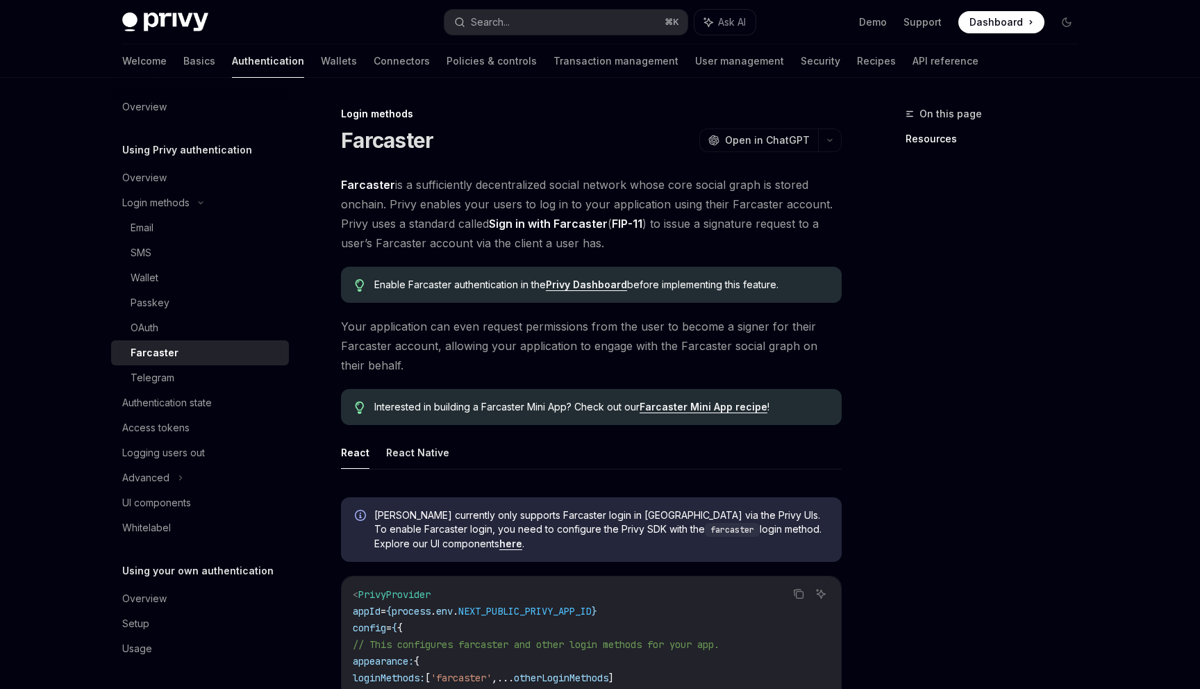
click at [235, 365] on link "Farcaster" at bounding box center [200, 352] width 178 height 25
click at [235, 377] on div "Telegram" at bounding box center [206, 378] width 150 height 17
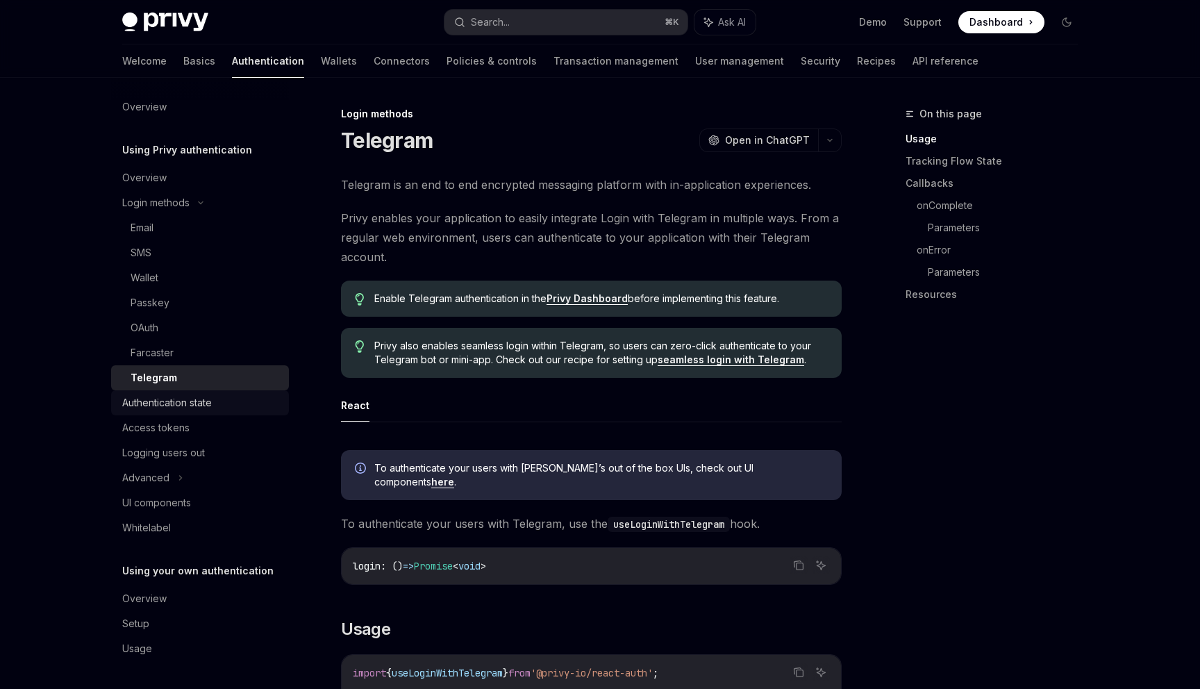
click at [234, 404] on div "Authentication state" at bounding box center [201, 403] width 158 height 17
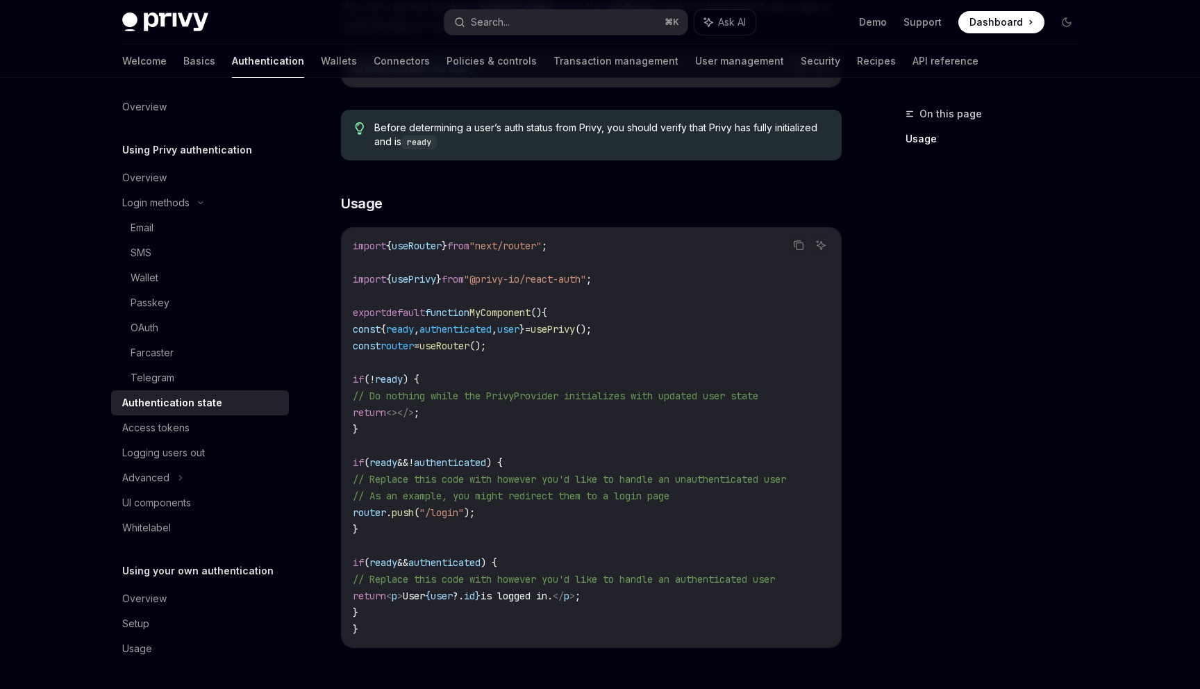
scroll to position [323, 0]
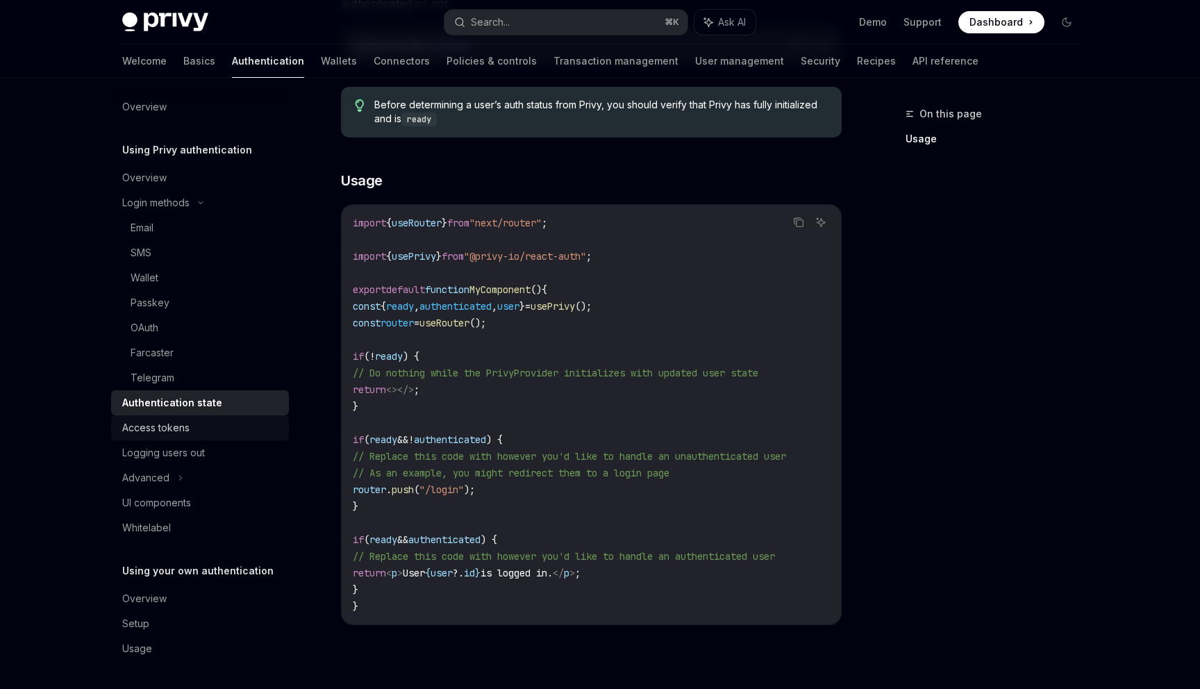
click at [223, 420] on div "Access tokens" at bounding box center [201, 428] width 158 height 17
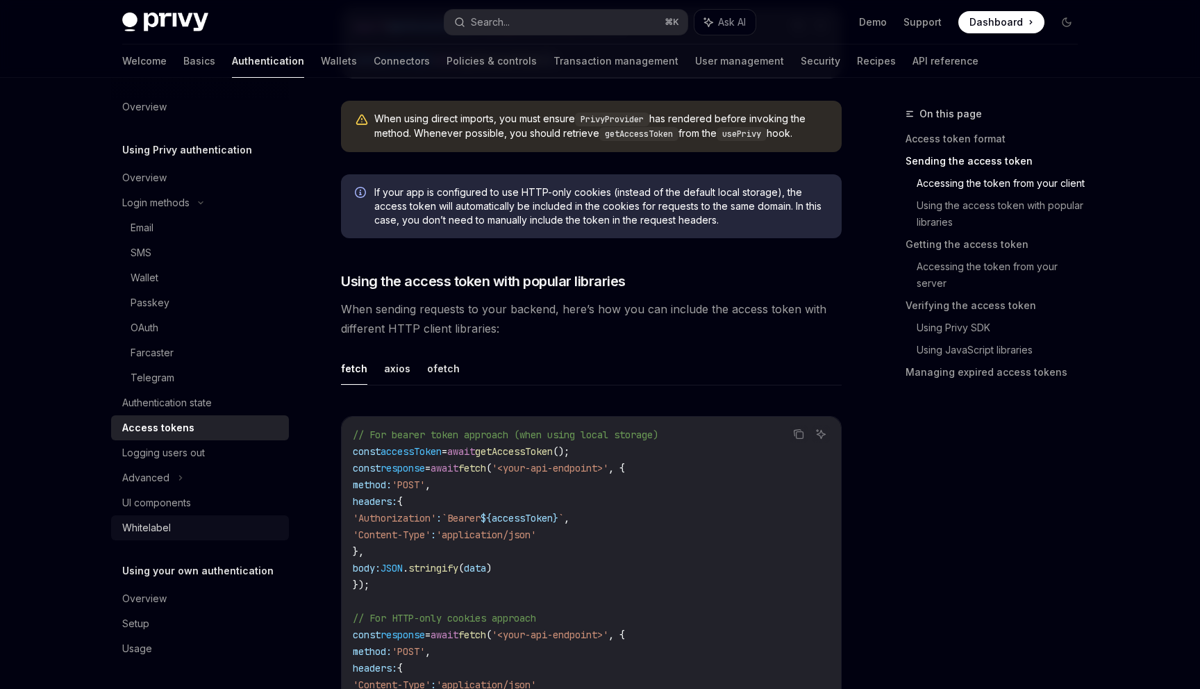
scroll to position [1281, 0]
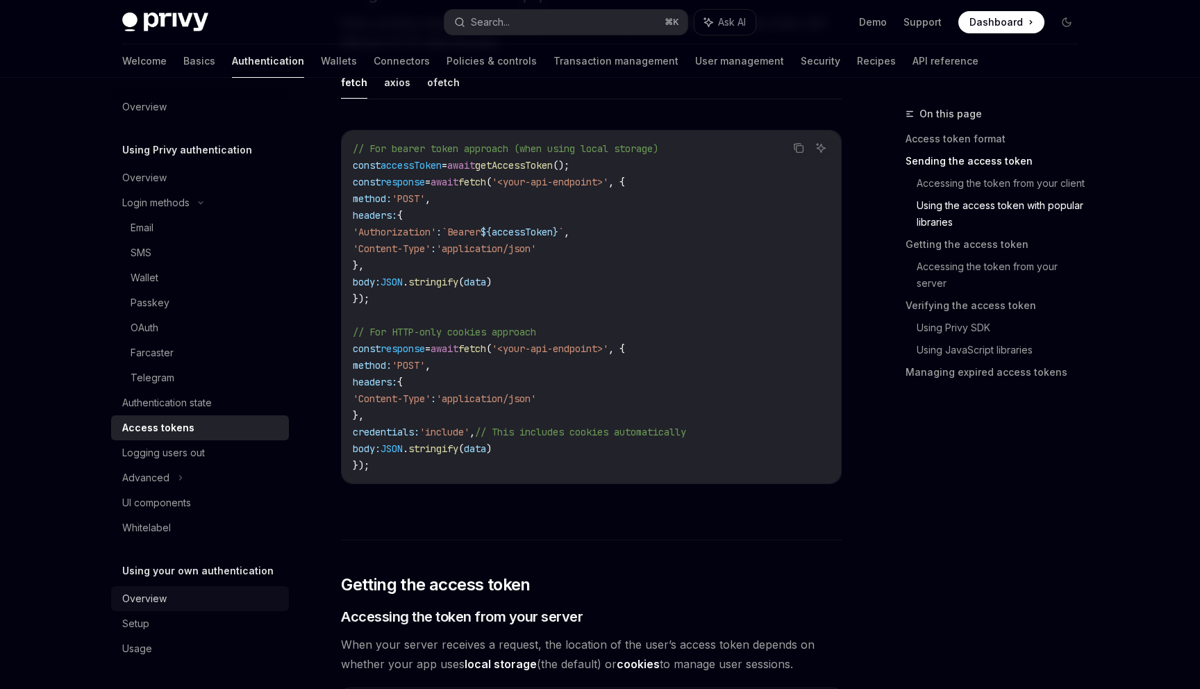
click at [181, 609] on link "Overview" at bounding box center [200, 598] width 178 height 25
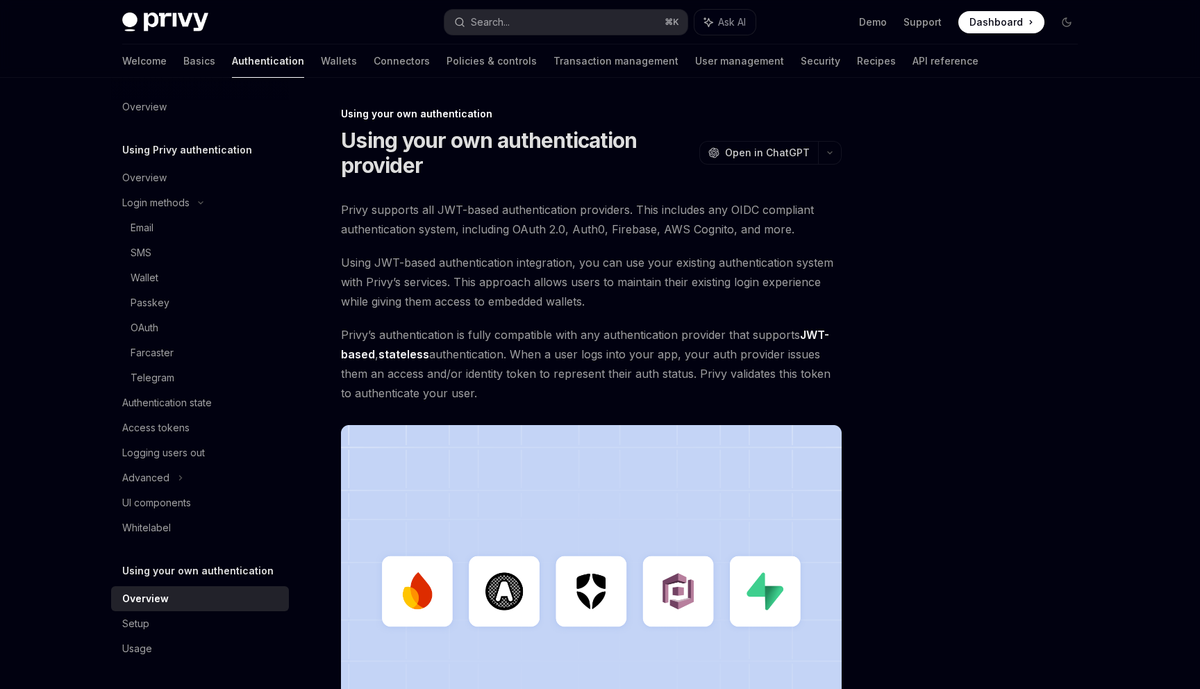
scroll to position [300, 0]
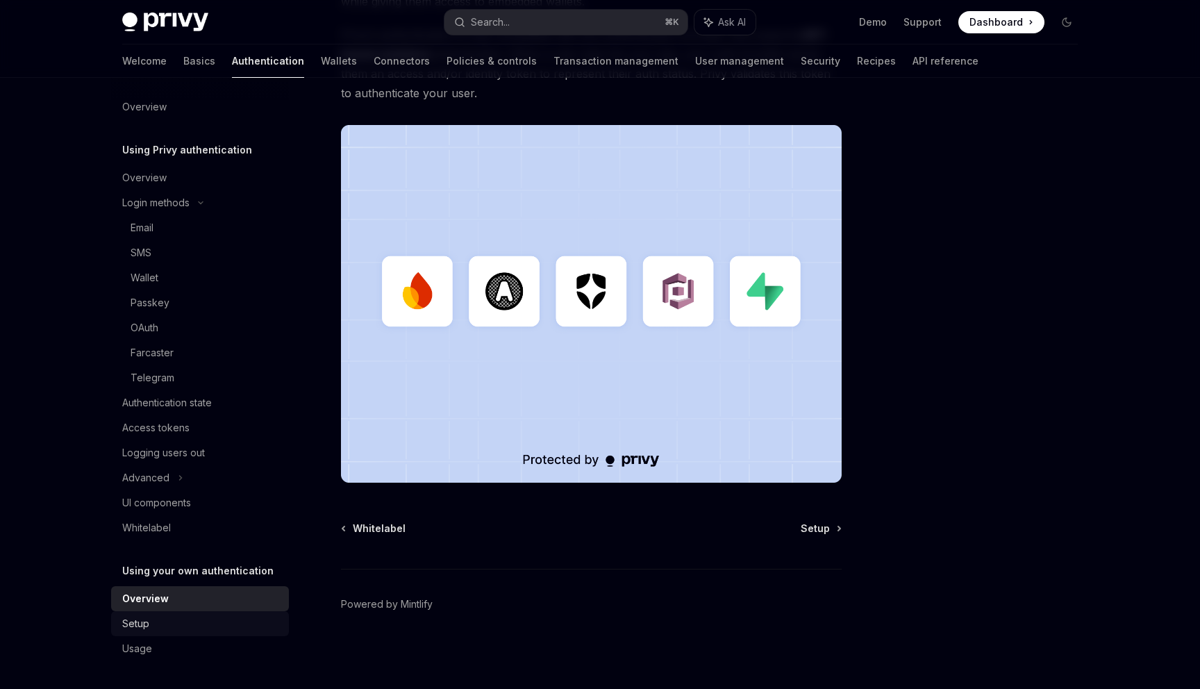
click at [181, 624] on div "Setup" at bounding box center [201, 623] width 158 height 17
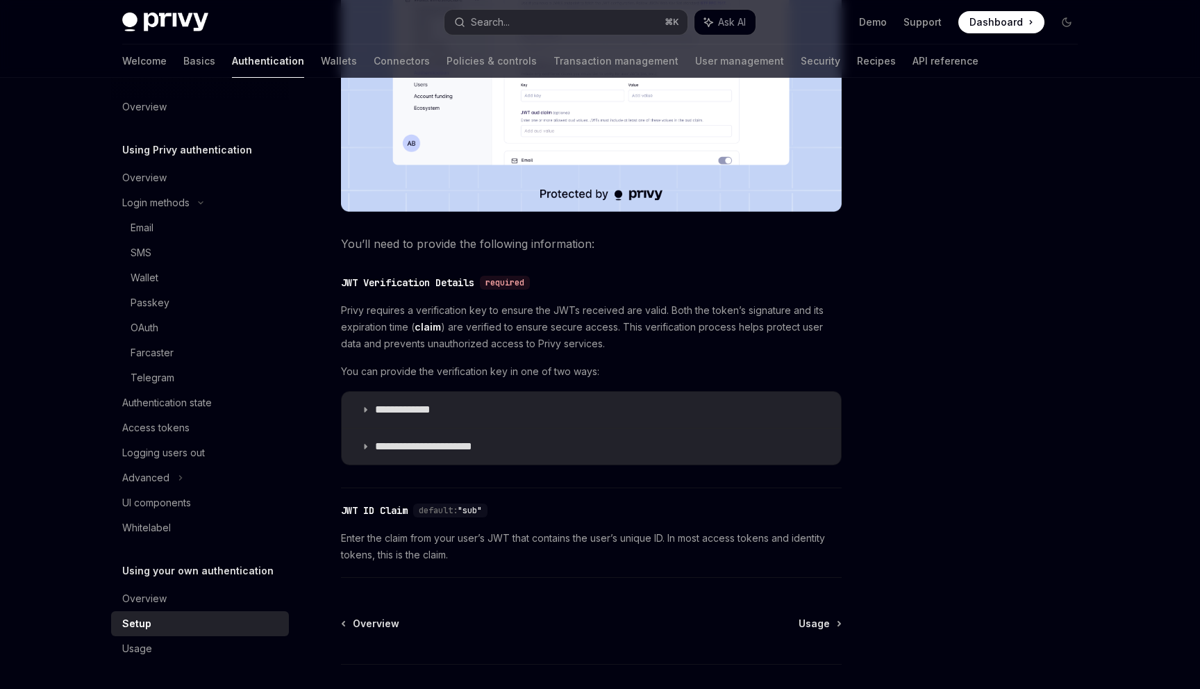
scroll to position [527, 0]
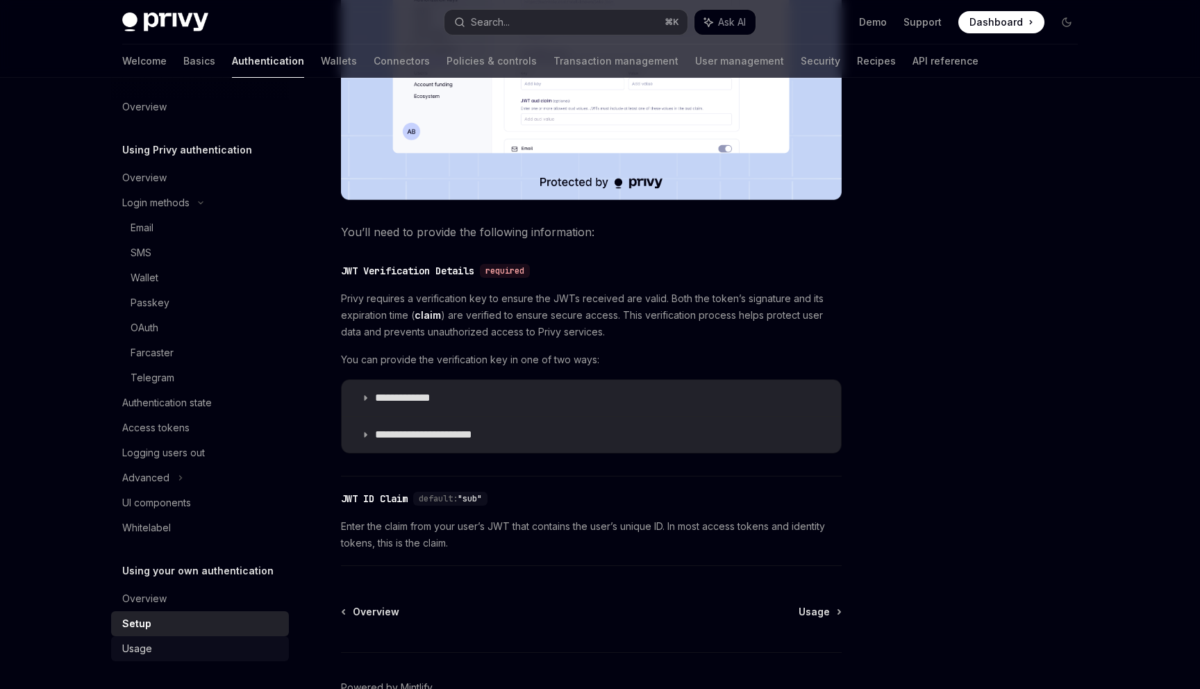
click at [194, 655] on div "Usage" at bounding box center [201, 648] width 158 height 17
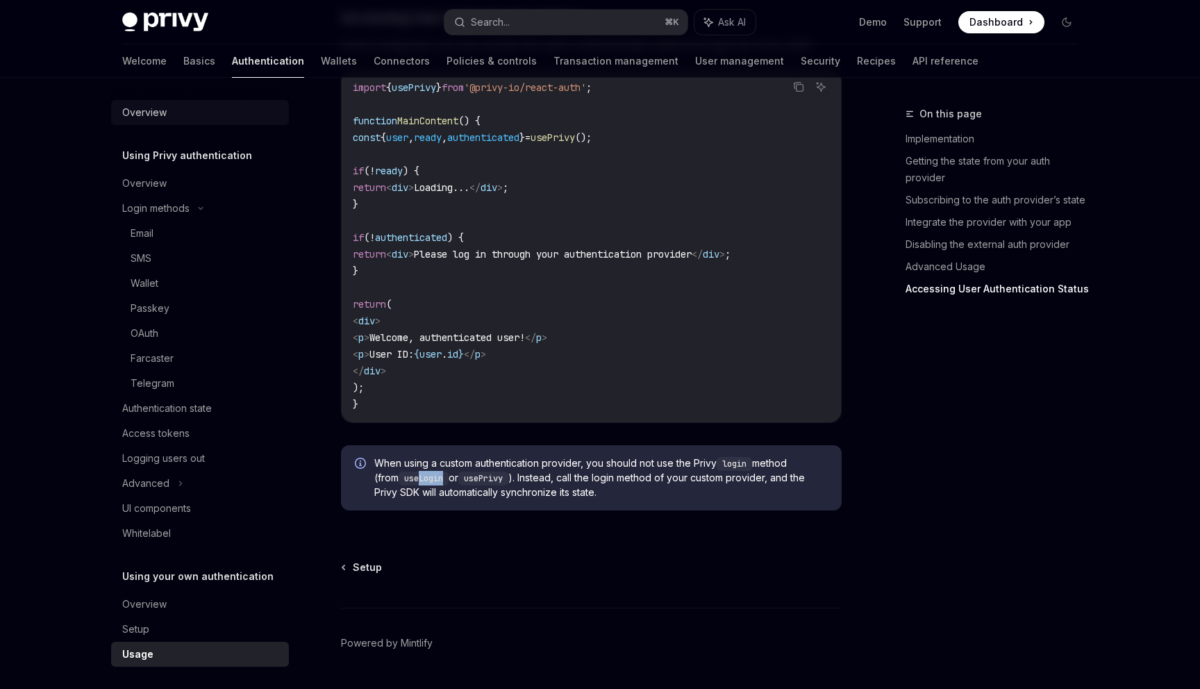
click at [219, 107] on div "Overview" at bounding box center [201, 112] width 158 height 17
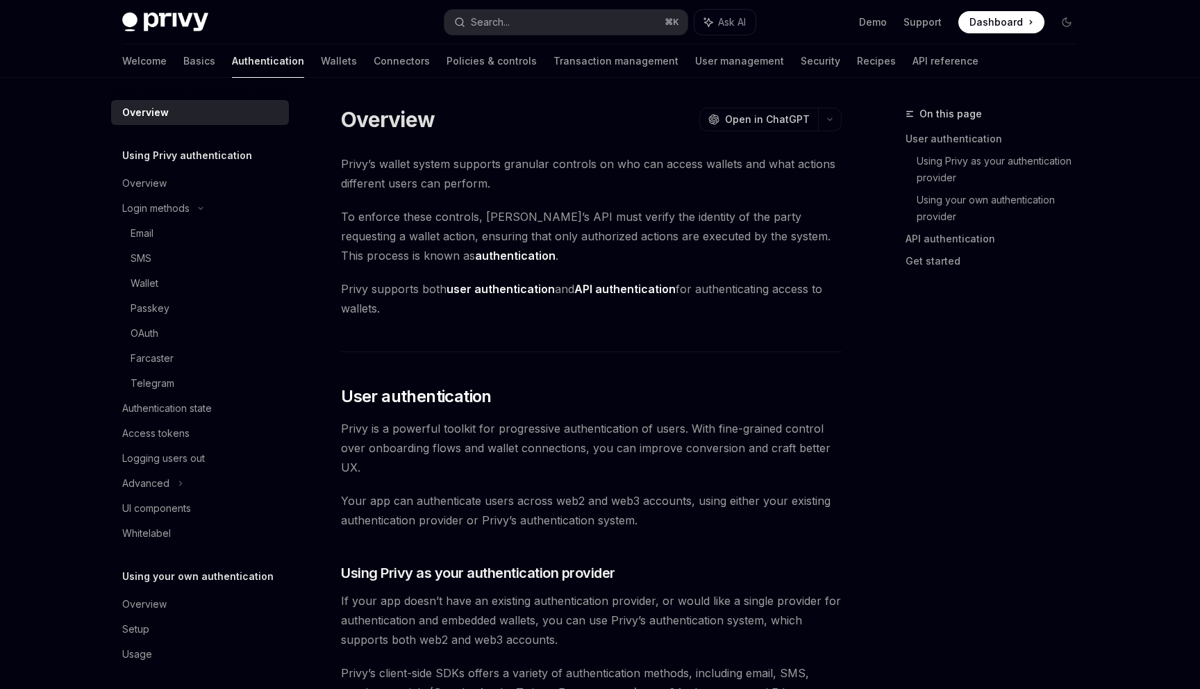
click at [199, 112] on div "Overview" at bounding box center [201, 112] width 158 height 17
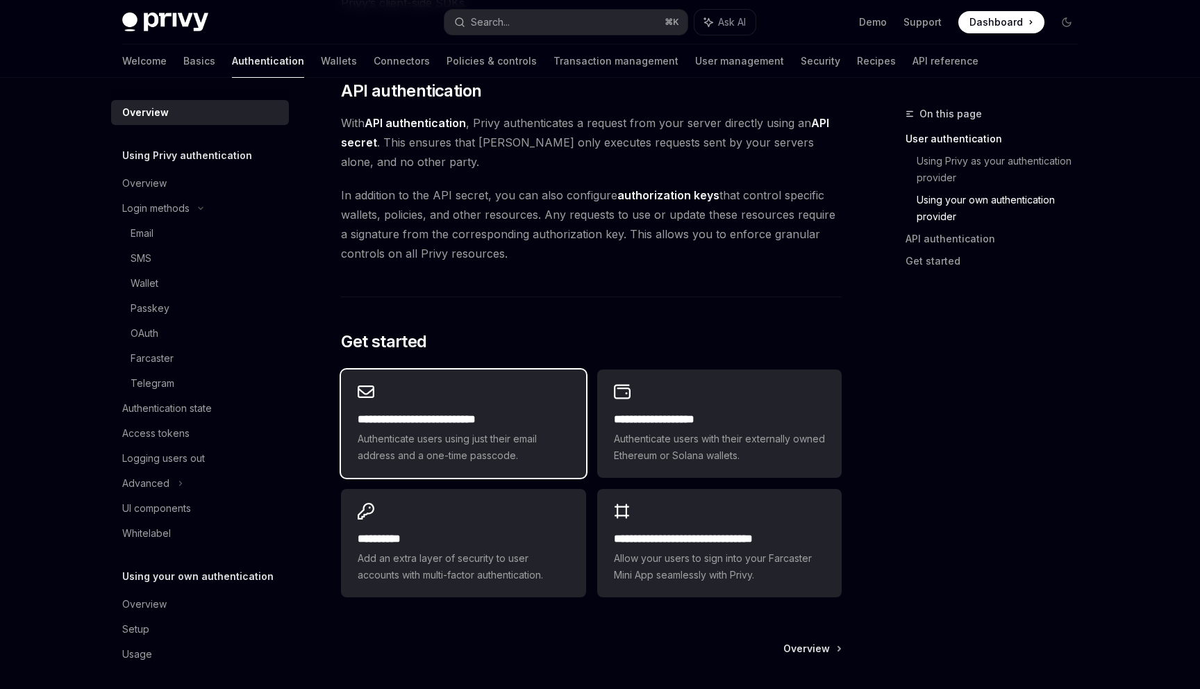
scroll to position [936, 0]
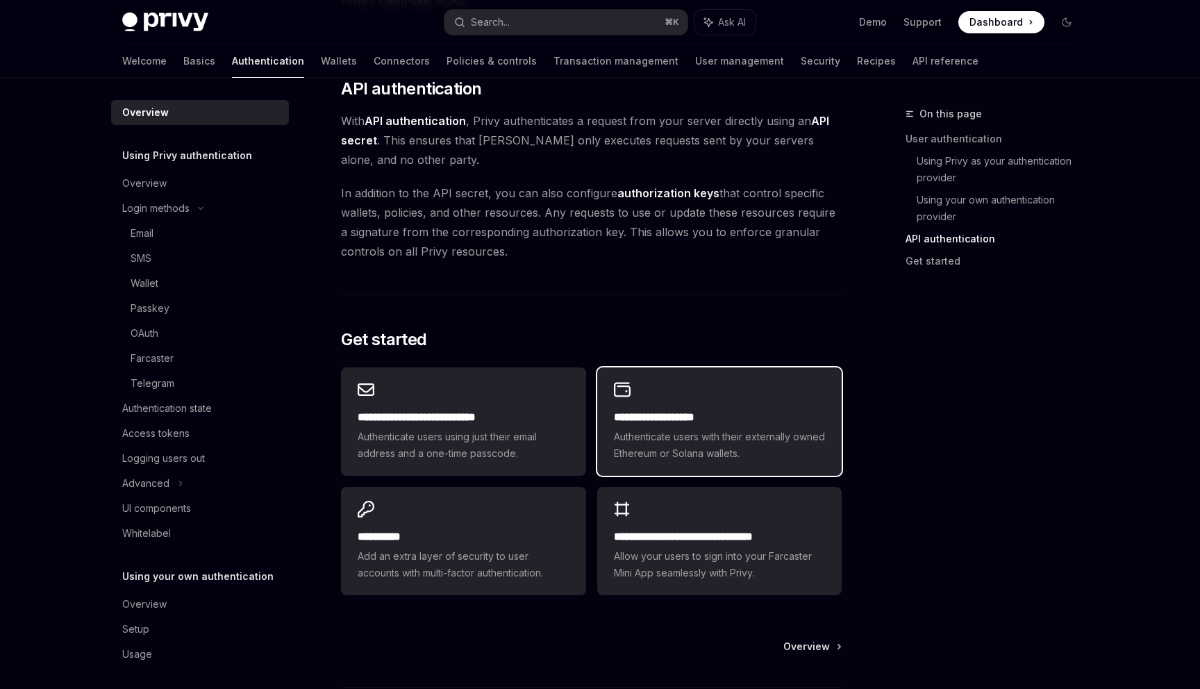
click at [640, 456] on span "Authenticate users with their externally owned Ethereum or Solana wallets." at bounding box center [719, 445] width 211 height 33
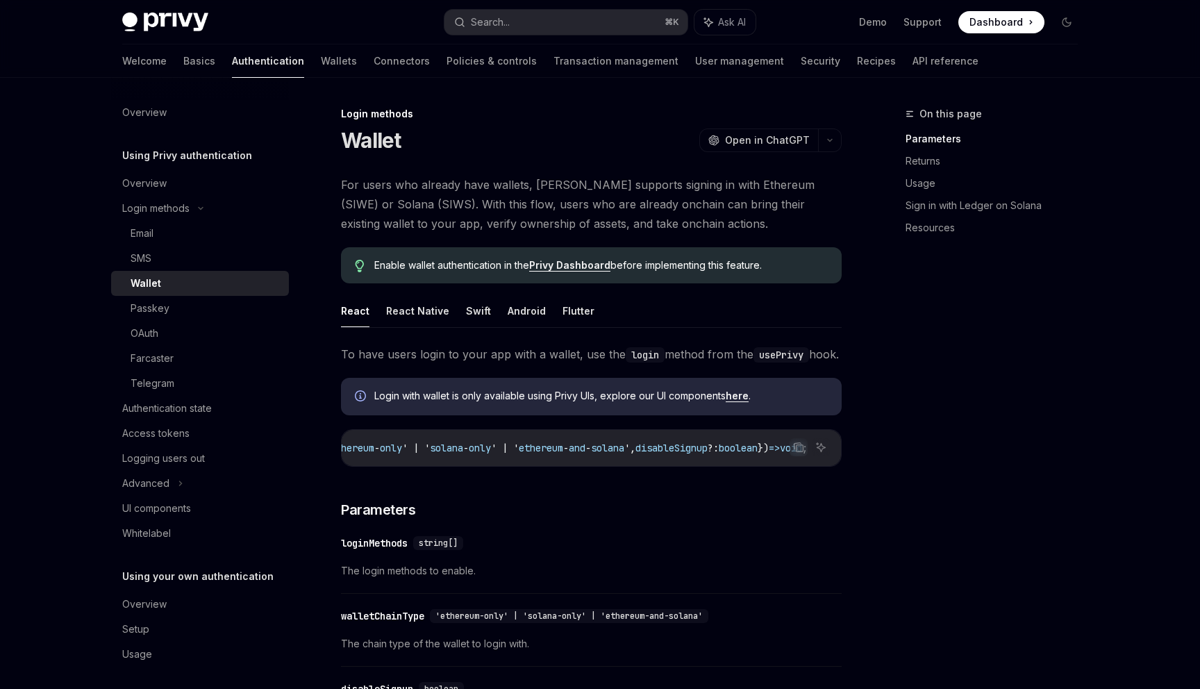
scroll to position [0, 403]
click at [745, 402] on link "here" at bounding box center [737, 396] width 23 height 13
type textarea "*"
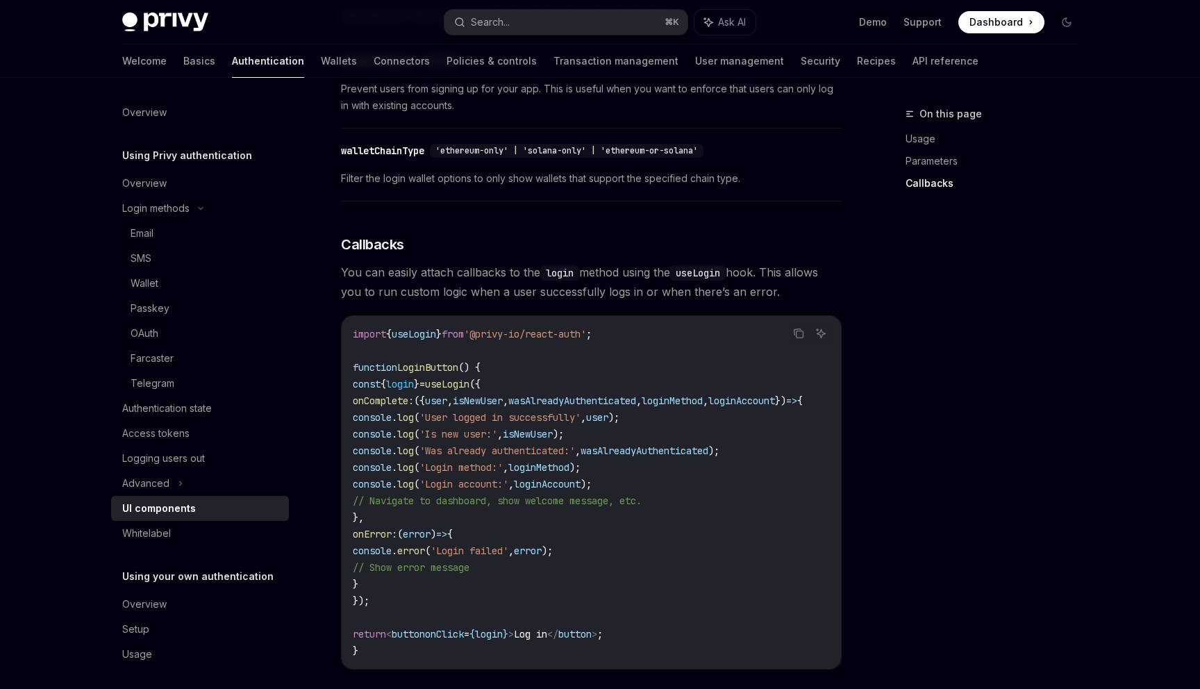
scroll to position [1512, 0]
click at [481, 386] on span "({" at bounding box center [475, 381] width 11 height 13
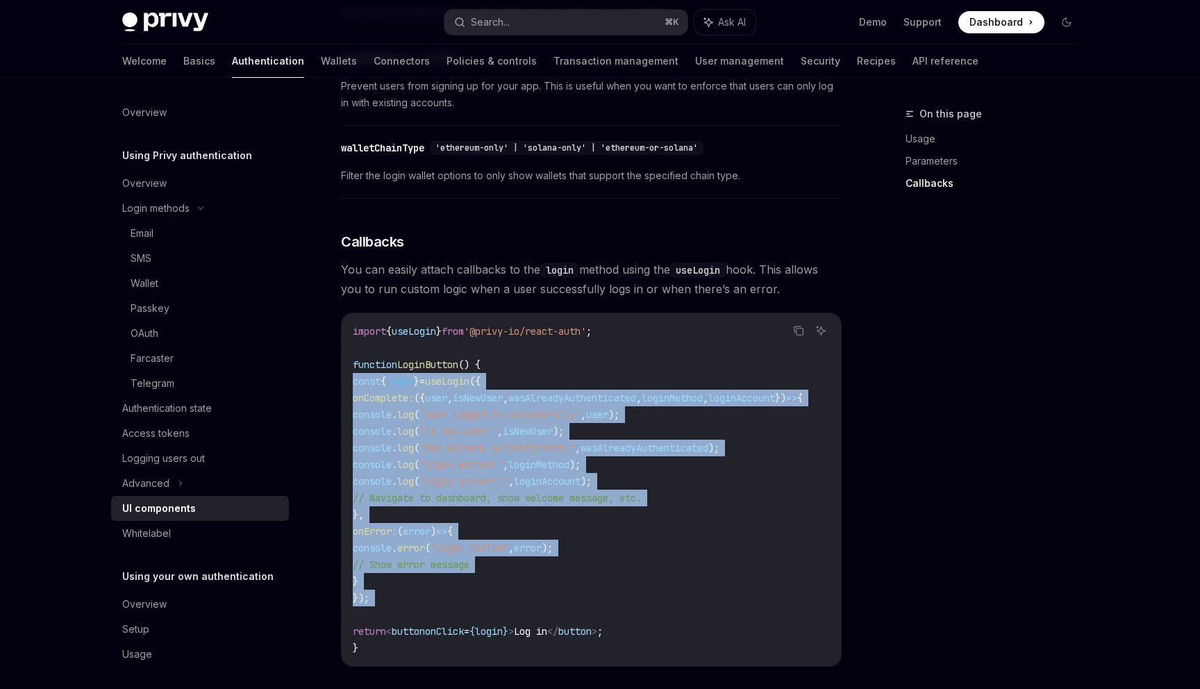
drag, startPoint x: 532, startPoint y: 386, endPoint x: 553, endPoint y: 613, distance: 228.1
click at [553, 613] on code "import { useLogin } from '@privy-io/react-auth' ; function LoginButton () { con…" at bounding box center [594, 489] width 483 height 333
copy code "const { login } = useLogin ({ onComplete : ({ user , isNewUser , wasAlreadyAuth…"
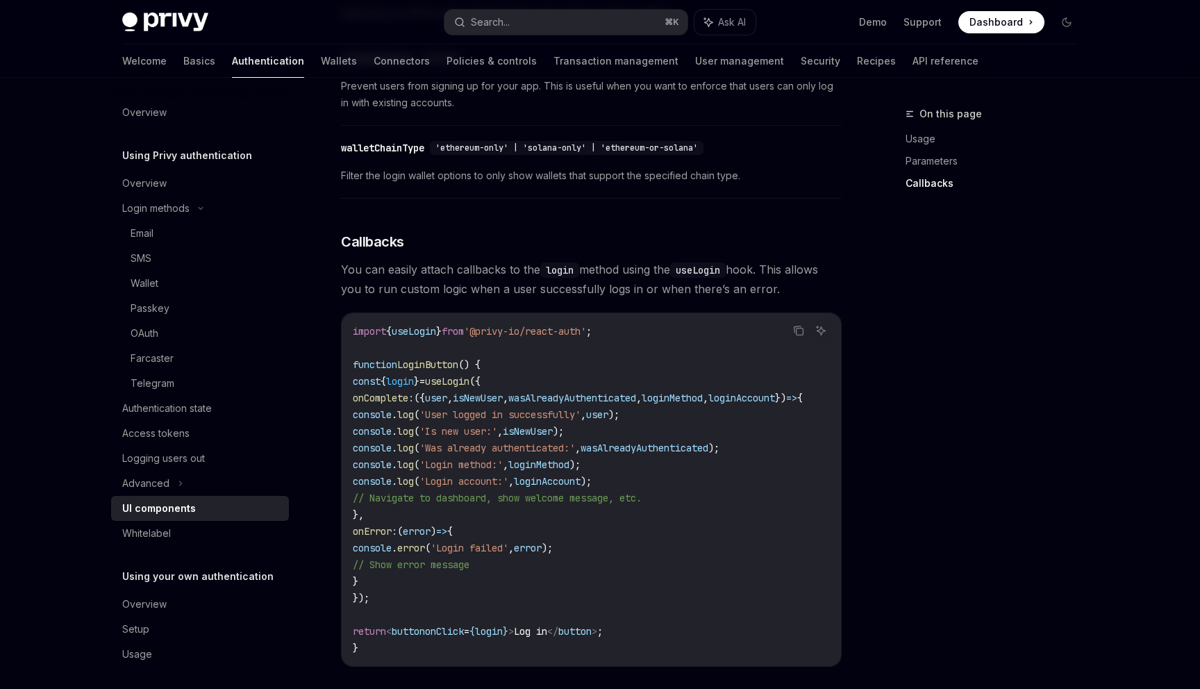
click at [686, 215] on div "Privy’s UIs are highly-customizable to seamlessly match the branding and design…" at bounding box center [591, 100] width 501 height 1584
click at [996, 276] on div "On this page Usage Parameters Callbacks" at bounding box center [983, 397] width 211 height 583
